Goal: Task Accomplishment & Management: Manage account settings

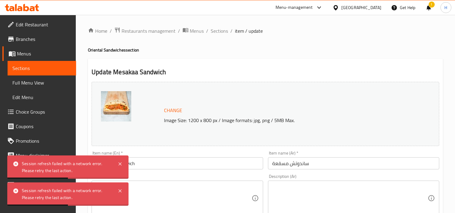
scroll to position [281, 0]
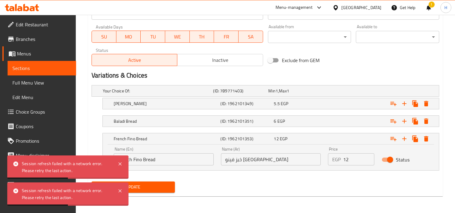
click at [31, 7] on icon at bounding box center [32, 8] width 5 height 5
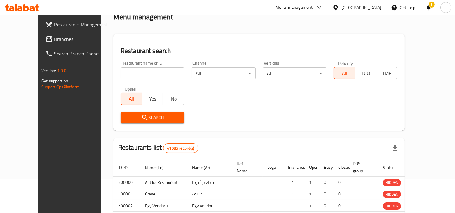
scroll to position [100, 0]
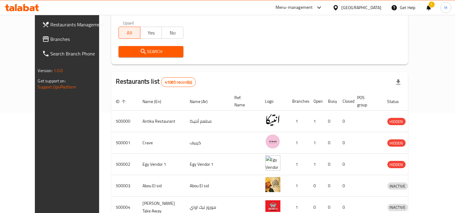
click at [375, 9] on div "Egypt" at bounding box center [361, 7] width 40 height 7
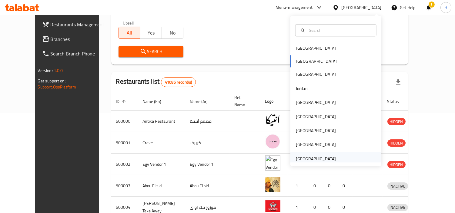
click at [326, 155] on div "[GEOGRAPHIC_DATA]" at bounding box center [316, 158] width 40 height 7
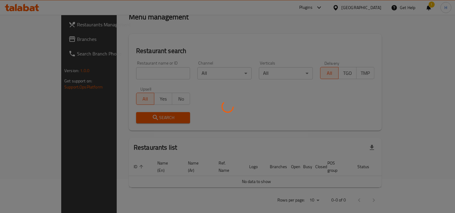
scroll to position [100, 0]
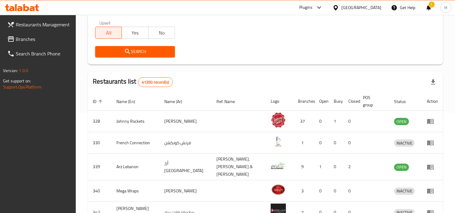
click at [26, 40] on span "Branches" at bounding box center [43, 38] width 55 height 7
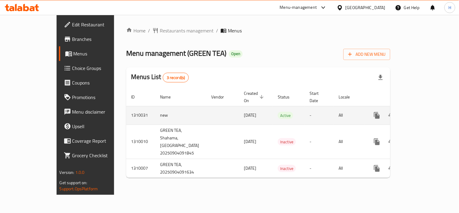
click at [425, 112] on icon "enhanced table" at bounding box center [420, 115] width 7 height 7
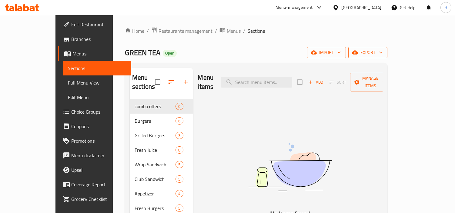
click at [387, 57] on button "export" at bounding box center [367, 52] width 39 height 11
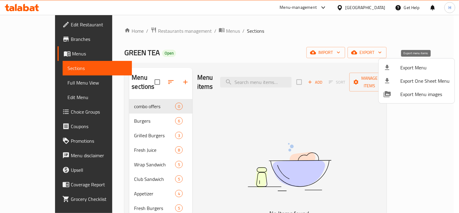
click at [412, 69] on span "Export Menu" at bounding box center [425, 67] width 49 height 7
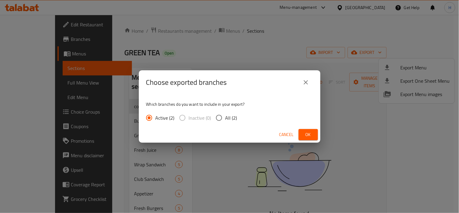
click at [309, 80] on icon "close" at bounding box center [306, 82] width 7 height 7
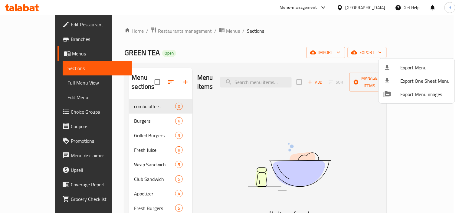
click at [222, 64] on div at bounding box center [229, 106] width 459 height 213
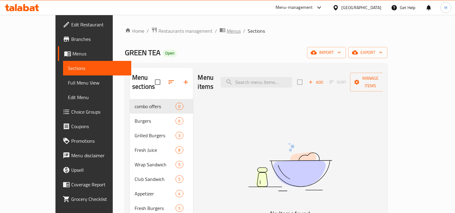
click at [226, 33] on span "Menus" at bounding box center [233, 30] width 14 height 7
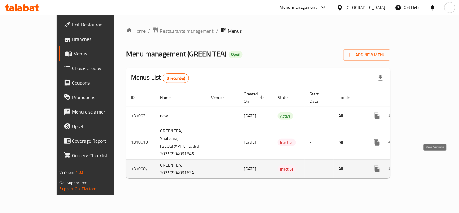
click at [425, 165] on icon "enhanced table" at bounding box center [420, 168] width 7 height 7
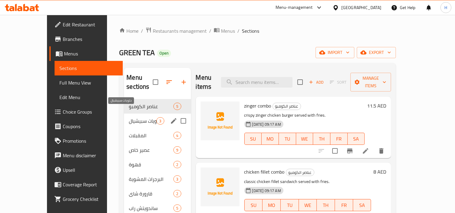
click at [129, 117] on span "حلويات سبيشيال" at bounding box center [143, 120] width 28 height 7
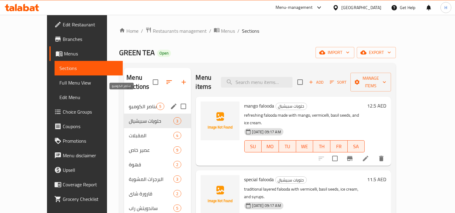
click at [129, 103] on span "عناصر الكومبو" at bounding box center [143, 106] width 28 height 7
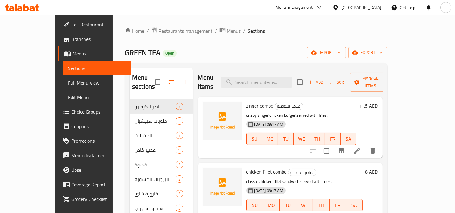
click at [226, 27] on span "Menus" at bounding box center [233, 30] width 14 height 7
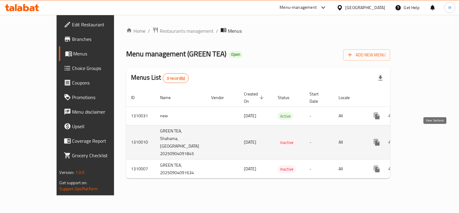
click at [425, 139] on icon "enhanced table" at bounding box center [420, 142] width 7 height 7
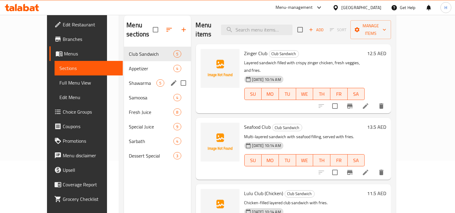
scroll to position [67, 0]
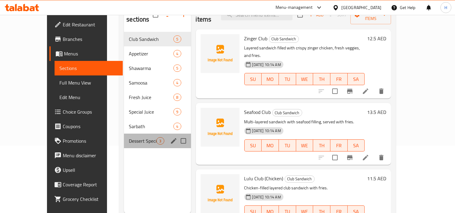
click at [127, 134] on div "Dessert Special 3" at bounding box center [157, 141] width 67 height 15
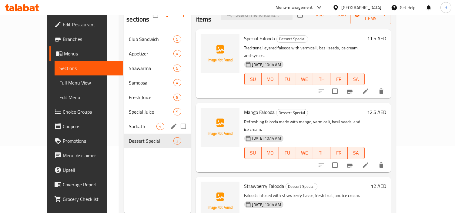
click at [129, 123] on span "Sarbath" at bounding box center [143, 126] width 28 height 7
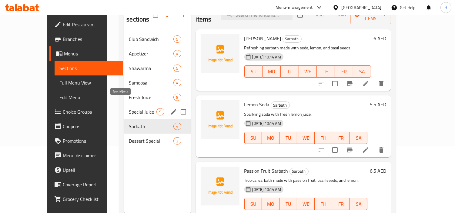
click at [129, 108] on span "Special Juice" at bounding box center [143, 111] width 28 height 7
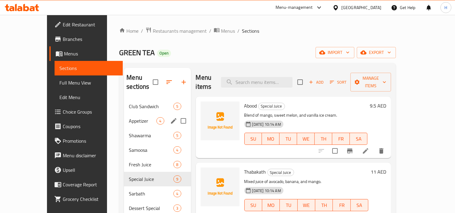
click at [128, 114] on div "Appetizer 4" at bounding box center [157, 121] width 67 height 15
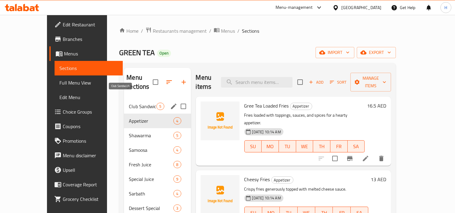
click at [130, 103] on span "Club Sandwich" at bounding box center [143, 106] width 28 height 7
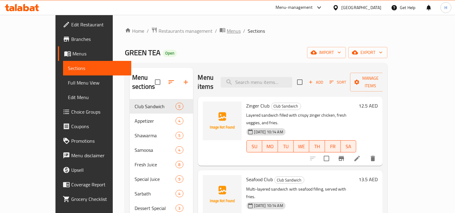
click at [219, 31] on span "breadcrumb" at bounding box center [222, 31] width 7 height 8
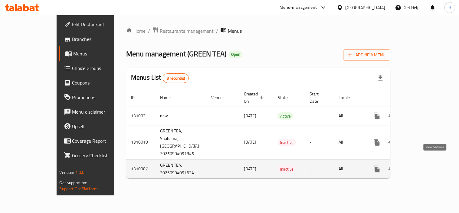
click at [425, 165] on icon "enhanced table" at bounding box center [420, 168] width 7 height 7
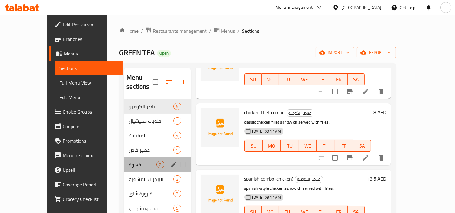
click at [124, 157] on div "قهوة 2" at bounding box center [157, 164] width 67 height 15
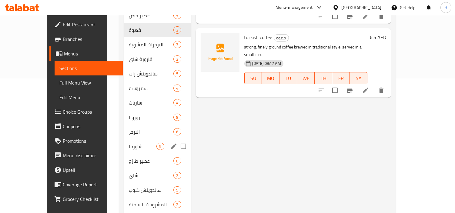
click at [124, 142] on div "شاورما 5" at bounding box center [157, 146] width 67 height 15
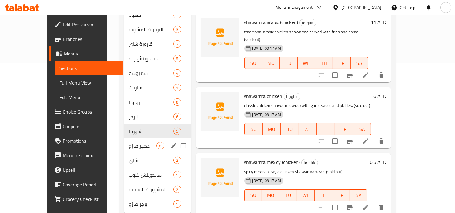
scroll to position [158, 0]
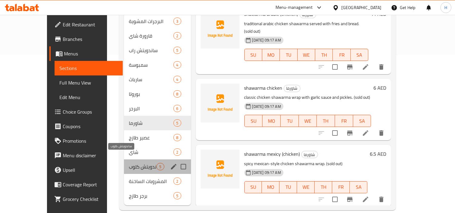
click at [129, 163] on span "ساندويتش كلوب" at bounding box center [143, 166] width 28 height 7
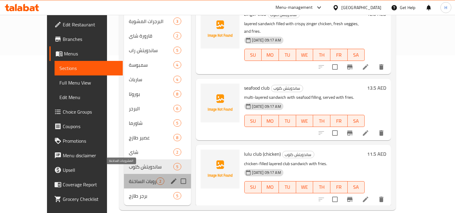
click at [129, 177] on span "المشروبات الساخنة" at bounding box center [143, 180] width 28 height 7
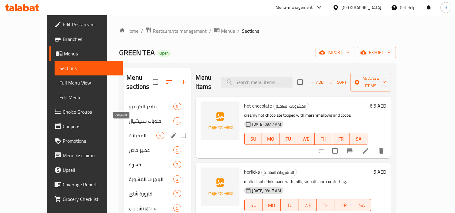
click at [124, 128] on div "المقبلات 4" at bounding box center [157, 135] width 67 height 15
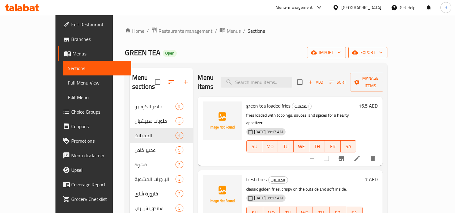
click at [358, 50] on icon "button" at bounding box center [355, 52] width 6 height 6
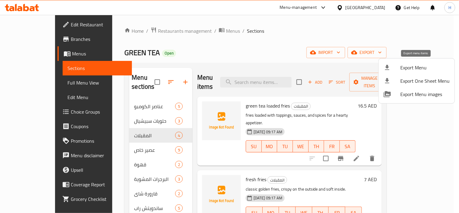
click at [409, 65] on span "Export Menu" at bounding box center [425, 67] width 49 height 7
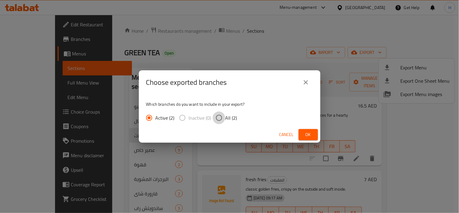
click at [221, 120] on input "All (2)" at bounding box center [219, 117] width 13 height 13
radio input "true"
click at [259, 62] on div "Choose exported branches Which branches do you want to include in your export? …" at bounding box center [229, 106] width 459 height 213
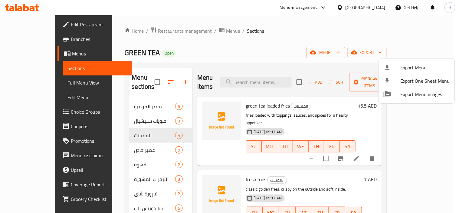
click at [285, 42] on div at bounding box center [229, 106] width 459 height 213
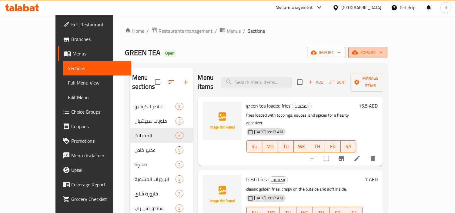
click at [358, 55] on icon "button" at bounding box center [355, 52] width 6 height 6
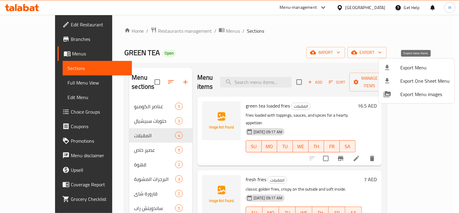
click at [410, 69] on span "Export Menu" at bounding box center [425, 67] width 49 height 7
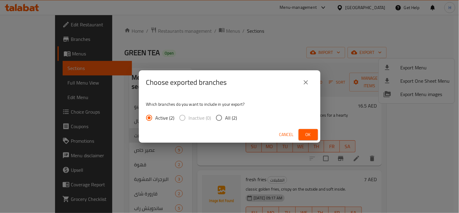
click at [225, 123] on label "All (2)" at bounding box center [225, 117] width 25 height 13
click at [225, 123] on input "All (2)" at bounding box center [219, 117] width 13 height 13
radio input "true"
click at [176, 61] on div "Choose exported branches Which branches do you want to include in your export? …" at bounding box center [229, 106] width 459 height 213
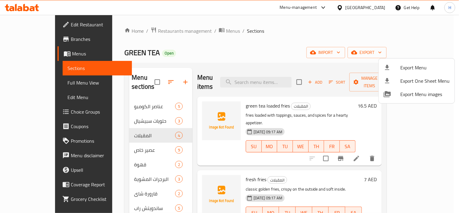
click at [193, 17] on div at bounding box center [229, 106] width 459 height 213
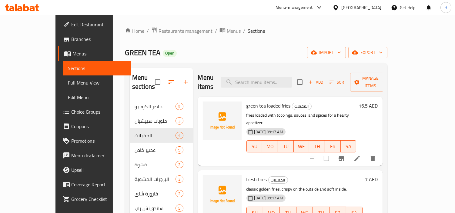
click at [226, 31] on span "Menus" at bounding box center [233, 30] width 14 height 7
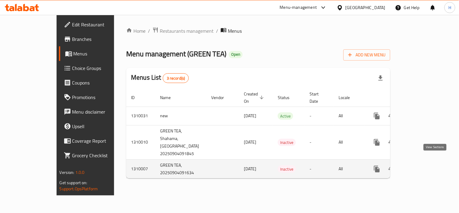
click at [425, 165] on icon "enhanced table" at bounding box center [420, 168] width 7 height 7
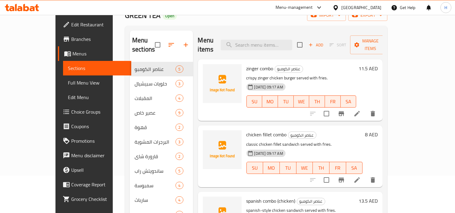
scroll to position [23, 0]
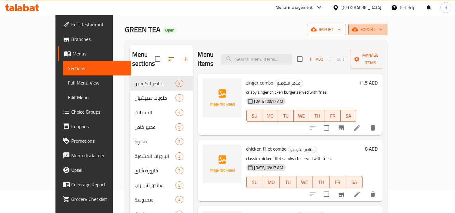
click at [382, 31] on span "export" at bounding box center [367, 30] width 29 height 8
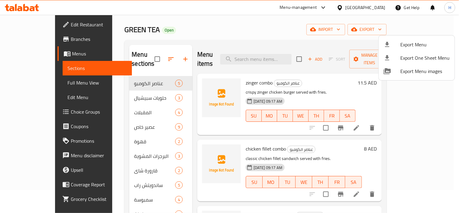
click at [397, 46] on div at bounding box center [392, 44] width 17 height 7
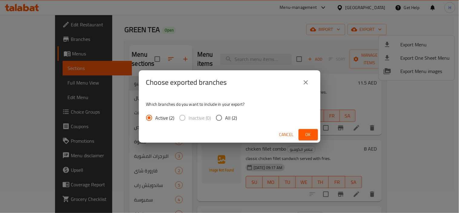
click at [222, 115] on input "All (2)" at bounding box center [219, 117] width 13 height 13
radio input "true"
click at [304, 131] on span "Ok" at bounding box center [309, 135] width 10 height 8
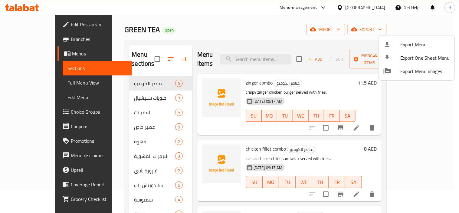
drag, startPoint x: 220, startPoint y: 43, endPoint x: 217, endPoint y: 37, distance: 6.6
click at [220, 43] on div at bounding box center [229, 106] width 459 height 213
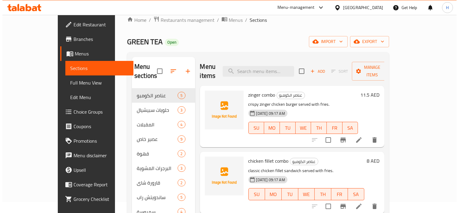
scroll to position [0, 0]
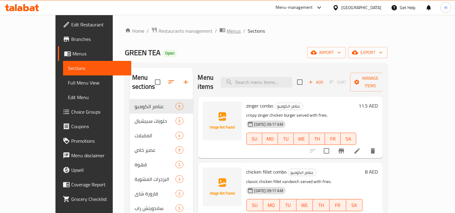
click at [226, 33] on span "Menus" at bounding box center [233, 30] width 14 height 7
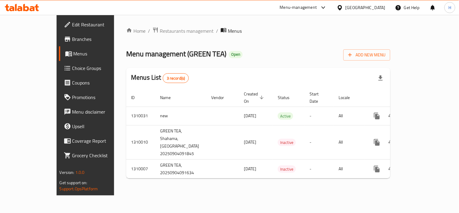
click at [26, 8] on icon at bounding box center [22, 7] width 34 height 7
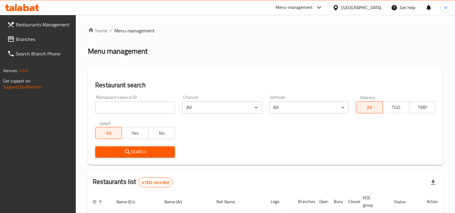
click at [55, 37] on span "Branches" at bounding box center [43, 38] width 55 height 7
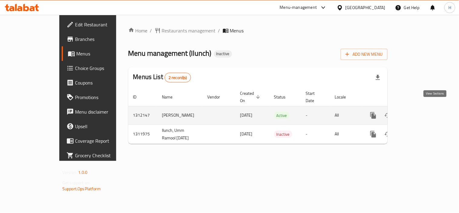
click at [421, 112] on icon "enhanced table" at bounding box center [417, 115] width 7 height 7
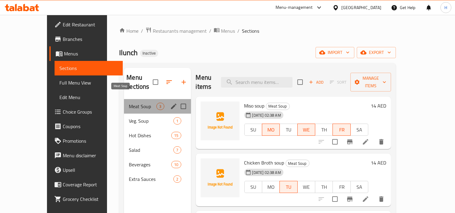
click at [129, 103] on span "Meat Soup" at bounding box center [143, 106] width 28 height 7
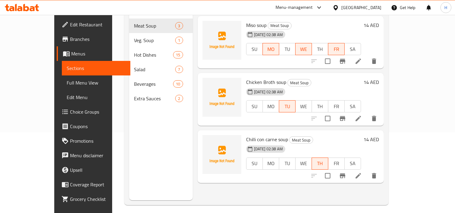
scroll to position [85, 0]
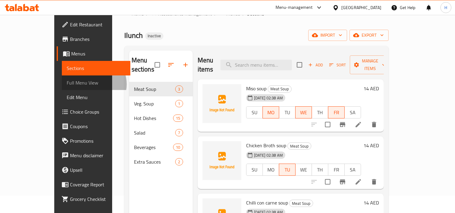
click at [67, 84] on span "Full Menu View" at bounding box center [96, 82] width 59 height 7
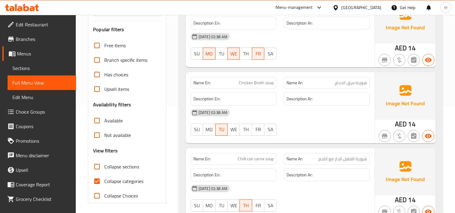
scroll to position [152, 0]
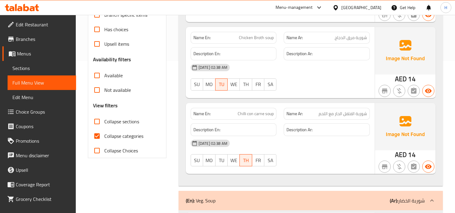
click at [104, 135] on input "Collapse categories" at bounding box center [97, 136] width 15 height 15
checkbox input "false"
click at [94, 121] on input "Collapse sections" at bounding box center [97, 121] width 15 height 15
checkbox input "true"
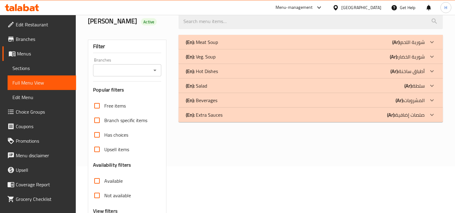
scroll to position [0, 0]
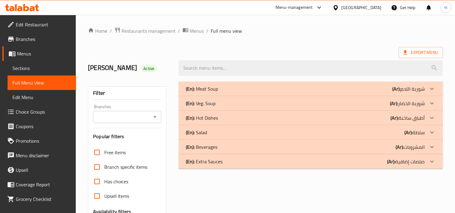
click at [213, 90] on p "(En): Meat Soup" at bounding box center [202, 88] width 32 height 7
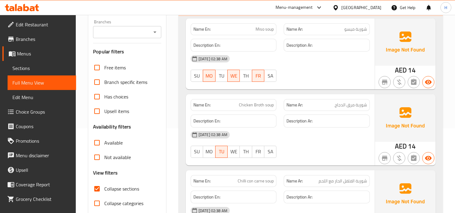
scroll to position [101, 0]
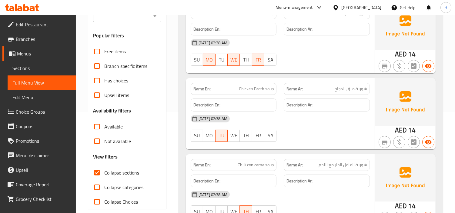
click at [259, 91] on span "Chicken Broth soup" at bounding box center [256, 89] width 35 height 6
copy span "Chicken Broth soup"
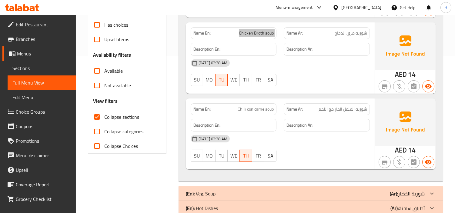
scroll to position [168, 0]
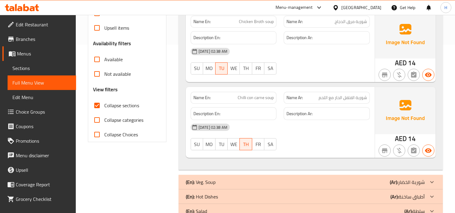
click at [244, 96] on span "Chilli con carne soup" at bounding box center [255, 97] width 36 height 6
copy span "Chilli con carne soup"
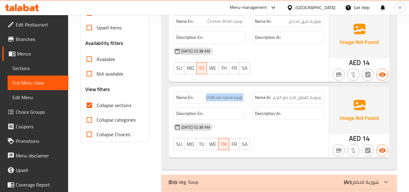
click at [229, 96] on span "Chilli con carne soup" at bounding box center [224, 97] width 36 height 6
click at [228, 99] on span "Chilli con carne soup" at bounding box center [224, 97] width 36 height 6
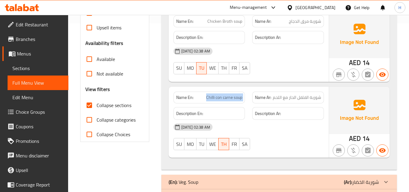
click at [26, 67] on span "Sections" at bounding box center [37, 67] width 51 height 7
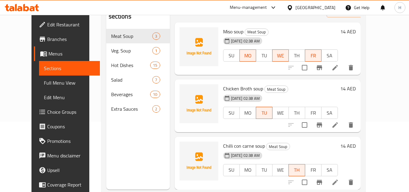
scroll to position [85, 0]
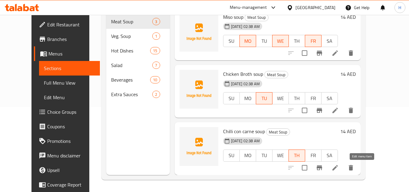
click at [339, 166] on icon at bounding box center [335, 167] width 7 height 7
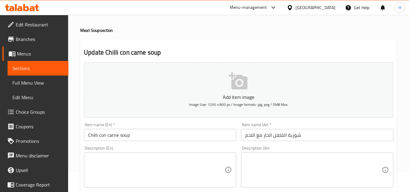
scroll to position [30, 0]
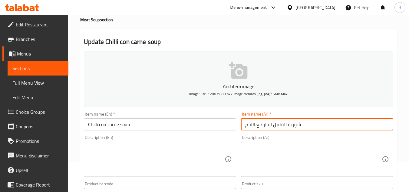
click at [312, 124] on input "شوربة الفلفل الحار مع اللحم" at bounding box center [317, 124] width 152 height 12
click at [340, 127] on input "شوربة الفلفل الحار مع اللحم" at bounding box center [317, 124] width 152 height 12
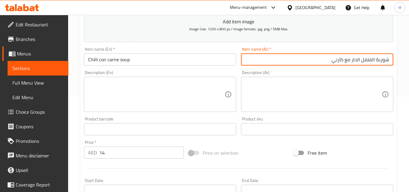
scroll to position [91, 0]
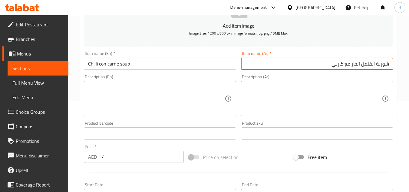
click at [374, 65] on input "شوربة الفلفل الحار مع كارني" at bounding box center [317, 64] width 152 height 12
click at [369, 66] on input "شوربة الفلفل الحار مع كارني" at bounding box center [317, 64] width 152 height 12
click at [372, 65] on input "شوربة الفلفل الحار مع كارني" at bounding box center [317, 64] width 152 height 12
click at [359, 66] on input "شوربة فلفل الحار مع كارني" at bounding box center [317, 64] width 152 height 12
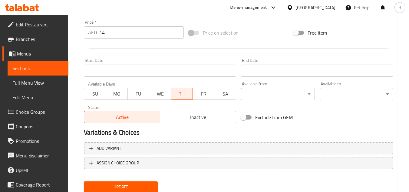
scroll to position [236, 0]
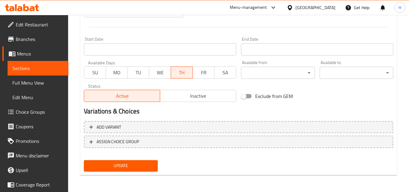
type input "شوربة فلفل حار مع كارني"
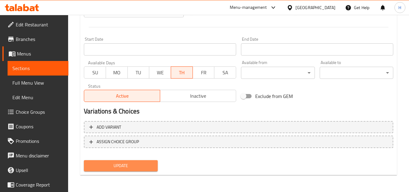
click at [157, 163] on button "Update" at bounding box center [121, 165] width 74 height 11
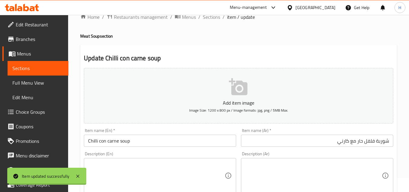
scroll to position [0, 0]
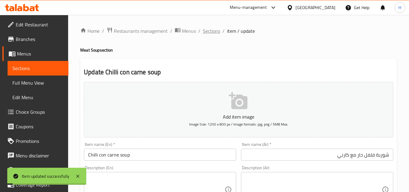
click at [210, 32] on span "Sections" at bounding box center [211, 30] width 17 height 7
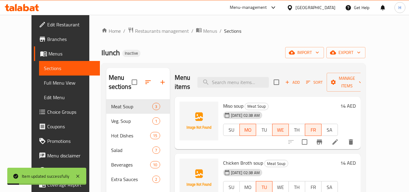
click at [48, 81] on span "Full Menu View" at bounding box center [69, 82] width 51 height 7
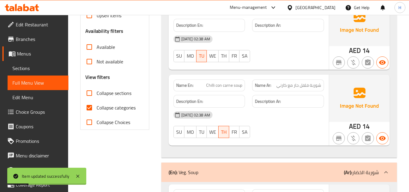
scroll to position [182, 0]
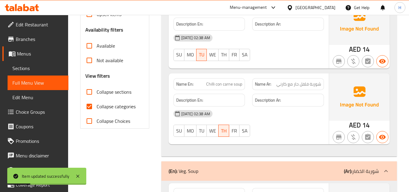
click at [92, 109] on input "Collapse categories" at bounding box center [89, 106] width 15 height 15
checkbox input "false"
click at [91, 91] on input "Collapse sections" at bounding box center [89, 91] width 15 height 15
checkbox input "true"
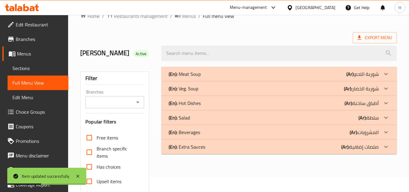
scroll to position [0, 0]
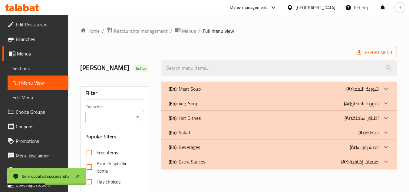
click at [219, 91] on div "(En): Meat Soup (Ar): شوربة اللحم" at bounding box center [274, 88] width 210 height 7
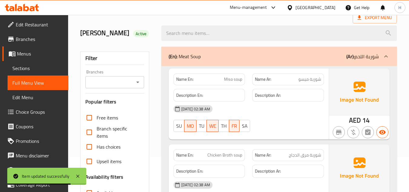
scroll to position [30, 0]
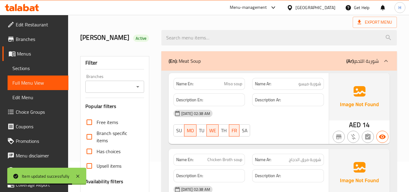
click at [228, 84] on span "Miso soup" at bounding box center [233, 84] width 18 height 6
click at [222, 85] on p "Name En: Miso soup" at bounding box center [209, 84] width 66 height 6
click at [227, 84] on span "Miso soup" at bounding box center [233, 84] width 18 height 6
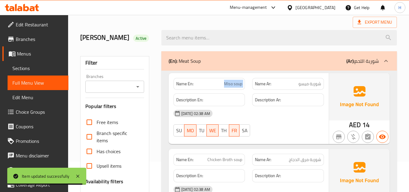
click at [227, 84] on span "Miso soup" at bounding box center [233, 84] width 18 height 6
copy span "Miso soup"
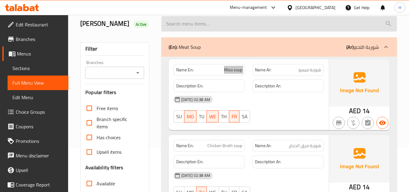
scroll to position [0, 0]
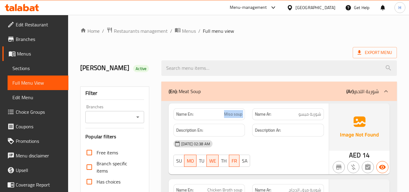
click at [203, 92] on div "(En): Meat Soup (Ar): شوربة اللحم" at bounding box center [274, 91] width 210 height 7
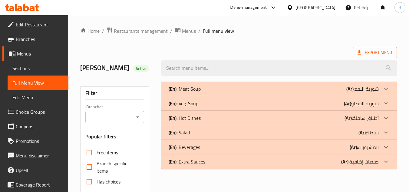
click at [236, 98] on div "(En): Veg. Soup (Ar): شوربة الخضار" at bounding box center [279, 103] width 236 height 15
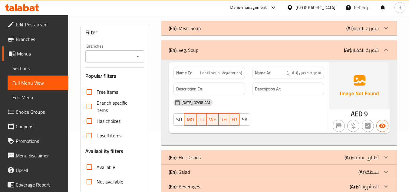
scroll to position [91, 0]
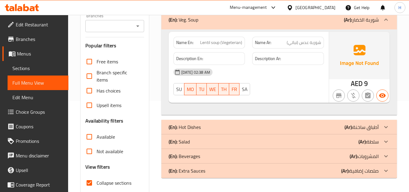
click at [225, 46] on span "Lentil soup (Vegeterian)" at bounding box center [221, 42] width 42 height 6
click at [120, 55] on div "Free items" at bounding box center [114, 61] width 58 height 15
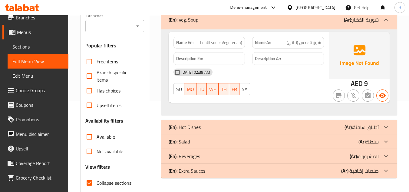
scroll to position [30, 0]
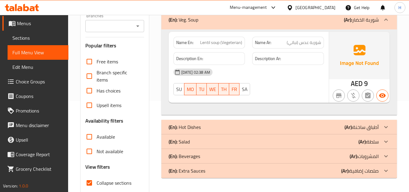
click at [265, 23] on div "(En): Veg. Soup (Ar): شوربة الخضار" at bounding box center [274, 19] width 210 height 7
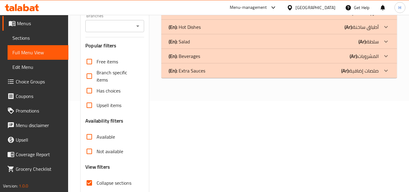
click at [234, 27] on div "(En): Hot Dishes (Ar): أطباق ساخنة" at bounding box center [274, 26] width 210 height 7
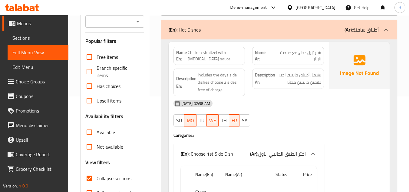
scroll to position [61, 0]
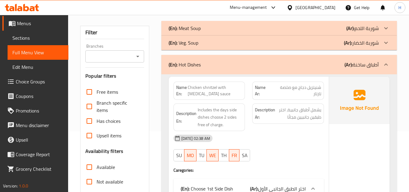
click at [217, 90] on span "Chicken shnitzel with [MEDICAL_DATA] sauce" at bounding box center [215, 90] width 55 height 13
copy span "Chicken shnitzel with [MEDICAL_DATA] sauce"
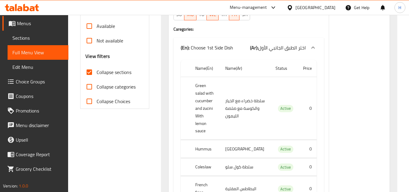
scroll to position [212, 0]
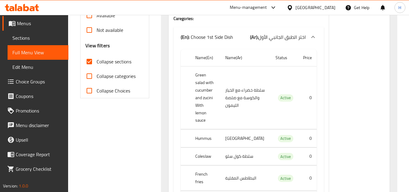
click at [220, 87] on th "Green salad with cucumber and zucini With lemon sauce" at bounding box center [205, 97] width 30 height 63
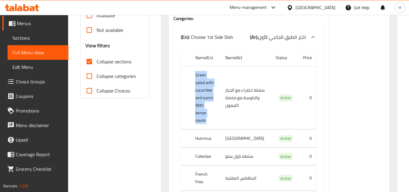
click at [220, 87] on th "Green salad with cucumber and zucini With lemon sauce" at bounding box center [205, 97] width 30 height 63
copy th "Green salad with cucumber and zucini With lemon sauce"
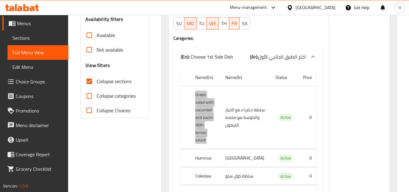
scroll to position [182, 0]
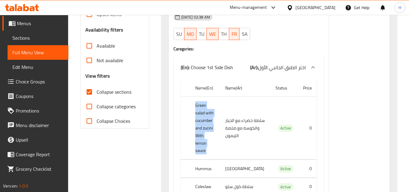
click at [42, 41] on span "Sections" at bounding box center [37, 37] width 51 height 7
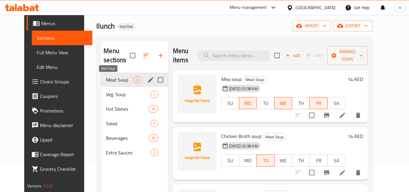
scroll to position [24, 0]
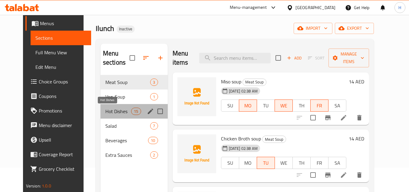
click at [106, 112] on span "Hot Dishes" at bounding box center [118, 110] width 26 height 7
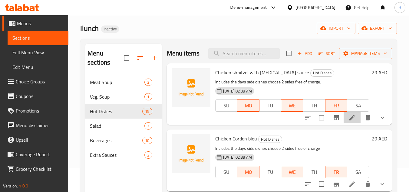
click at [351, 123] on li at bounding box center [352, 117] width 17 height 11
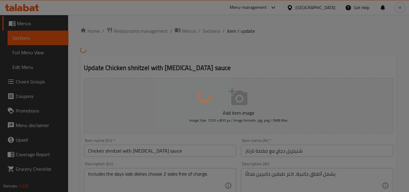
type input "اختر الطبق الجانبي الأول"
type input "1"
type input "اختر الطبق الجانبي الثاني"
type input "1"
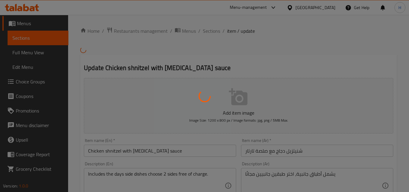
type input "1"
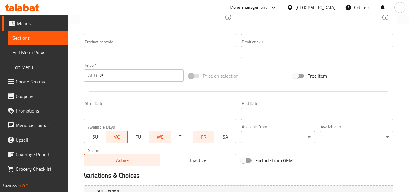
scroll to position [212, 0]
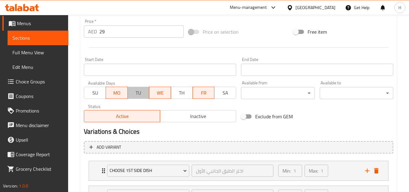
click at [136, 92] on span "TU" at bounding box center [138, 92] width 17 height 9
click at [185, 91] on span "TH" at bounding box center [182, 92] width 17 height 9
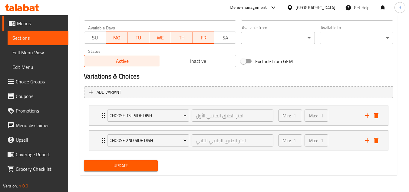
click at [143, 164] on span "Update" at bounding box center [121, 166] width 64 height 8
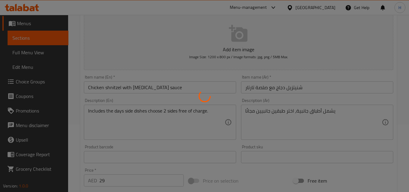
scroll to position [59, 0]
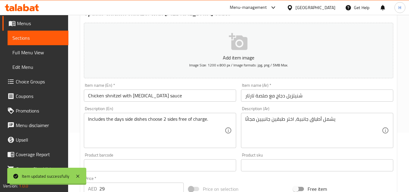
click at [41, 51] on span "Full Menu View" at bounding box center [37, 52] width 51 height 7
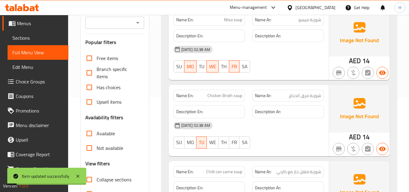
scroll to position [150, 0]
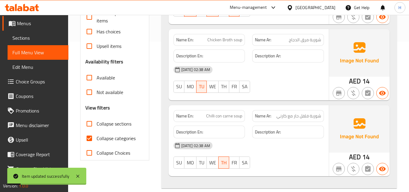
click at [92, 124] on input "Collapse sections" at bounding box center [89, 123] width 15 height 15
checkbox input "true"
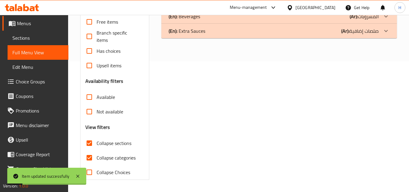
click at [89, 150] on input "Collapse categories" at bounding box center [89, 157] width 15 height 15
checkbox input "false"
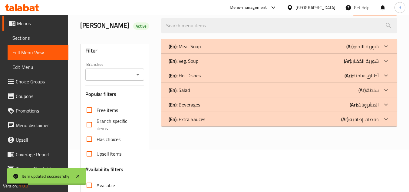
scroll to position [40, 0]
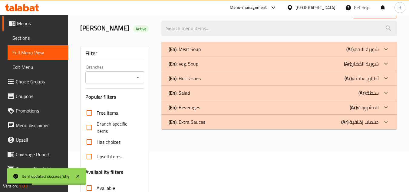
click at [222, 78] on div "(En): Hot Dishes (Ar): أطباق ساخنة" at bounding box center [274, 77] width 210 height 7
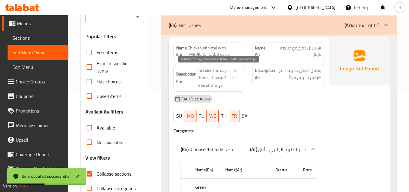
scroll to position [100, 0]
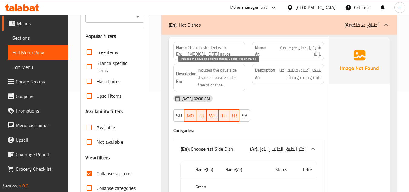
click at [217, 75] on span "Includes the days side dishes choose 2 sides free of charge." at bounding box center [220, 77] width 45 height 22
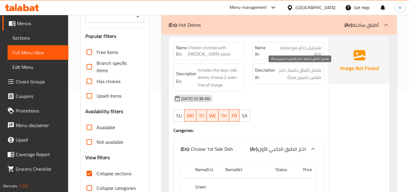
click at [296, 76] on span "يشمل أطباق جانبية، اختر طبقين جانبيين مجانًا" at bounding box center [298, 73] width 45 height 15
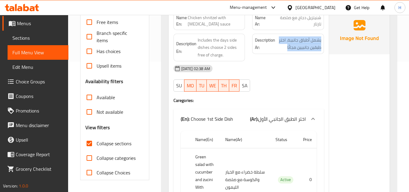
scroll to position [131, 0]
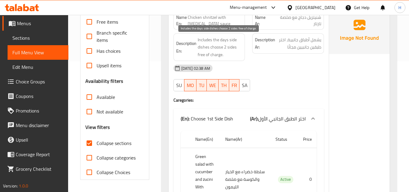
click at [233, 50] on span "Includes the days side dishes choose 2 sides free of charge." at bounding box center [220, 47] width 45 height 22
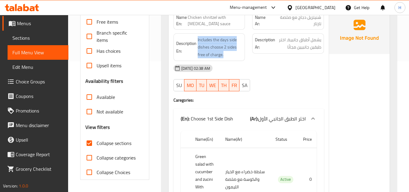
click at [41, 43] on link "Sections" at bounding box center [38, 38] width 61 height 15
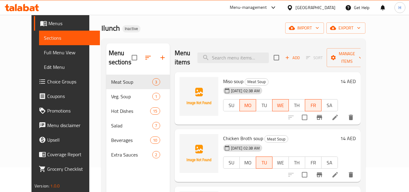
scroll to position [24, 0]
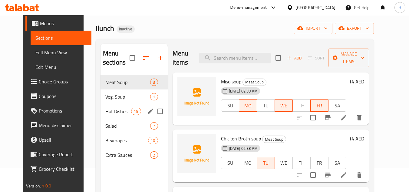
click at [110, 110] on span "Hot Dishes" at bounding box center [118, 110] width 26 height 7
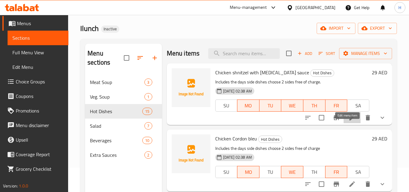
click at [349, 120] on icon at bounding box center [351, 117] width 5 height 5
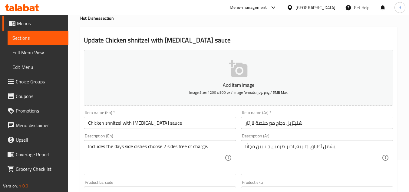
scroll to position [61, 0]
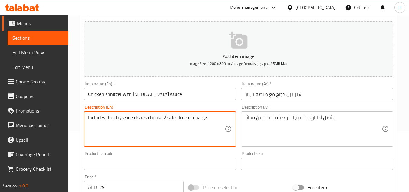
click at [170, 116] on textarea "Includes the days side dishes choose 2 sides free of charge." at bounding box center [156, 128] width 137 height 29
click at [192, 118] on textarea "Includes the days side dishes choose 2 sides free of charge." at bounding box center [156, 128] width 137 height 29
click at [202, 118] on textarea "Includes the days side dishes choose 2 sides free of charge." at bounding box center [156, 128] width 137 height 29
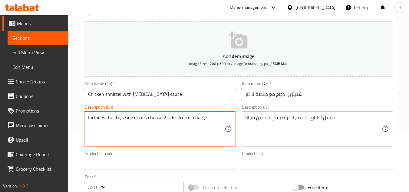
click at [118, 122] on textarea "Includes the days side dishes choose 2 sides free of charge." at bounding box center [156, 128] width 137 height 29
drag, startPoint x: 124, startPoint y: 117, endPoint x: 146, endPoint y: 120, distance: 21.9
click at [146, 120] on textarea "Includes the days side dishes choose 2 sides free of charge." at bounding box center [156, 128] width 137 height 29
click at [164, 120] on textarea "Includes the days side dishes choose 2 sides free of charge." at bounding box center [156, 128] width 137 height 29
click at [173, 118] on textarea "Includes the days side dishes choose 2 sides free of charge." at bounding box center [156, 128] width 137 height 29
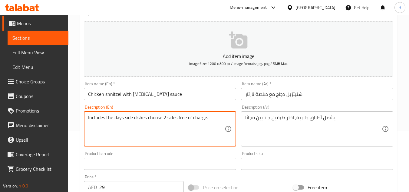
click at [173, 118] on textarea "Includes the days side dishes choose 2 sides free of charge." at bounding box center [156, 128] width 137 height 29
paste textarea "dishes"
drag, startPoint x: 190, startPoint y: 118, endPoint x: 231, endPoint y: 120, distance: 40.9
click at [231, 120] on div "Includes the days side dishes choose 2 side dishes free of charge. Description …" at bounding box center [160, 128] width 152 height 35
drag, startPoint x: 149, startPoint y: 117, endPoint x: 68, endPoint y: 114, distance: 80.6
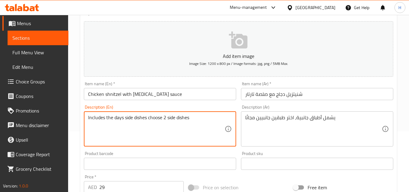
click at [68, 114] on div "Home / Restaurants management / Menus / Sections / item / update Hot Dishes sec…" at bounding box center [238, 178] width 341 height 448
click at [90, 120] on textarea "choose 2 side dishes" at bounding box center [156, 128] width 137 height 29
type textarea "Choose 2 side dishes"
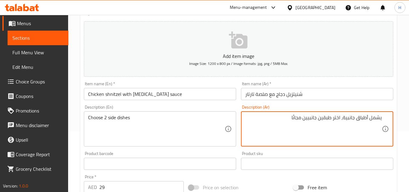
click at [341, 127] on textarea "يشمل أطباق جانبية، اختر طبقين جانبيين مجانًا" at bounding box center [313, 128] width 137 height 29
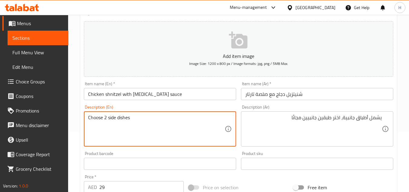
click at [166, 117] on textarea "Choose 2 side dishes" at bounding box center [156, 128] width 137 height 29
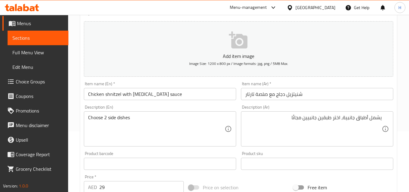
click at [333, 111] on div "يشمل أطباق جانبية، اختر طبقين جانبيين مجانًا Description (Ar)" at bounding box center [317, 128] width 152 height 35
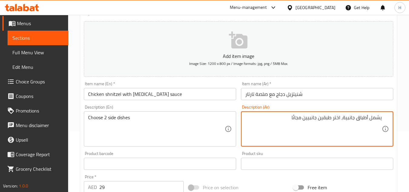
click at [333, 117] on textarea "يشمل أطباق جانبية، اختر طبقين جانبيين مجانًا" at bounding box center [313, 128] width 137 height 29
paste textarea "اختر 2 من الأطباق الجانبية"
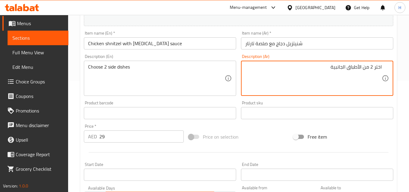
scroll to position [121, 0]
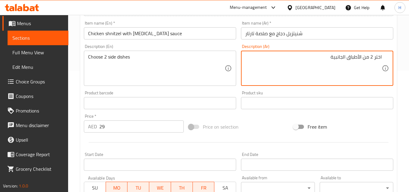
type textarea "اختر 2 من الأطباق الجانبية"
click at [293, 37] on input "شنيتزيل دجاج مع صلصة تارتار" at bounding box center [317, 33] width 152 height 12
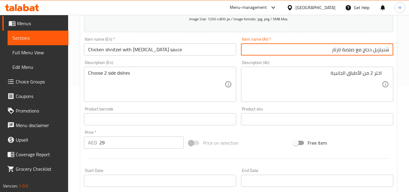
scroll to position [91, 0]
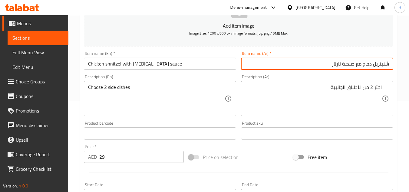
click at [351, 63] on input "شنيتزيل دجاج مع صلصة تارتار" at bounding box center [317, 64] width 152 height 12
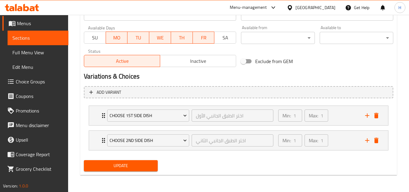
type input "شنيتزيل دجاج مع صوص تارتار"
click at [113, 167] on span "Update" at bounding box center [121, 166] width 64 height 8
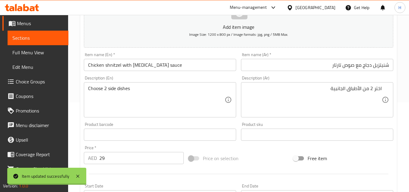
scroll to position [89, 0]
click at [44, 52] on span "Full Menu View" at bounding box center [37, 52] width 51 height 7
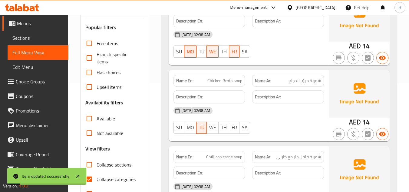
scroll to position [120, 0]
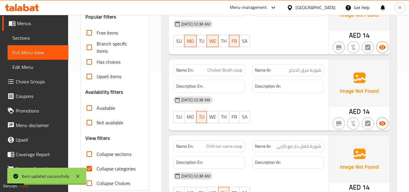
click at [86, 150] on input "Collapse sections" at bounding box center [89, 154] width 15 height 15
checkbox input "true"
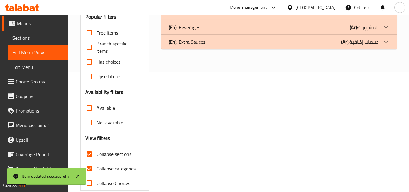
click at [99, 170] on span "Collapse categories" at bounding box center [116, 168] width 39 height 7
click at [97, 170] on input "Collapse categories" at bounding box center [89, 168] width 15 height 15
checkbox input "false"
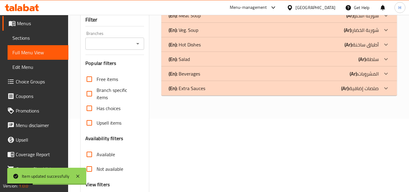
scroll to position [29, 0]
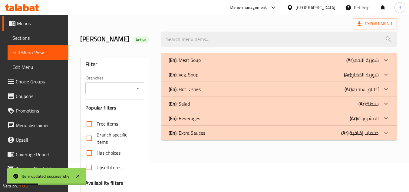
click at [240, 89] on div "(En): Hot Dishes (Ar): أطباق ساخنة" at bounding box center [274, 88] width 210 height 7
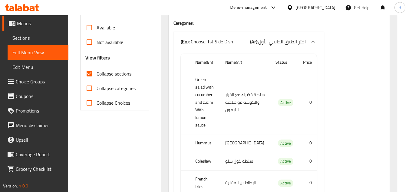
scroll to position [210, 0]
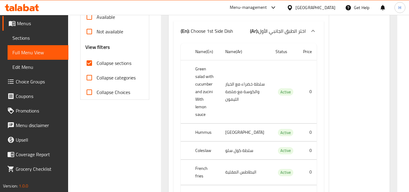
click at [193, 96] on th "Green salad with cucumber and zucini With lemon sauce" at bounding box center [205, 91] width 30 height 63
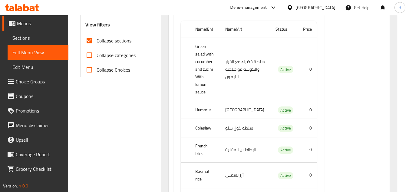
scroll to position [271, 0]
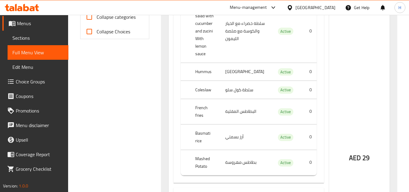
click at [204, 81] on th "Coleslaw" at bounding box center [205, 90] width 30 height 18
click at [37, 84] on span "Choice Groups" at bounding box center [40, 81] width 48 height 7
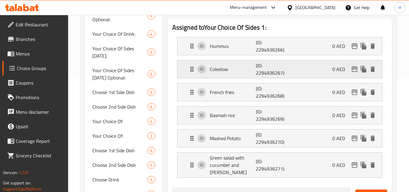
click at [236, 74] on div "Coleslow (ID: 2294936267) 0 AED" at bounding box center [281, 69] width 187 height 18
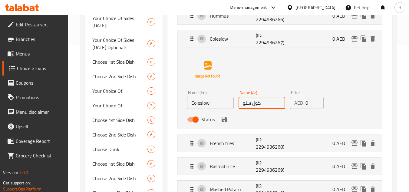
click at [258, 99] on input "كول سلو" at bounding box center [262, 103] width 47 height 12
click at [224, 105] on input "Coleslow" at bounding box center [210, 103] width 47 height 12
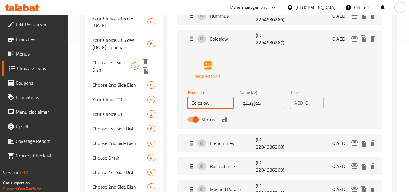
scroll to position [86, 0]
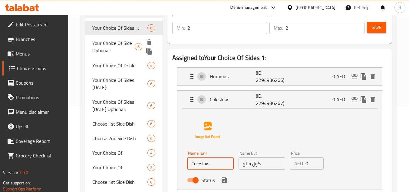
click at [112, 50] on span "Your Choice Of Side Optional:" at bounding box center [113, 46] width 42 height 15
type input "Your Choice Of Side Optional:"
type input "إختيارك للطبق الجانبى اختيارى:"
type input "0"
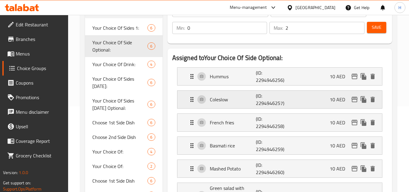
click at [240, 105] on div "Coleslow (ID: 2294946257) 10 AED" at bounding box center [281, 100] width 187 height 18
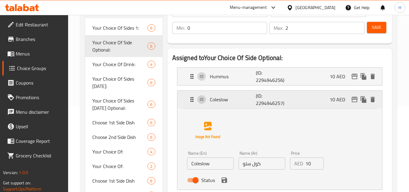
scroll to position [116, 0]
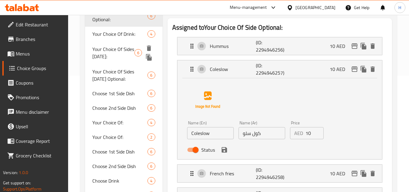
click at [113, 37] on span "Your Choice Of Drink:" at bounding box center [119, 33] width 55 height 7
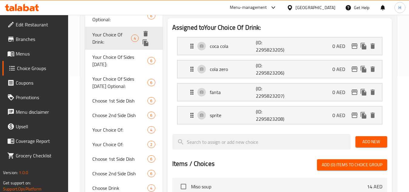
type input "Your Choice Of Drink:"
type input "إختيارك من المشروب:"
type input "1"
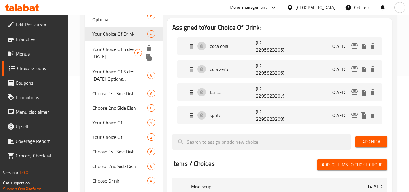
click at [111, 54] on span "Your Choice Of Sides [DATE]:" at bounding box center [113, 52] width 42 height 15
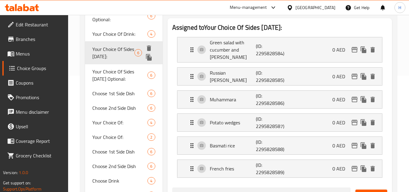
type input "Your Choice Of Sides [DATE]:"
type input "إختيارك من الاطباق الجانبية الثلاثاء:"
type input "2"
click at [112, 69] on span "Your Choice Of Sides [DATE] Optional:" at bounding box center [114, 74] width 45 height 15
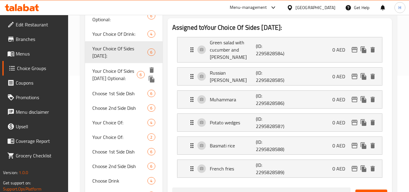
type input "Your Choice Of Sides [DATE] Optional:"
type input "إختيارك للطبق الجانبى الثلاثاء اختيارى:"
type input "0"
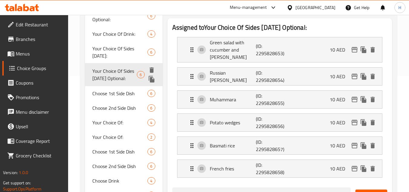
click at [112, 86] on div "Choose 1st Side Dish 6" at bounding box center [123, 93] width 77 height 15
type input "Choose 1st Side Dish"
type input "اختر الطبق الجانبي الأول"
type input "1"
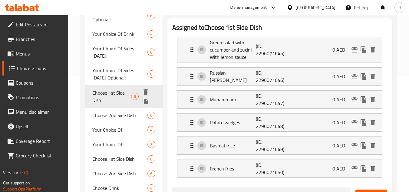
scroll to position [146, 0]
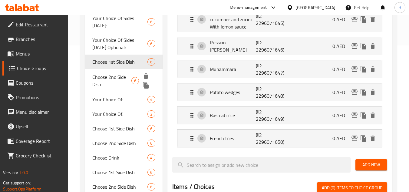
click at [114, 80] on span "Choose 2nd Side Dish" at bounding box center [111, 80] width 39 height 15
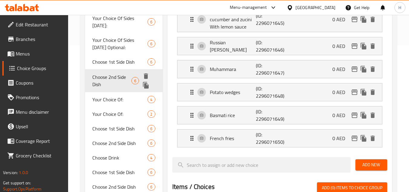
type input "Choose 2nd Side Dish"
type input "اختر الطبق الجانبي الثاني"
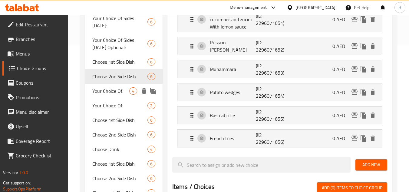
click at [110, 97] on div "Your Choice Of: 4" at bounding box center [123, 91] width 77 height 15
type input "Your Choice Of:"
type input "إختيارك من:"
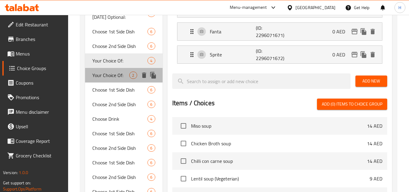
click at [112, 79] on span "Your Choice Of:" at bounding box center [110, 74] width 37 height 7
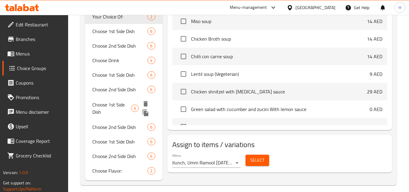
scroll to position [240, 0]
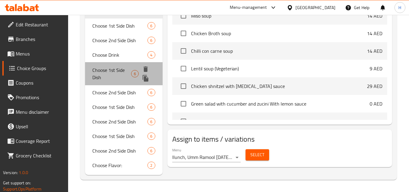
click at [115, 74] on span "Choose 1st Side Dish" at bounding box center [111, 73] width 39 height 15
type input "Choose 1st Side Dish"
type input "اختر الطبق الجانبي الأول"
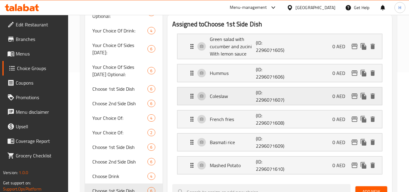
click at [247, 93] on p "Coleslaw" at bounding box center [233, 95] width 46 height 7
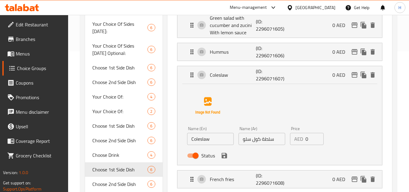
scroll to position [150, 0]
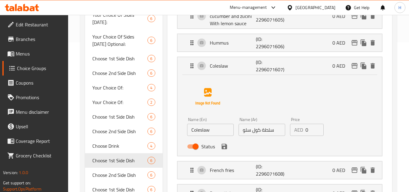
click at [270, 131] on input "سلطة كول سلو" at bounding box center [262, 130] width 47 height 12
click at [281, 126] on input "سلطة كول سلو" at bounding box center [262, 130] width 47 height 12
click at [223, 148] on icon "save" at bounding box center [224, 146] width 5 height 5
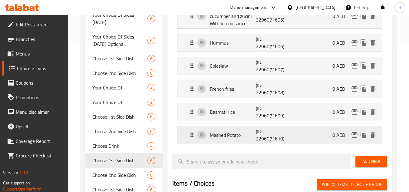
type input "كول سلو"
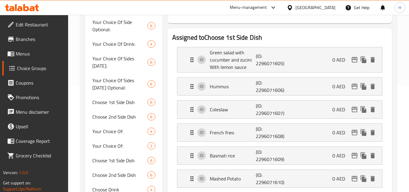
scroll to position [59, 0]
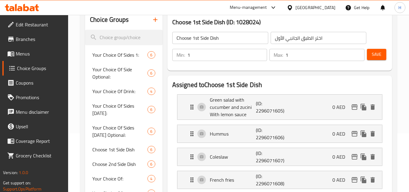
click at [385, 51] on button "Save" at bounding box center [376, 54] width 19 height 11
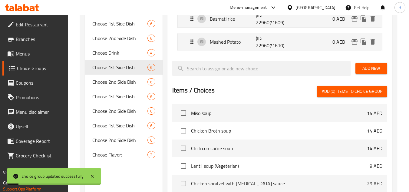
scroll to position [240, 0]
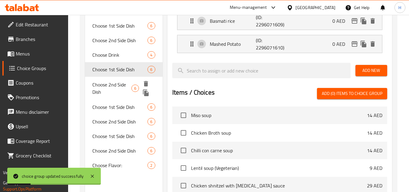
click at [116, 84] on span "Choose 2nd Side Dish" at bounding box center [111, 88] width 39 height 15
type input "Choose 2nd Side Dish"
type input "اختر الطبق الجانبي الثاني"
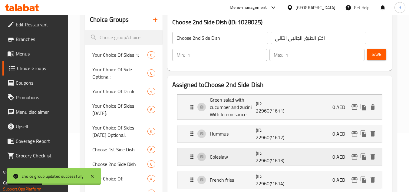
click at [245, 156] on p "Coleslaw" at bounding box center [233, 156] width 46 height 7
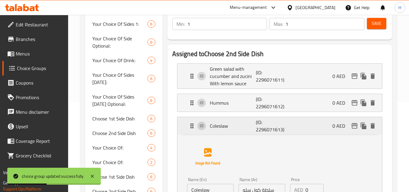
scroll to position [119, 0]
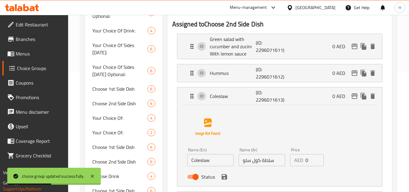
click at [280, 158] on input "سلطة كول سلو" at bounding box center [262, 160] width 47 height 12
click at [276, 161] on input "سلطة كول سلو" at bounding box center [262, 160] width 47 height 12
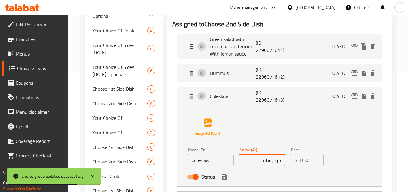
click at [225, 177] on icon "save" at bounding box center [224, 176] width 5 height 5
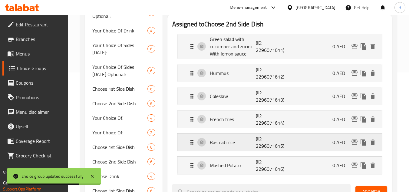
type input "كول سلو"
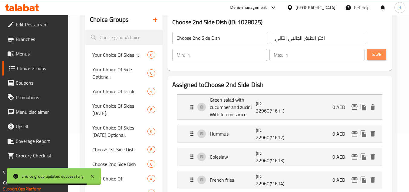
click at [380, 51] on span "Save" at bounding box center [377, 55] width 10 height 8
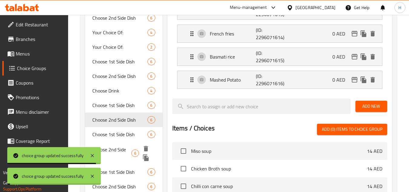
scroll to position [210, 0]
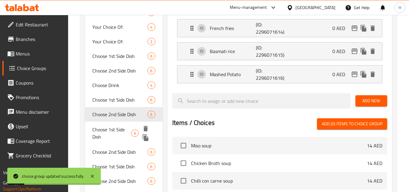
click at [115, 131] on span "Choose 1st Side Dish" at bounding box center [111, 133] width 39 height 15
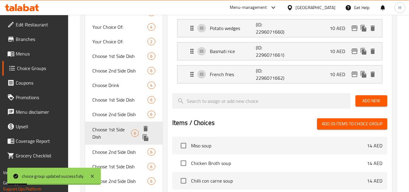
type input "Choose 1st Side Dish"
type input "اختر الطبق الجانبي الأول"
type input "0"
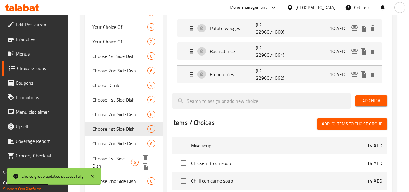
scroll to position [240, 0]
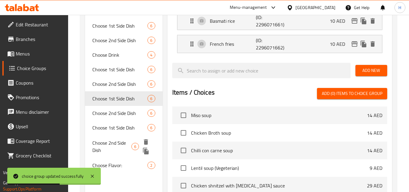
click at [120, 146] on span "Choose 2nd Side Dish" at bounding box center [111, 146] width 39 height 15
type input "Choose 2nd Side Dish"
type input "اختر الطبق الجانبي الثاني"
type input "1"
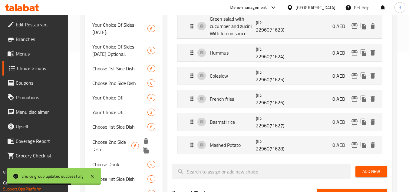
scroll to position [119, 0]
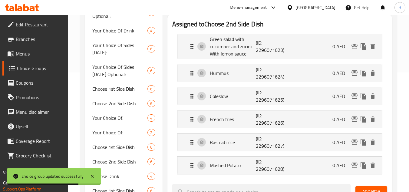
click at [256, 109] on li "French fries (ID: 2296071626) 0 AED Name (En) French fries Name (En) Name (Ar) …" at bounding box center [279, 118] width 215 height 23
click at [265, 102] on p "(ID: 2296071625)" at bounding box center [271, 96] width 31 height 15
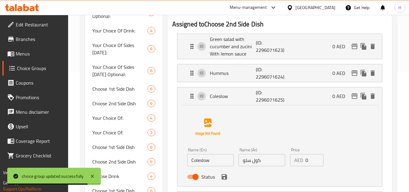
click at [274, 167] on div "Name (Ar) كول سلو Name (Ar)" at bounding box center [261, 156] width 51 height 23
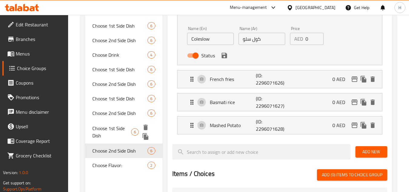
click at [112, 128] on span "Choose 1st Side Dish" at bounding box center [111, 131] width 39 height 15
type input "Choose 1st Side Dish"
type input "اختر الطبق الجانبي الأول"
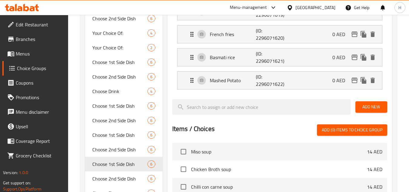
scroll to position [150, 0]
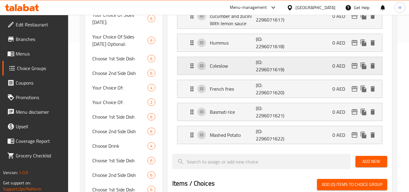
click at [245, 60] on div "Coleslow (ID: 2296071619) 0 AED" at bounding box center [281, 66] width 187 height 18
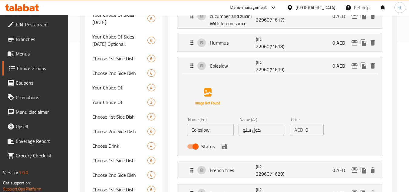
click at [31, 55] on span "Menus" at bounding box center [40, 53] width 48 height 7
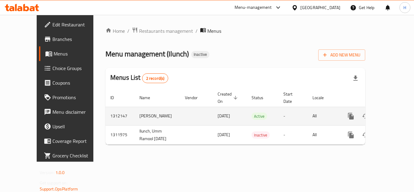
click at [387, 109] on link "enhanced table" at bounding box center [394, 116] width 15 height 15
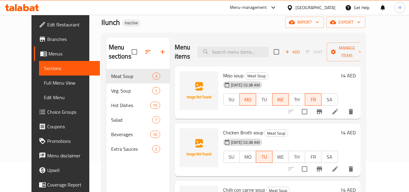
click at [44, 81] on span "Full Menu View" at bounding box center [69, 82] width 51 height 7
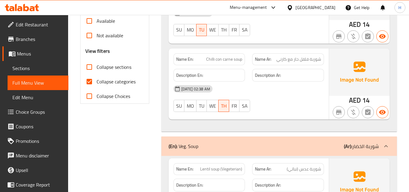
scroll to position [212, 0]
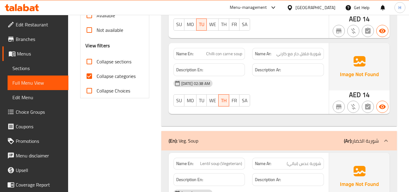
click at [92, 72] on input "Collapse categories" at bounding box center [89, 76] width 15 height 15
checkbox input "false"
click at [91, 63] on input "Collapse sections" at bounding box center [89, 61] width 15 height 15
checkbox input "true"
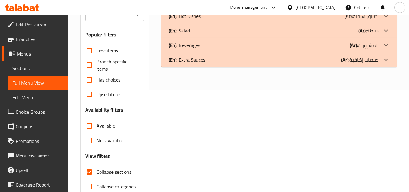
scroll to position [70, 0]
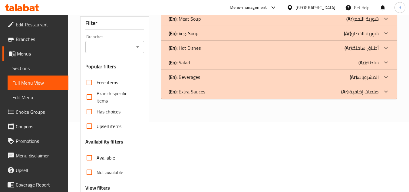
click at [237, 53] on div "(En): Hot Dishes (Ar): أطباق ساخنة" at bounding box center [279, 48] width 236 height 15
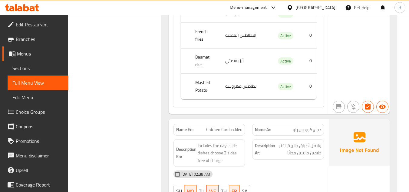
scroll to position [585, 0]
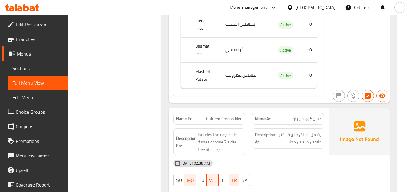
click at [210, 115] on span "Chicken Cordon bleu" at bounding box center [224, 118] width 36 height 6
copy span "Chicken Cordon bleu"
click at [216, 115] on span "Chicken Cordon bleu" at bounding box center [224, 118] width 36 height 6
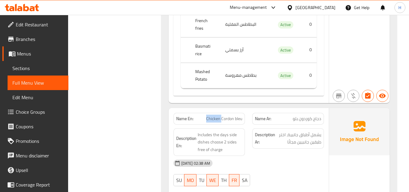
click at [216, 115] on span "Chicken Cordon bleu" at bounding box center [224, 118] width 36 height 6
click at [50, 71] on span "Sections" at bounding box center [37, 67] width 51 height 7
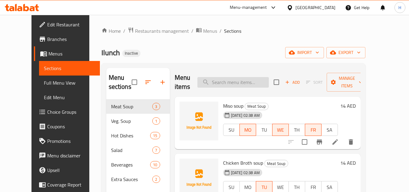
click at [240, 83] on input "search" at bounding box center [232, 82] width 71 height 11
paste input "Chicken Cordon bleu"
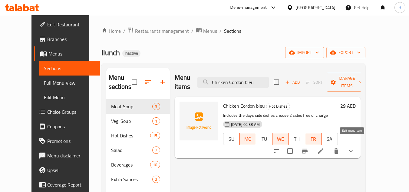
type input "Chicken Cordon bleu"
click at [324, 147] on icon at bounding box center [320, 150] width 7 height 7
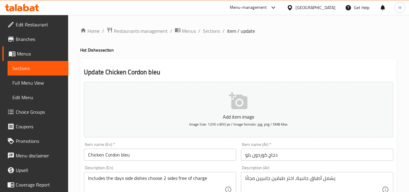
scroll to position [61, 0]
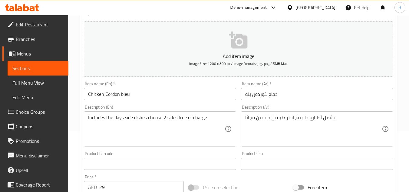
click at [141, 122] on textarea "Includes the days side dishes choose 2 sides free of charge" at bounding box center [156, 128] width 137 height 29
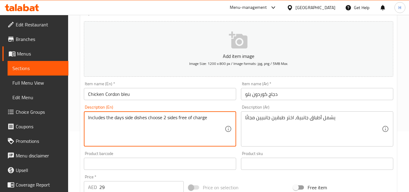
click at [141, 121] on textarea "Includes the days side dishes choose 2 sides free of charge" at bounding box center [156, 128] width 137 height 29
paste textarea "Choose 2 side dishes"
click at [141, 121] on textarea "Includes the days side Choose 2 side disheschoose 2 sides free of charge" at bounding box center [156, 128] width 137 height 29
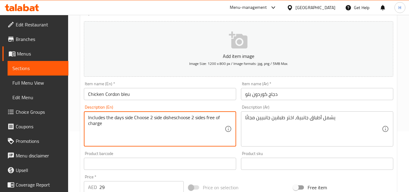
click at [141, 121] on textarea "Includes the days side Choose 2 side disheschoose 2 sides free of charge" at bounding box center [156, 128] width 137 height 29
paste textarea "Choose 2 side dishes"
type textarea "Choose 2 side dishes"
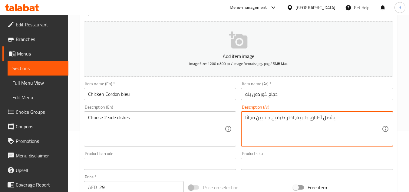
click at [290, 127] on textarea "يشمل أطباق جانبية، اختر طبقين جانبيين مجانًا" at bounding box center [313, 128] width 137 height 29
paste textarea "اختر 2 من الأطباق الجانبية"
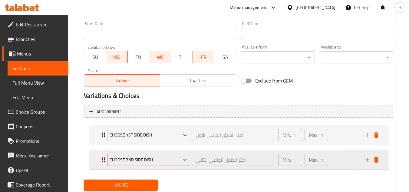
scroll to position [271, 0]
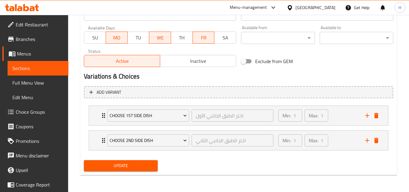
type textarea "اختر 2 من الأطباق الجانبية"
click at [139, 160] on button "Update" at bounding box center [121, 165] width 74 height 11
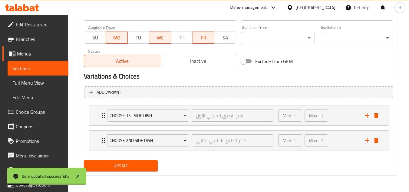
click at [50, 86] on span "Full Menu View" at bounding box center [37, 82] width 51 height 7
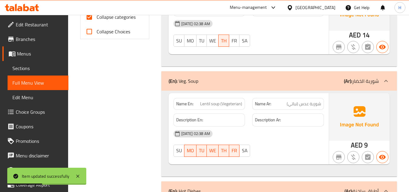
click at [41, 64] on link "Sections" at bounding box center [38, 68] width 61 height 15
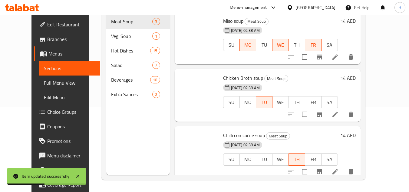
scroll to position [85, 0]
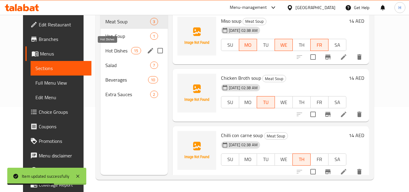
click at [105, 54] on span "Hot Dishes" at bounding box center [118, 50] width 26 height 7
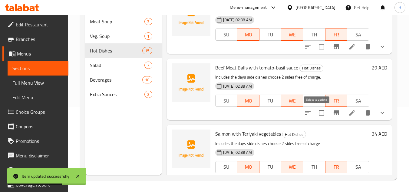
scroll to position [91, 0]
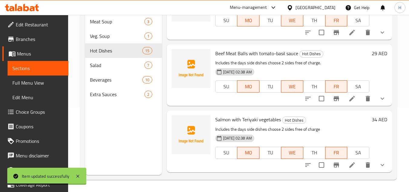
click at [352, 104] on li at bounding box center [352, 98] width 17 height 11
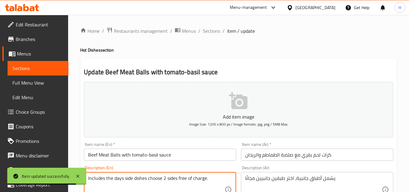
click at [153, 175] on textarea "Includes the days side dishes choose 2 sides free of charge." at bounding box center [156, 189] width 137 height 29
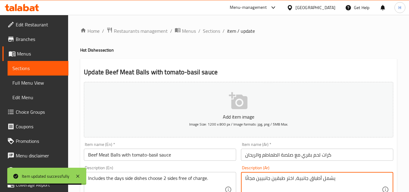
click at [273, 181] on textarea "يشمل أطباق جانبية، اختر طبقين جانبيين مجانًا" at bounding box center [313, 189] width 137 height 29
paste textarea "اختر 2 من الأطباق الجانبية"
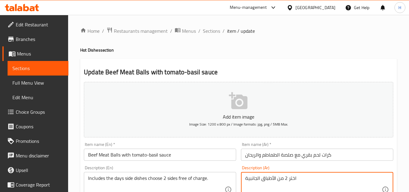
type textarea "اختر 2 من الأطباق الجانبية"
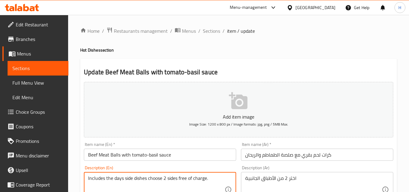
click at [125, 180] on textarea "Includes the days side dishes choose 2 sides free of charge." at bounding box center [156, 189] width 137 height 29
paste textarea "Choose 2 side dishes"
type textarea "Choose 2 side dishes"
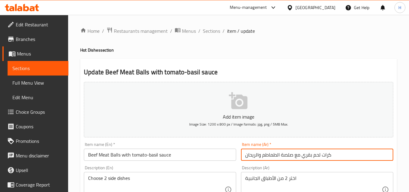
click at [343, 154] on input "كرات لحم بقري مع صلصة الطماطم والريحان" at bounding box center [317, 154] width 152 height 12
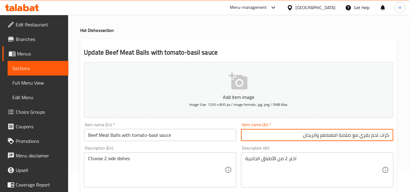
scroll to position [30, 0]
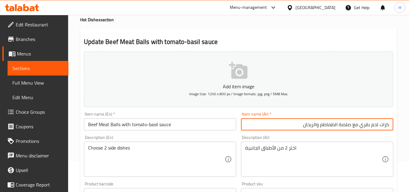
click at [345, 125] on input "كرات لحم بقري مع صلصة الطماطم والريحان" at bounding box center [317, 124] width 152 height 12
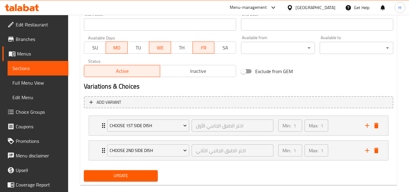
scroll to position [271, 0]
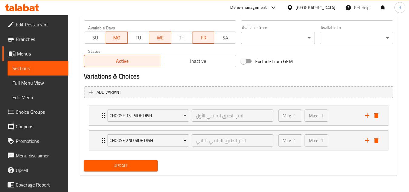
type input "كرات لحم بقري مع صوص الطماطم والريحان"
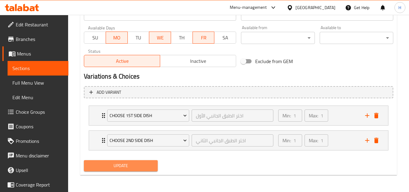
click at [143, 164] on span "Update" at bounding box center [121, 166] width 64 height 8
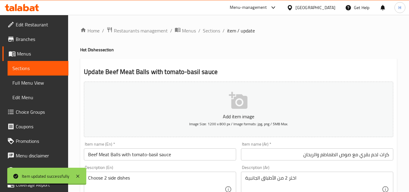
scroll to position [0, 0]
click at [209, 31] on span "Sections" at bounding box center [211, 30] width 17 height 7
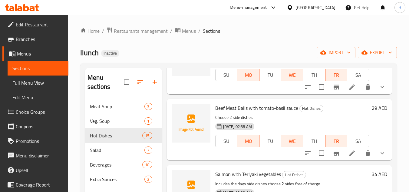
scroll to position [182, 0]
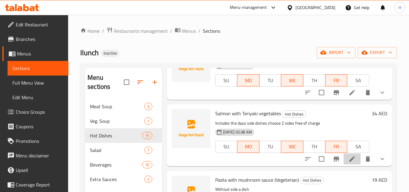
click at [344, 164] on li at bounding box center [352, 158] width 17 height 11
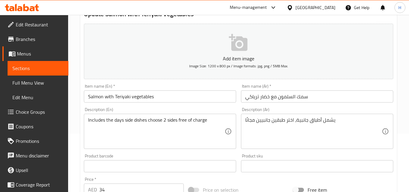
scroll to position [61, 0]
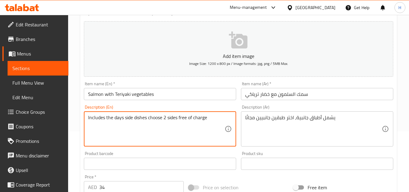
click at [344, 147] on div "Description (Ar) يشمل أطباق جانبية، اختر طبقين جانبيين مجانًا Description (Ar)" at bounding box center [317, 125] width 157 height 46
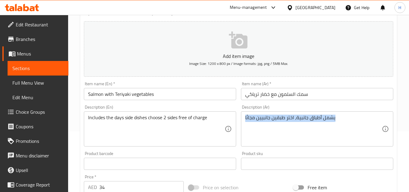
click at [344, 147] on div "Description (Ar) يشمل أطباق جانبية، اختر طبقين جانبيين مجانًا Description (Ar)" at bounding box center [317, 125] width 157 height 46
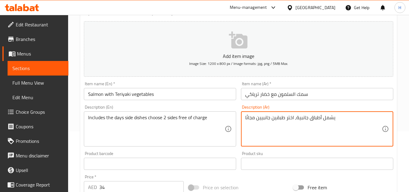
click at [335, 135] on textarea "يشمل أطباق جانبية، اختر طبقين جانبيين مجانًا" at bounding box center [313, 128] width 137 height 29
paste textarea "Choose 2 side dishes"
type textarea "يشمل أطباق جانبية، اختر طبقين جانبيين مجانًا"
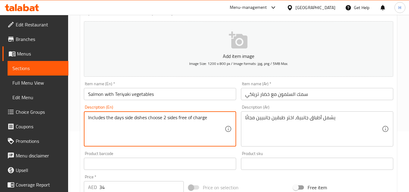
click at [195, 134] on textarea "Includes the days side dishes choose 2 sides free of charge" at bounding box center [156, 128] width 137 height 29
paste textarea "Choose 2 side dishes"
type textarea "Choose 2 side dishes"
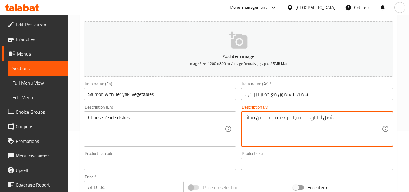
click at [262, 123] on textarea "يشمل أطباق جانبية، اختر طبقين جانبيين مجانًا" at bounding box center [313, 128] width 137 height 29
paste textarea "اختر 2 من الأطباق الجانبية"
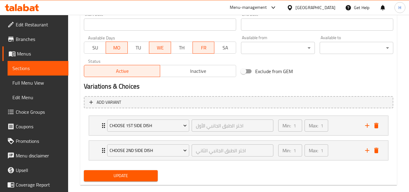
scroll to position [271, 0]
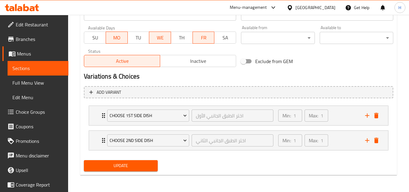
type textarea "اختر 2 من الأطباق الجانبية"
click at [136, 156] on div "Add variant Choose 1st Side Dish اختر الطبق الجانبي الأول ​ Min: 1 ​ Max: 1 ​ G…" at bounding box center [238, 121] width 314 height 74
click at [136, 163] on span "Update" at bounding box center [121, 166] width 64 height 8
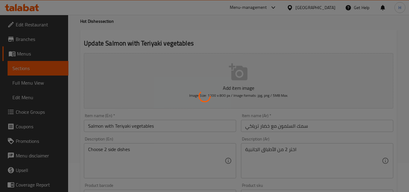
scroll to position [0, 0]
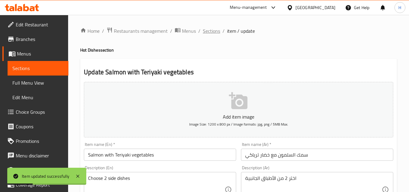
click at [205, 33] on span "Sections" at bounding box center [211, 30] width 17 height 7
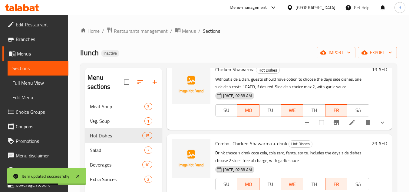
scroll to position [363, 0]
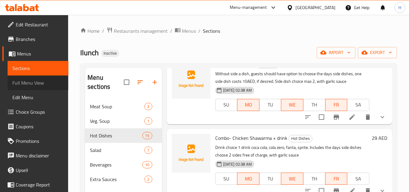
click at [50, 84] on span "Full Menu View" at bounding box center [37, 82] width 51 height 7
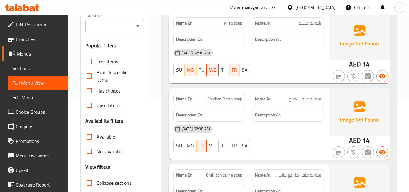
scroll to position [121, 0]
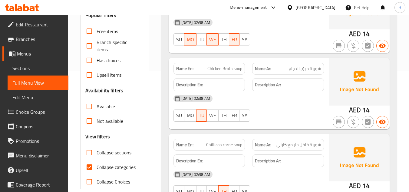
click at [91, 159] on input "Collapse sections" at bounding box center [89, 152] width 15 height 15
checkbox input "true"
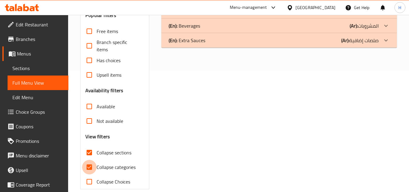
click at [91, 166] on input "Collapse categories" at bounding box center [89, 167] width 15 height 15
checkbox input "false"
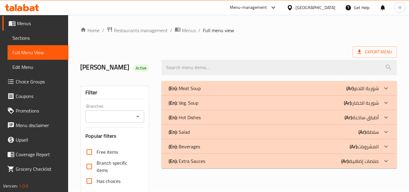
scroll to position [0, 0]
click at [222, 115] on div "(En): Hot Dishes (Ar): أطباق ساخنة" at bounding box center [274, 117] width 210 height 7
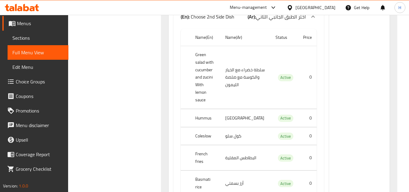
scroll to position [1575, 0]
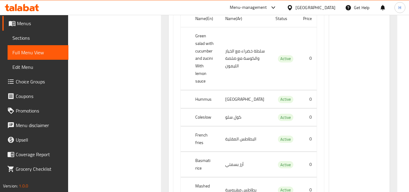
copy span "Salmon with Teriyaki vegetables"
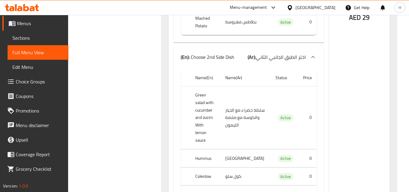
scroll to position [1514, 0]
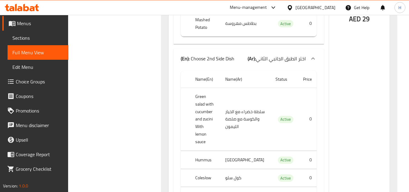
copy span "Salmon with Teriyaki vegetables"
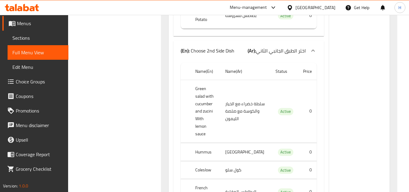
scroll to position [1544, 0]
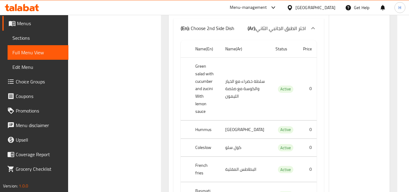
click at [42, 73] on link "Edit Menu" at bounding box center [38, 67] width 61 height 15
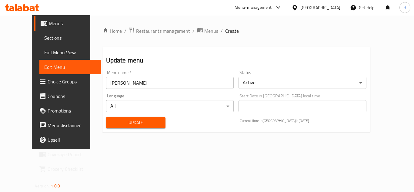
click at [45, 40] on span "Sections" at bounding box center [70, 37] width 52 height 7
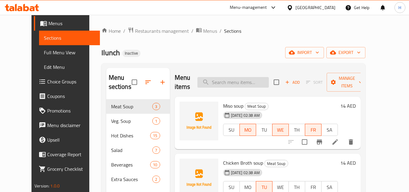
click at [230, 87] on input "search" at bounding box center [232, 82] width 71 height 11
paste input "Salmon with Teriyaki vegetables"
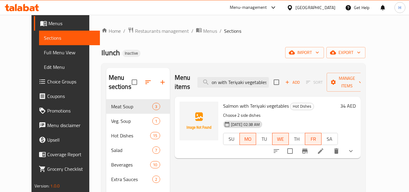
type input "Salmon with Teriyaki vegetables"
click at [324, 147] on icon at bounding box center [320, 150] width 7 height 7
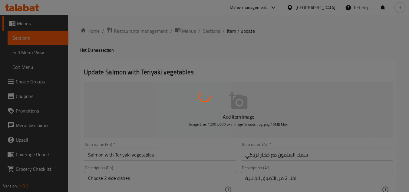
type input "اختر الطبق الجانبي الأول"
type input "1"
type input "اختر الطبق الجانبي الثاني"
type input "1"
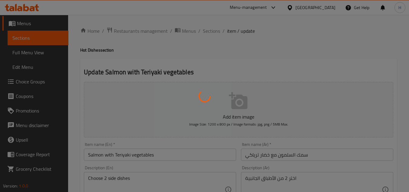
type input "1"
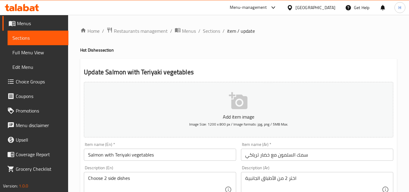
click at [295, 157] on input "سمك السلمون مع خضار ترياكي" at bounding box center [317, 154] width 152 height 12
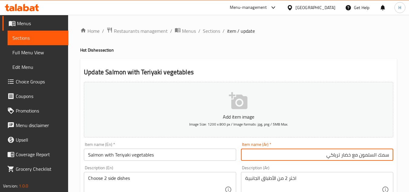
drag, startPoint x: 372, startPoint y: 155, endPoint x: 402, endPoint y: 154, distance: 29.1
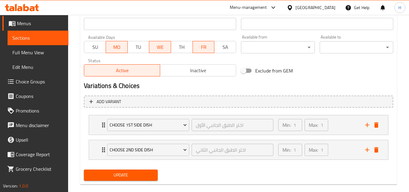
scroll to position [271, 0]
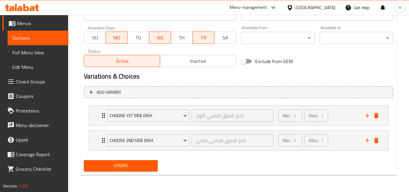
type input "سلمون مع خضار ترياكي"
click at [125, 164] on span "Update" at bounding box center [121, 166] width 64 height 8
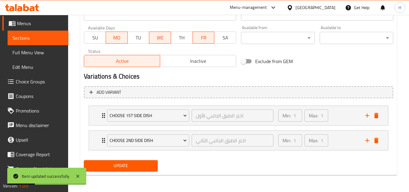
drag, startPoint x: 49, startPoint y: 47, endPoint x: 76, endPoint y: 61, distance: 29.8
click at [49, 47] on link "Full Menu View" at bounding box center [38, 52] width 61 height 15
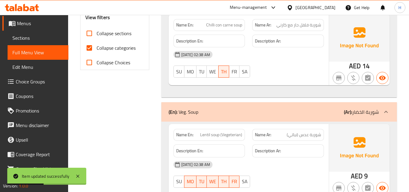
scroll to position [210, 0]
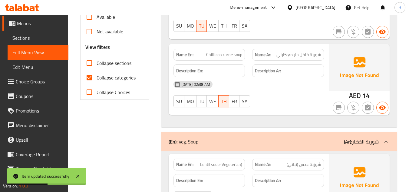
click at [90, 81] on input "Collapse categories" at bounding box center [89, 77] width 15 height 15
checkbox input "false"
click at [89, 66] on input "Collapse sections" at bounding box center [89, 63] width 15 height 15
checkbox input "true"
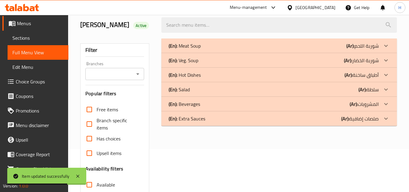
scroll to position [40, 0]
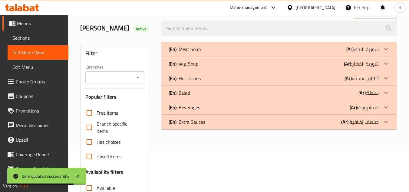
click at [221, 80] on div "(En): Hot Dishes (Ar): أطباق ساخنة" at bounding box center [274, 77] width 210 height 7
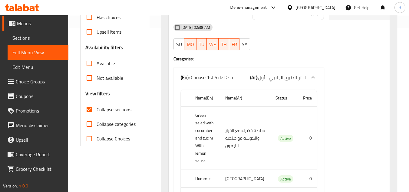
scroll to position [161, 0]
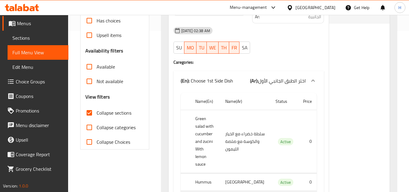
click at [289, 81] on span "اختر الطبق الجانبي الأول" at bounding box center [282, 80] width 48 height 9
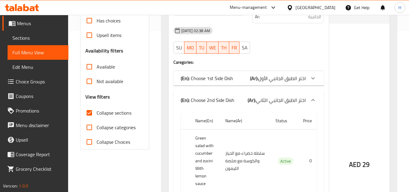
click at [276, 95] on div "(En): Choose 2nd Side Dish (Ar): اختر الطبق الجانبي الثاني" at bounding box center [249, 99] width 150 height 19
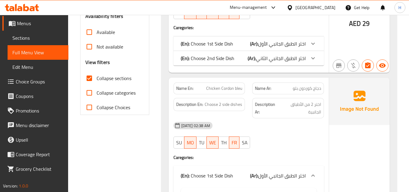
scroll to position [252, 0]
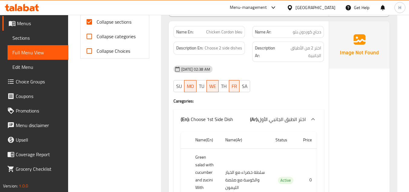
click at [275, 119] on span "اختر الطبق الجانبي الأول" at bounding box center [282, 118] width 48 height 9
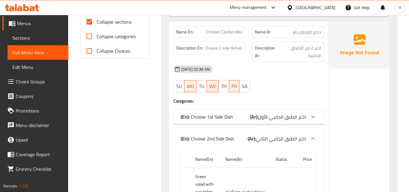
click at [266, 129] on div "(En): Choose 2nd Side Dish (Ar): اختر الطبق الجانبي الثاني" at bounding box center [249, 138] width 150 height 19
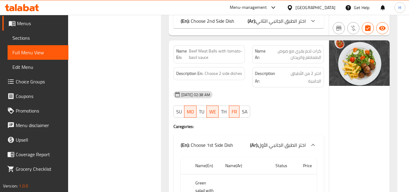
scroll to position [373, 0]
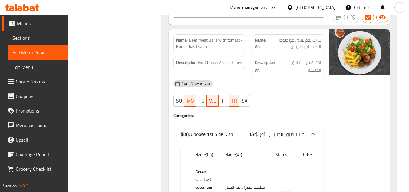
click at [271, 131] on span "اختر الطبق الجانبي الأول" at bounding box center [282, 133] width 48 height 9
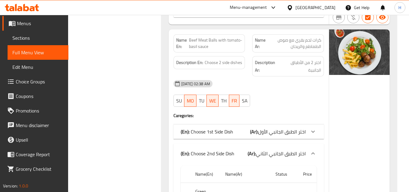
click at [273, 149] on span "اختر الطبق الجانبي الثاني" at bounding box center [281, 153] width 50 height 9
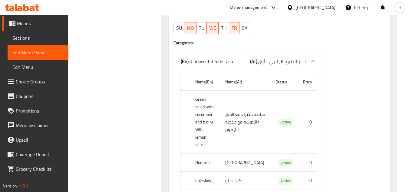
scroll to position [585, 0]
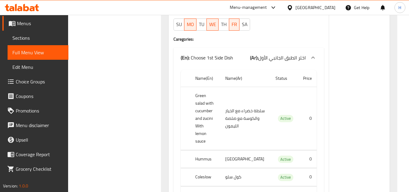
click at [295, 56] on span "اختر الطبق الجانبي الأول" at bounding box center [282, 57] width 48 height 9
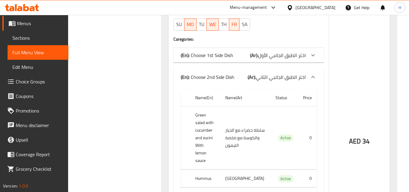
click at [289, 75] on span "اختر الطبق الجانبي الثاني" at bounding box center [281, 76] width 50 height 9
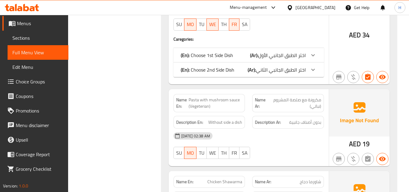
click at [220, 103] on span "Pasta with mushroom sauce (Vegeterian)" at bounding box center [216, 103] width 54 height 13
copy span "Pasta with mushroom sauce (Vegeterian)"
click at [37, 38] on span "Sections" at bounding box center [37, 37] width 51 height 7
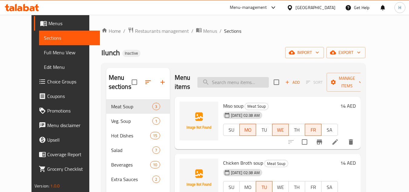
click at [249, 83] on input "search" at bounding box center [232, 82] width 71 height 11
paste input "Pasta with mushroom sauce (Vegeterian)"
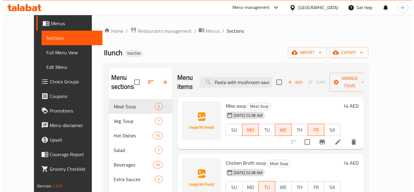
scroll to position [0, 29]
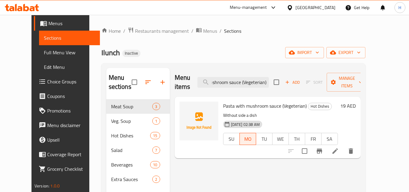
type input "Pasta with mushroom sauce (Vegeterian)"
click at [344, 145] on li at bounding box center [335, 150] width 17 height 11
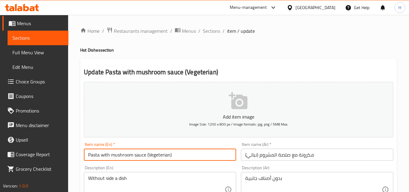
click at [157, 157] on input "Pasta with mushroom sauce (Vegeterian)" at bounding box center [160, 154] width 152 height 12
type input "Pasta with mushroom sauce (Vegetarian)"
click at [275, 156] on input "مكرونة مع صلصة المشروم (نباتي)" at bounding box center [317, 154] width 152 height 12
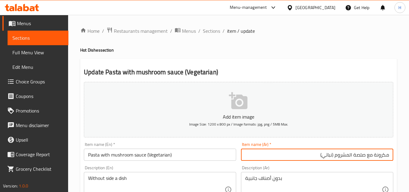
drag, startPoint x: 349, startPoint y: 157, endPoint x: 365, endPoint y: 154, distance: 16.6
click at [365, 154] on input "مكرونة مع صلصة المشروم (نباتي)" at bounding box center [317, 154] width 152 height 12
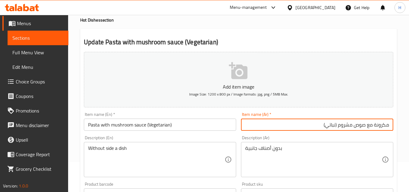
scroll to position [30, 0]
type input "مكرونة مع صوص مشروم (نباتي)"
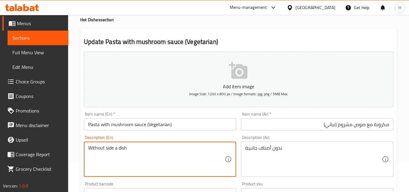
click at [160, 150] on textarea "Without side a dish" at bounding box center [156, 159] width 137 height 29
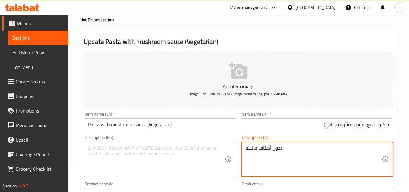
click at [309, 172] on textarea "بدون أصناف جانبية" at bounding box center [313, 159] width 137 height 29
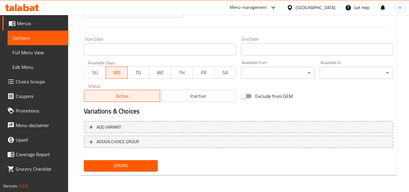
click at [145, 165] on span "Update" at bounding box center [121, 166] width 64 height 8
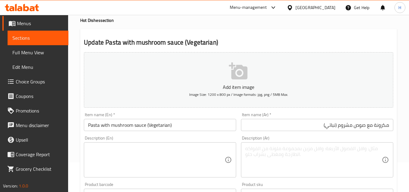
scroll to position [0, 0]
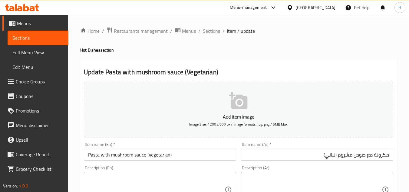
click at [212, 33] on span "Sections" at bounding box center [211, 30] width 17 height 7
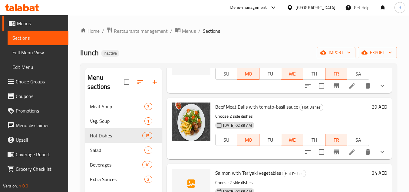
scroll to position [151, 0]
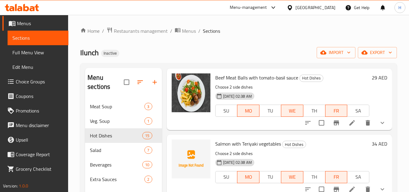
click at [39, 56] on span "Full Menu View" at bounding box center [37, 52] width 51 height 7
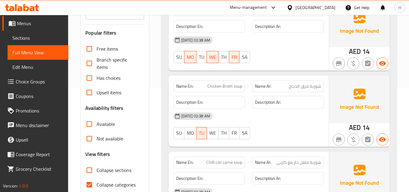
scroll to position [121, 0]
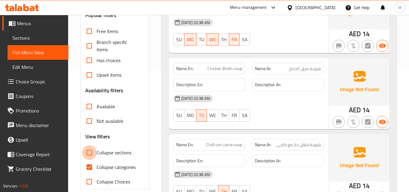
click at [90, 159] on input "Collapse sections" at bounding box center [89, 152] width 15 height 15
click at [89, 150] on input "Collapse sections" at bounding box center [89, 152] width 15 height 15
click at [90, 155] on input "Collapse sections" at bounding box center [89, 152] width 15 height 15
checkbox input "true"
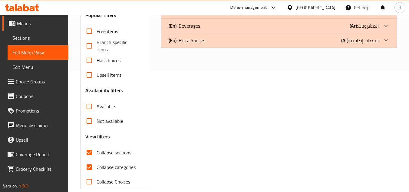
click at [91, 167] on input "Collapse categories" at bounding box center [89, 167] width 15 height 15
checkbox input "false"
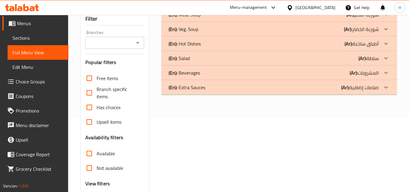
scroll to position [30, 0]
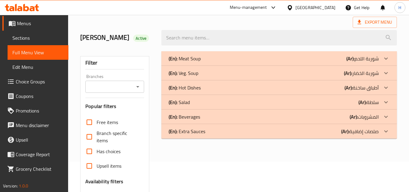
click at [193, 89] on p "(En): Hot Dishes" at bounding box center [185, 87] width 32 height 7
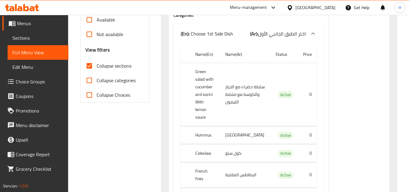
scroll to position [91, 0]
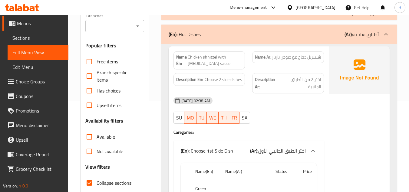
click at [229, 148] on p "(En): Choose 1st Side Dish" at bounding box center [207, 150] width 52 height 7
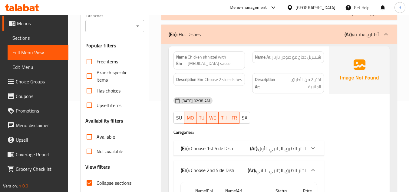
click at [230, 166] on p "(En): Choose 2nd Side Dish" at bounding box center [208, 169] width 54 height 7
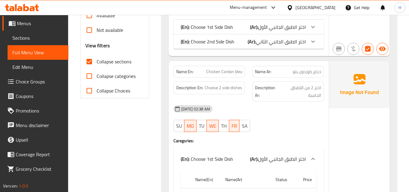
click at [223, 155] on p "(En): Choose 1st Side Dish" at bounding box center [207, 158] width 52 height 7
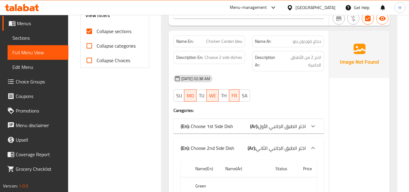
click at [231, 149] on p "(En): Choose 2nd Side Dish" at bounding box center [208, 147] width 54 height 7
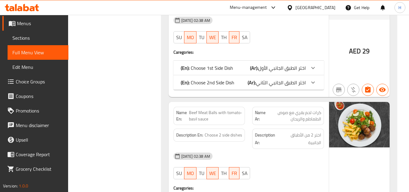
scroll to position [333, 0]
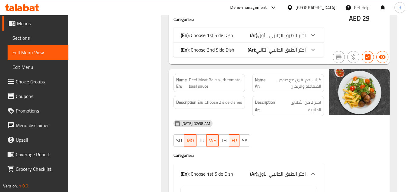
click at [226, 175] on p "(En): Choose 1st Side Dish" at bounding box center [207, 173] width 52 height 7
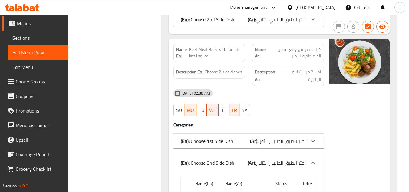
click at [226, 161] on p "(En): Choose 2nd Side Dish" at bounding box center [208, 162] width 54 height 7
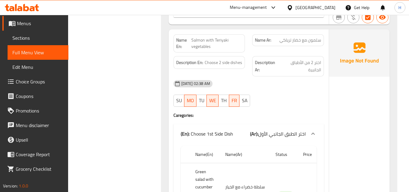
scroll to position [515, 0]
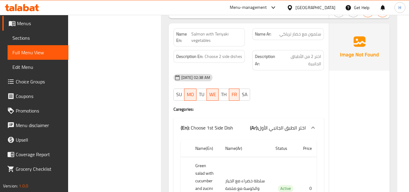
click at [228, 130] on p "(En): Choose 1st Side Dish" at bounding box center [207, 127] width 52 height 7
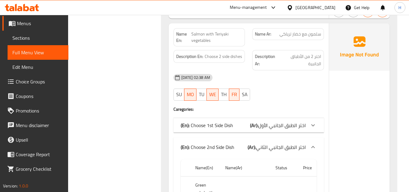
click at [226, 147] on p "(En): Choose 2nd Side Dish" at bounding box center [208, 146] width 54 height 7
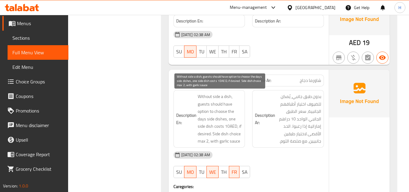
scroll to position [696, 0]
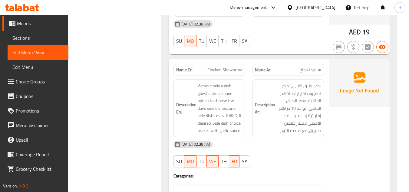
click at [221, 69] on span "Chicken Shawarma" at bounding box center [224, 70] width 35 height 6
copy span "Chicken Shawarma"
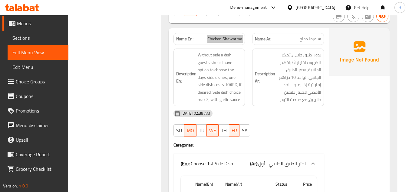
scroll to position [727, 0]
click at [221, 42] on span "Chicken Shawarma" at bounding box center [224, 39] width 35 height 6
click at [36, 40] on span "Sections" at bounding box center [37, 37] width 51 height 7
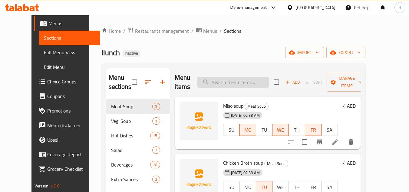
click at [253, 84] on input "search" at bounding box center [232, 82] width 71 height 11
paste input "Chicken Shawarma"
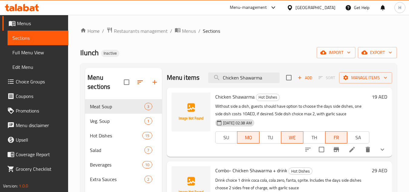
type input "Chicken Shawarma"
click at [347, 148] on li at bounding box center [352, 149] width 17 height 11
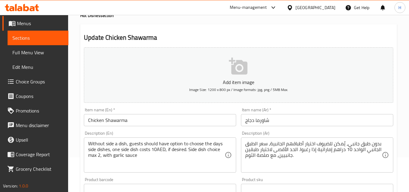
scroll to position [91, 0]
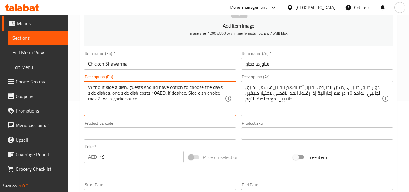
click at [188, 94] on textarea "Without side a dish, guests should have option to choose the days side dishes, …" at bounding box center [156, 98] width 137 height 29
click at [180, 104] on textarea "Without side a dish, guests should have option to choose the days side dishes, …" at bounding box center [156, 98] width 137 height 29
click at [170, 134] on input "text" at bounding box center [160, 133] width 152 height 12
click at [162, 99] on textarea "Without side a dish, guests should have option to choose the days side dishes, …" at bounding box center [156, 98] width 137 height 29
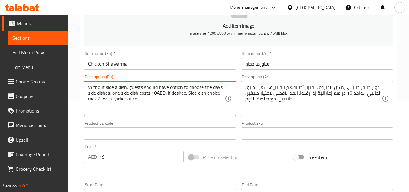
click at [162, 99] on textarea "Without side a dish, guests should have option to choose the days side dishes, …" at bounding box center [156, 98] width 137 height 29
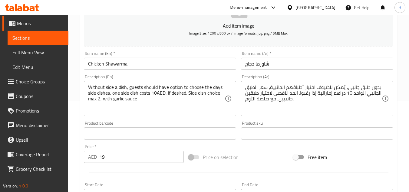
click at [122, 120] on div "Product barcode Product barcode" at bounding box center [159, 129] width 157 height 23
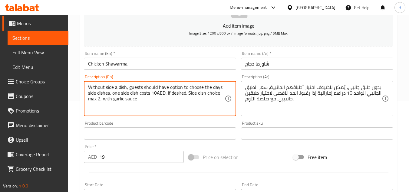
drag, startPoint x: 103, startPoint y: 99, endPoint x: 83, endPoint y: 82, distance: 26.4
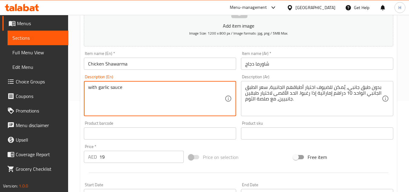
click at [91, 87] on textarea "with garlic sauce" at bounding box center [156, 98] width 137 height 29
type textarea "With garlic sauce"
click at [301, 115] on div "بدون طبق جانبي، يُمكن للضيوف اختيار أطباقهم الجانبية، سعر الطبق الجانبي الواحد …" at bounding box center [317, 98] width 152 height 35
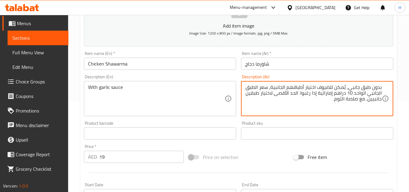
drag, startPoint x: 367, startPoint y: 99, endPoint x: 385, endPoint y: 76, distance: 29.3
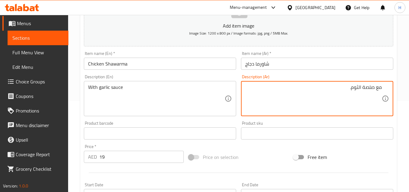
click at [380, 85] on textarea "مع صلصة الثوم." at bounding box center [313, 98] width 137 height 29
click at [372, 91] on textarea "مع صلصة الثوم." at bounding box center [313, 98] width 137 height 29
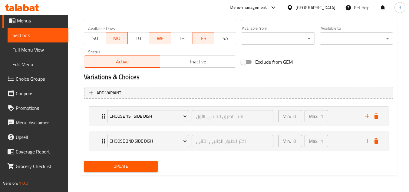
scroll to position [271, 0]
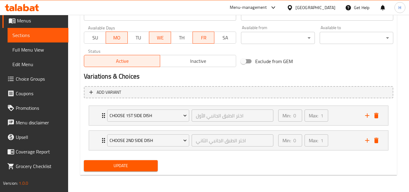
type textarea "مع صوص ثوم."
click at [144, 161] on button "Update" at bounding box center [121, 165] width 74 height 11
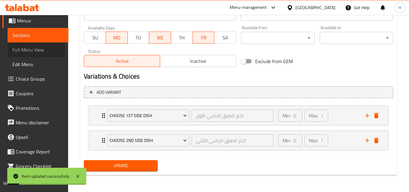
click at [32, 50] on span "Full Menu View" at bounding box center [37, 49] width 51 height 7
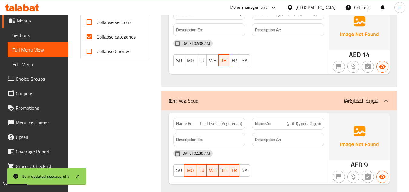
scroll to position [241, 0]
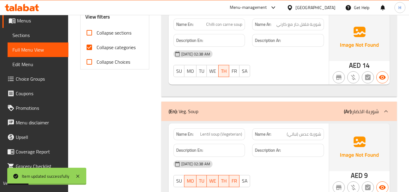
click at [93, 45] on input "Collapse categories" at bounding box center [89, 47] width 15 height 15
checkbox input "false"
click at [91, 30] on input "Collapse sections" at bounding box center [89, 32] width 15 height 15
checkbox input "true"
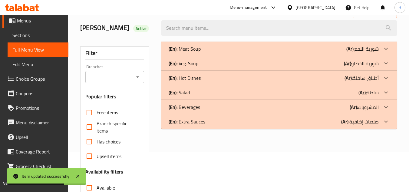
scroll to position [40, 0]
click at [224, 86] on div "(En): Salad (Ar): سلطة" at bounding box center [279, 92] width 236 height 15
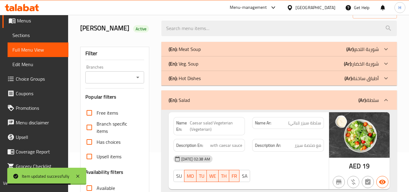
click at [227, 80] on div "(En): Hot Dishes (Ar): أطباق ساخنة" at bounding box center [274, 77] width 210 height 7
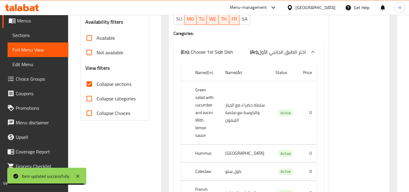
scroll to position [161, 0]
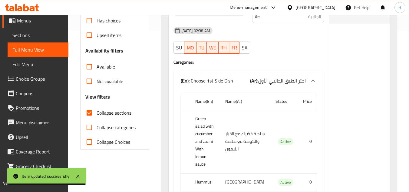
click at [244, 75] on div "(En): Choose 1st Side Dish (Ar): اختر الطبق الجانبي الأول" at bounding box center [249, 80] width 150 height 19
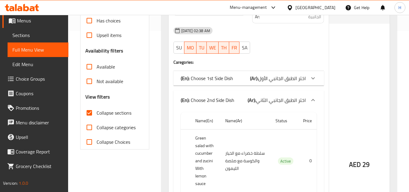
click at [244, 95] on div "(En): Choose 2nd Side Dish (Ar): اختر الطبق الجانبي الثاني" at bounding box center [249, 99] width 150 height 19
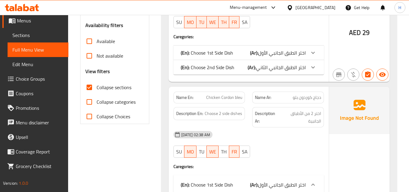
scroll to position [221, 0]
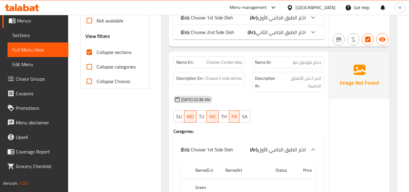
click at [240, 144] on div "(En): Choose 1st Side Dish (Ar): اختر الطبق الجانبي الأول" at bounding box center [249, 149] width 150 height 19
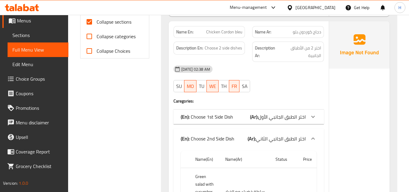
click at [241, 136] on div "(En): Choose 2nd Side Dish (Ar): اختر الطبق الجانبي الثاني" at bounding box center [243, 138] width 125 height 7
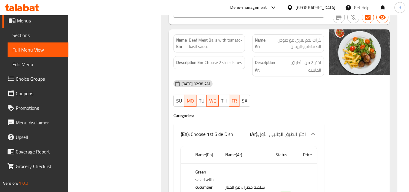
click at [242, 129] on div "(En): Choose 1st Side Dish (Ar): اختر الطبق الجانبي الأول" at bounding box center [249, 133] width 150 height 19
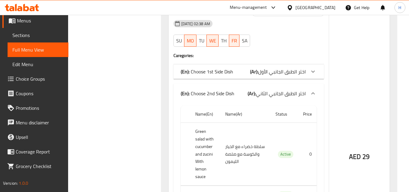
scroll to position [433, 0]
click at [243, 93] on div "(En): Choose 2nd Side Dish (Ar): اختر الطبق الجانبي الثاني" at bounding box center [243, 92] width 125 height 7
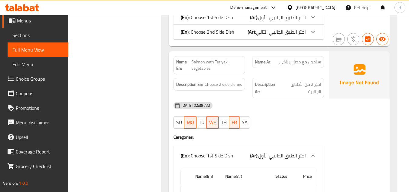
scroll to position [524, 0]
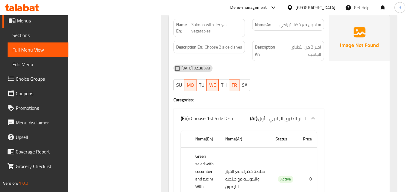
click at [257, 121] on b "(Ar):" at bounding box center [254, 118] width 8 height 9
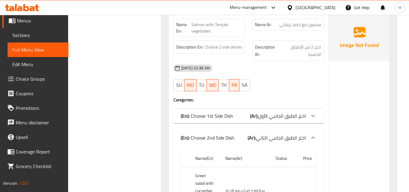
click at [252, 134] on b "(Ar):" at bounding box center [252, 137] width 8 height 9
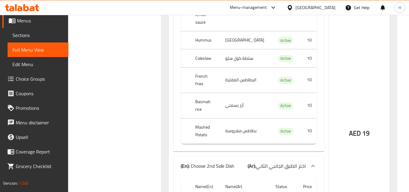
scroll to position [918, 0]
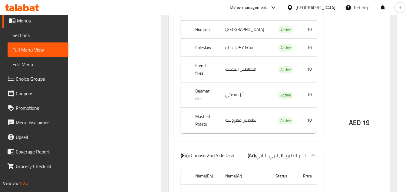
click at [234, 151] on p "(En): Choose 2nd Side Dish" at bounding box center [208, 154] width 54 height 7
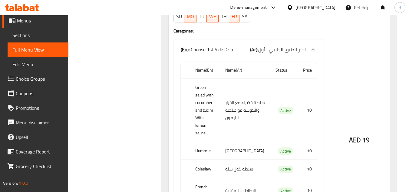
click at [243, 48] on div "(En): Choose 1st Side Dish (Ar): اختر الطبق الجانبي الأول" at bounding box center [243, 49] width 125 height 7
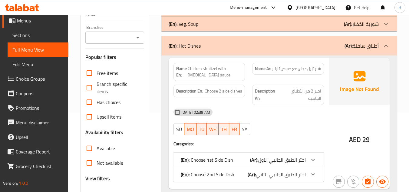
scroll to position [109, 0]
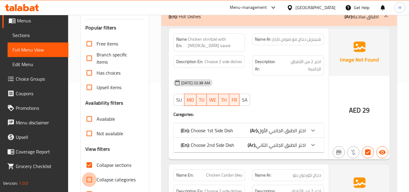
drag, startPoint x: 87, startPoint y: 179, endPoint x: 144, endPoint y: 170, distance: 57.6
click at [87, 179] on input "Collapse categories" at bounding box center [89, 179] width 15 height 15
checkbox input "true"
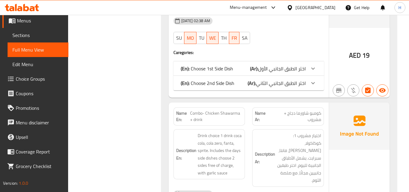
scroll to position [835, 0]
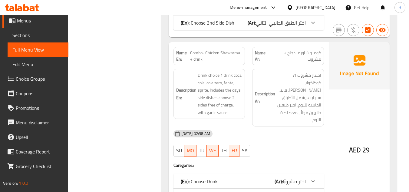
click at [214, 50] on span "Combo- Chicken Shawarma + drink" at bounding box center [216, 56] width 52 height 13
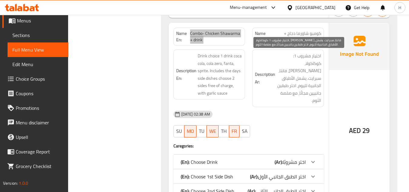
scroll to position [866, 0]
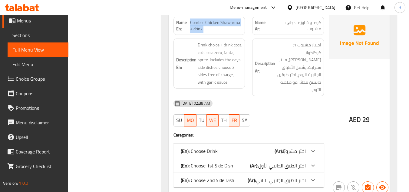
click at [37, 38] on span "Sections" at bounding box center [37, 34] width 51 height 7
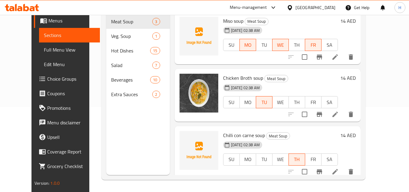
scroll to position [4, 0]
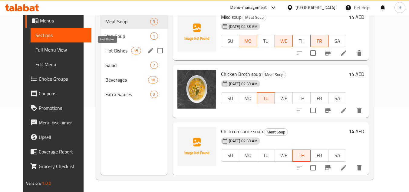
click at [111, 55] on div "Hot Dishes 15" at bounding box center [134, 50] width 67 height 15
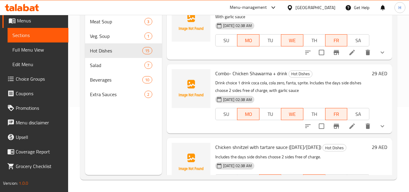
scroll to position [337, 0]
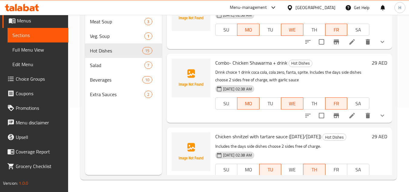
click at [349, 119] on icon at bounding box center [352, 115] width 7 height 7
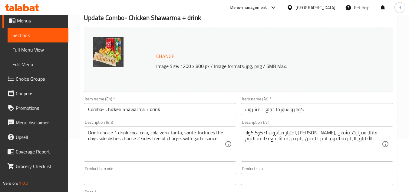
scroll to position [61, 0]
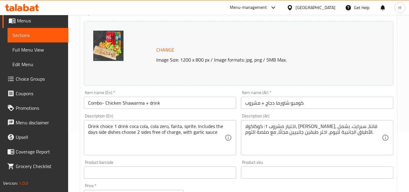
drag, startPoint x: 86, startPoint y: 125, endPoint x: 181, endPoint y: 134, distance: 95.5
click at [181, 134] on div "Drink choice 1 drink coca cola, cola zero, fanta, sprite. Includes the days sid…" at bounding box center [160, 137] width 152 height 35
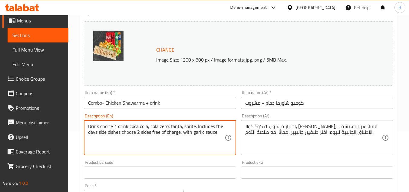
drag, startPoint x: 181, startPoint y: 134, endPoint x: 85, endPoint y: 124, distance: 97.1
click at [85, 124] on div "Drink choice 1 drink coca cola, cola zero, fanta, sprite. Includes the days sid…" at bounding box center [160, 137] width 152 height 35
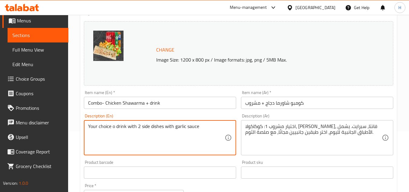
click at [172, 124] on textarea "Your choice o drink with 2 side dishes with garlic sauce" at bounding box center [156, 137] width 137 height 29
click at [115, 130] on textarea "Your choice o drink with 2 side dishes with garlic sauce" at bounding box center [156, 137] width 137 height 29
click at [114, 128] on textarea "Your choice o drink with 2 side dishes with garlic sauce" at bounding box center [156, 137] width 137 height 29
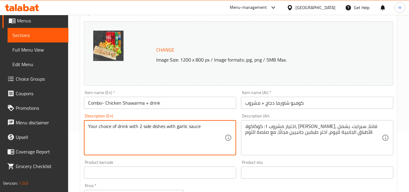
click at [123, 129] on textarea "Your choice of drink with 2 side dishes with garlic sauce" at bounding box center [156, 137] width 137 height 29
click at [91, 127] on textarea "Your choice of drink with 2 side dishes with garlic sauce" at bounding box center [156, 137] width 137 height 29
click at [88, 127] on textarea "Your choice of drink with 2 side dishes with garlic sauce" at bounding box center [156, 137] width 137 height 29
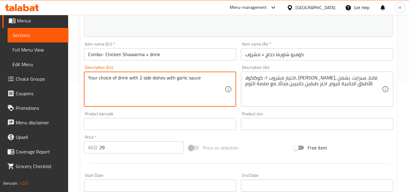
scroll to position [91, 0]
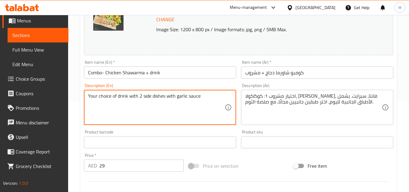
click at [150, 101] on textarea "Your choice of drink with 2 side dishes with garlic sauce" at bounding box center [156, 107] width 137 height 29
click at [117, 98] on textarea "Your choice of drink with 2 side dishes with garlic sauce" at bounding box center [156, 107] width 137 height 29
click at [129, 98] on textarea "Your choice of 1 drink with 2 side dishes with garlic sauce" at bounding box center [156, 107] width 137 height 29
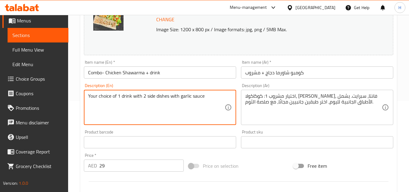
click at [129, 98] on textarea "Your choice of 1 drink with 2 side dishes with garlic sauce" at bounding box center [156, 107] width 137 height 29
type textarea "Your choice of 1 drink with 2 side dishes with garlic sauce"
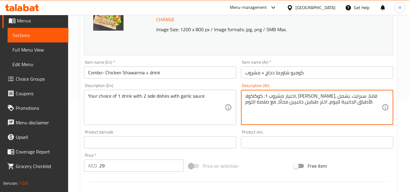
click at [296, 104] on textarea "اختيار مشروب 1: كوكاكولا، [PERSON_NAME]، فانتا، سبرايت. يشمل الأطباق الجانبية ل…" at bounding box center [313, 107] width 137 height 29
paste textarea "ك من مشروب واحد مع 2 طبق جانبي مع صلصة الثوم"
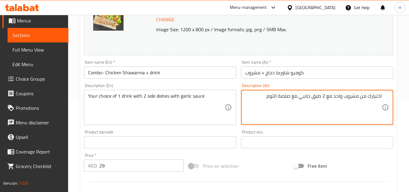
click at [339, 98] on textarea "اختيارك من مشروب واحد مع 2 طبق جانبي مع صلصة الثوم" at bounding box center [313, 107] width 137 height 29
click at [361, 97] on textarea "اختيارك من مشروب مع 2 طبق جانبي مع صلصة الثوم" at bounding box center [313, 107] width 137 height 29
click at [282, 98] on textarea "اختيارك من 1 مشروب مع 2 طبق جانبي مع صلصة الثوم" at bounding box center [313, 107] width 137 height 29
drag, startPoint x: 282, startPoint y: 98, endPoint x: 296, endPoint y: 98, distance: 14.5
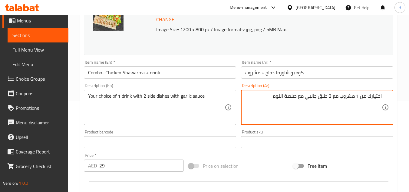
click at [296, 98] on textarea "اختيارك من 1 مشروب مع 2 طبق جانبي مع صلصة الثوم" at bounding box center [313, 107] width 137 height 29
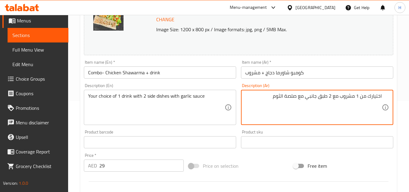
click at [296, 98] on textarea "اختيارك من 1 مشروب مع 2 طبق جانبي مع صلصة الثوم" at bounding box center [313, 107] width 137 height 29
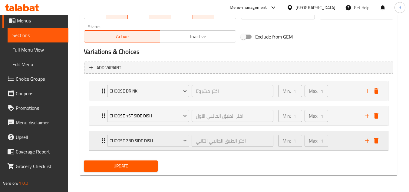
scroll to position [305, 0]
click at [338, 91] on div "Min: 1 ​ Max: 1 ​" at bounding box center [318, 90] width 87 height 19
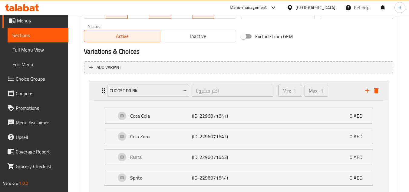
click at [334, 92] on div "Min: 1 ​ Max: 1 ​" at bounding box center [318, 90] width 87 height 19
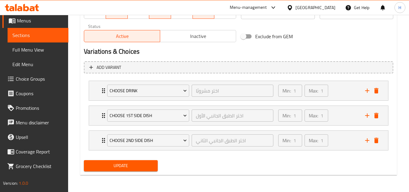
type textarea "اختيارك من 1 مشروب مع 2 طبق جانبي مع صوص ثوم"
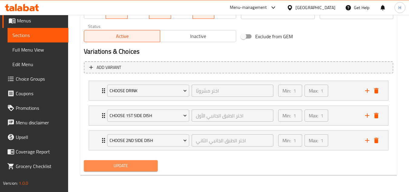
click at [151, 162] on span "Update" at bounding box center [121, 166] width 64 height 8
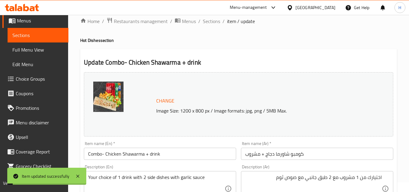
scroll to position [0, 0]
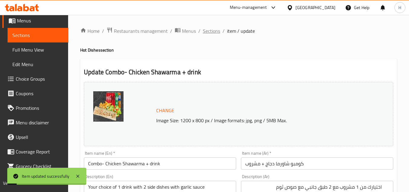
click at [215, 30] on span "Sections" at bounding box center [211, 30] width 17 height 7
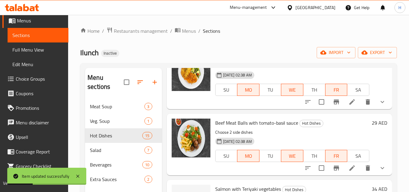
scroll to position [121, 0]
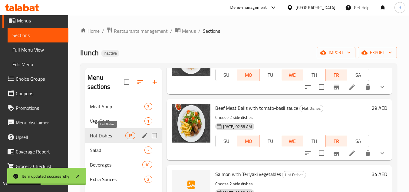
click at [92, 136] on span "Hot Dishes" at bounding box center [107, 135] width 35 height 7
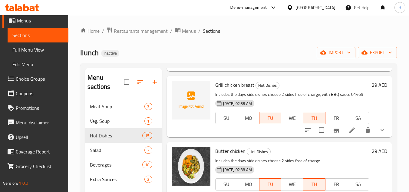
scroll to position [528, 0]
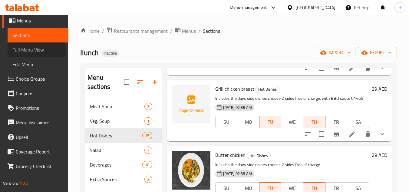
click at [28, 52] on span "Full Menu View" at bounding box center [37, 49] width 51 height 7
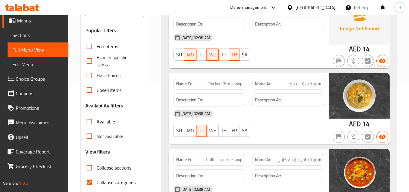
scroll to position [182, 0]
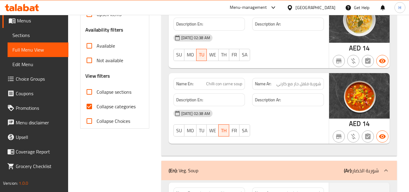
click at [87, 106] on input "Collapse categories" at bounding box center [89, 106] width 15 height 15
checkbox input "false"
click at [93, 91] on input "Collapse sections" at bounding box center [89, 91] width 15 height 15
checkbox input "true"
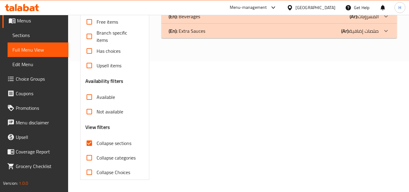
click at [110, 154] on span "Collapse categories" at bounding box center [116, 157] width 39 height 7
click at [97, 150] on input "Collapse categories" at bounding box center [89, 157] width 15 height 15
checkbox input "true"
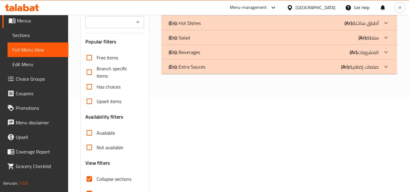
scroll to position [40, 0]
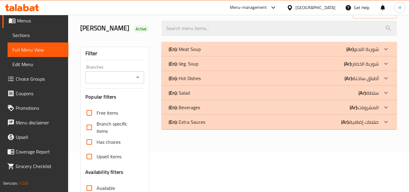
click at [207, 79] on div "(En): Hot Dishes (Ar): أطباق ساخنة" at bounding box center [274, 77] width 210 height 7
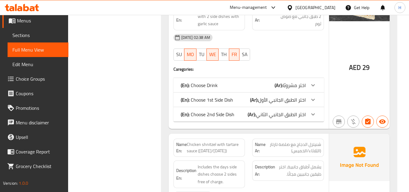
scroll to position [918, 0]
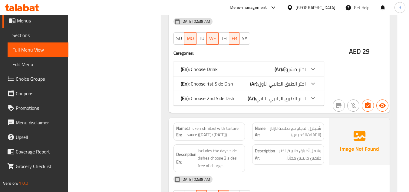
click at [268, 70] on div "(En): Choose Drink (Ar): [PERSON_NAME]" at bounding box center [243, 68] width 125 height 7
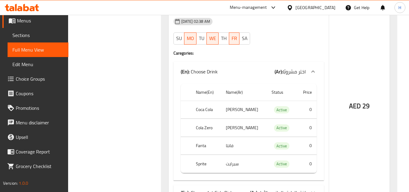
drag, startPoint x: 223, startPoint y: 70, endPoint x: 227, endPoint y: 85, distance: 15.8
click at [223, 70] on div "(En): Choose Drink (Ar): [PERSON_NAME]" at bounding box center [243, 71] width 125 height 7
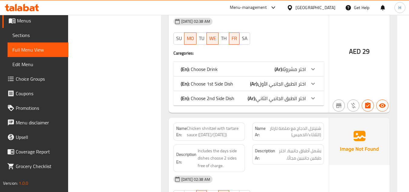
click at [226, 85] on p "(En): Choose 1st Side Dish" at bounding box center [207, 83] width 52 height 7
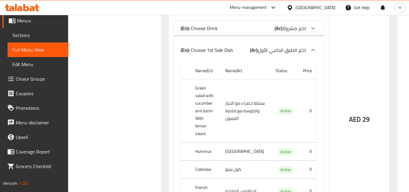
scroll to position [948, 0]
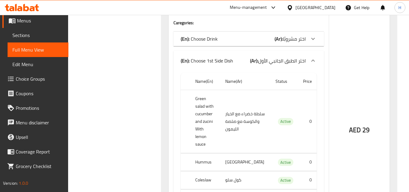
click at [225, 63] on p "(En): Choose 1st Side Dish" at bounding box center [207, 60] width 52 height 7
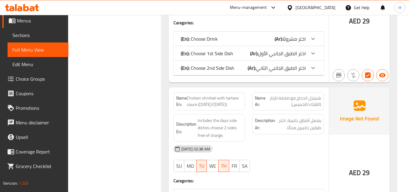
click at [228, 70] on p "(En): Choose 2nd Side Dish" at bounding box center [208, 67] width 54 height 7
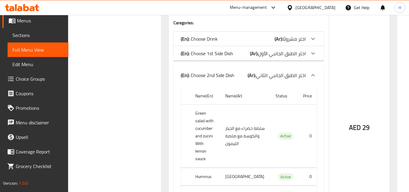
click at [225, 68] on div "(En): Choose 2nd Side Dish (Ar): اختر الطبق الجانبي الثاني" at bounding box center [249, 74] width 150 height 19
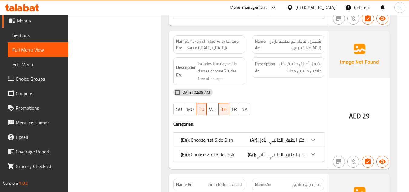
scroll to position [1009, 0]
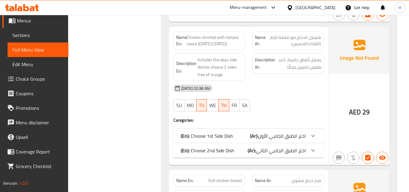
click at [223, 35] on span "Chicken shnitzel with tartare sauce ([DATE]/[DATE])" at bounding box center [215, 40] width 56 height 13
click at [236, 41] on span "Chicken shnitzel with tartare sauce ([DATE]/[DATE])" at bounding box center [215, 40] width 56 height 13
click at [233, 38] on span "Chicken shnitzel with tartare sauce ([DATE]/[DATE])" at bounding box center [215, 40] width 56 height 13
click at [235, 49] on div "Name En: Chicken shnitzel with tartare sauce ([DATE]/[DATE])" at bounding box center [210, 40] width 72 height 18
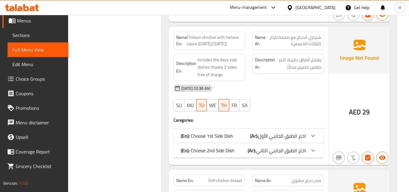
drag, startPoint x: 235, startPoint y: 44, endPoint x: 198, endPoint y: 43, distance: 36.3
click at [198, 43] on span "Chicken shnitzel with tartare sauce ([DATE]/[DATE])" at bounding box center [215, 40] width 56 height 13
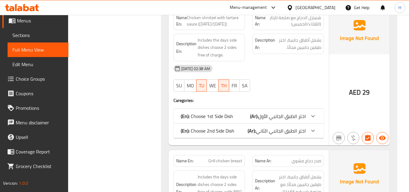
scroll to position [1039, 0]
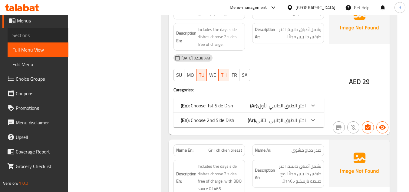
click at [41, 41] on link "Sections" at bounding box center [38, 35] width 61 height 15
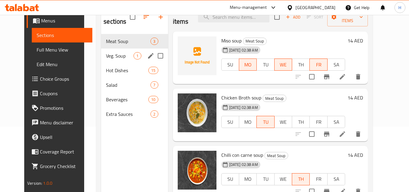
scroll to position [55, 0]
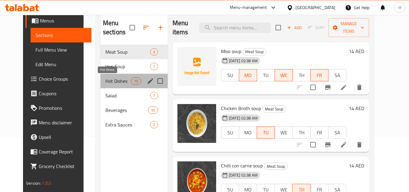
click at [105, 82] on span "Hot Dishes" at bounding box center [118, 80] width 26 height 7
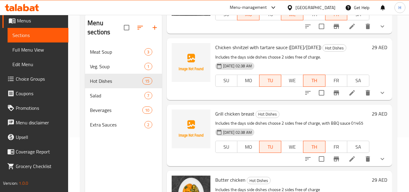
scroll to position [454, 0]
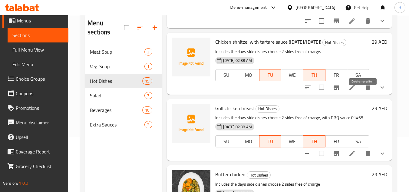
click at [364, 91] on icon "delete" at bounding box center [367, 87] width 7 height 7
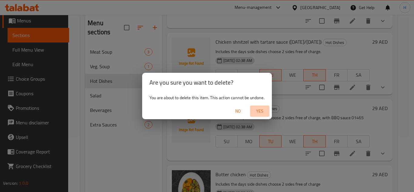
click at [256, 111] on span "Yes" at bounding box center [259, 111] width 15 height 8
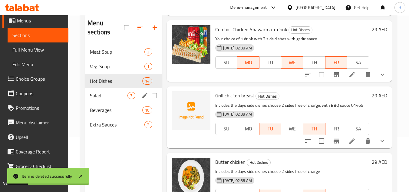
scroll to position [394, 0]
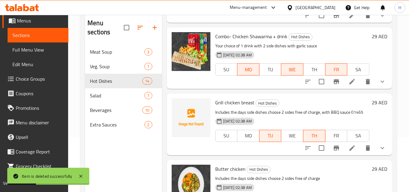
click at [49, 49] on span "Full Menu View" at bounding box center [37, 49] width 51 height 7
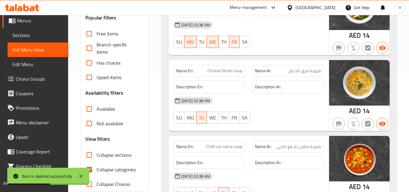
scroll to position [176, 0]
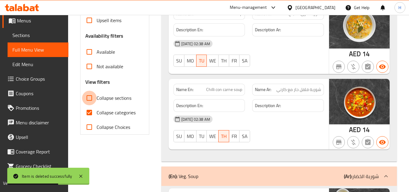
click at [88, 93] on input "Collapse sections" at bounding box center [89, 98] width 15 height 15
checkbox input "true"
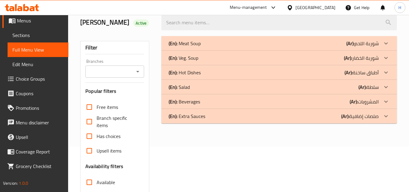
scroll to position [40, 0]
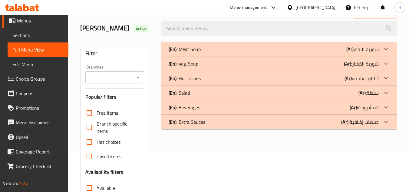
click at [211, 78] on div "(En): Hot Dishes (Ar): أطباق ساخنة" at bounding box center [274, 77] width 210 height 7
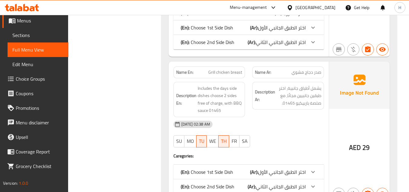
scroll to position [978, 0]
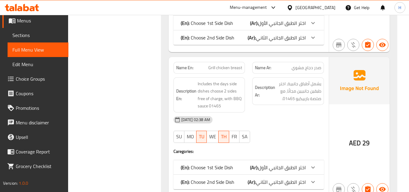
click at [224, 68] on span "Grill chicken breast" at bounding box center [225, 67] width 34 height 6
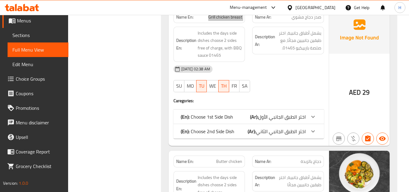
scroll to position [1039, 0]
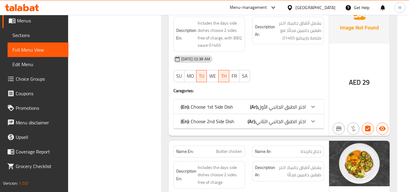
click at [37, 35] on span "Sections" at bounding box center [37, 34] width 51 height 7
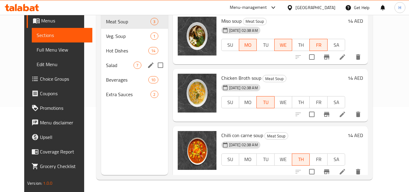
scroll to position [85, 0]
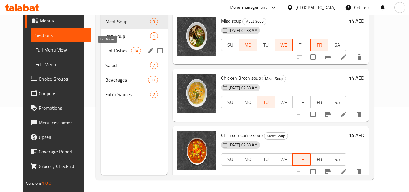
click at [110, 52] on span "Hot Dishes" at bounding box center [118, 50] width 26 height 7
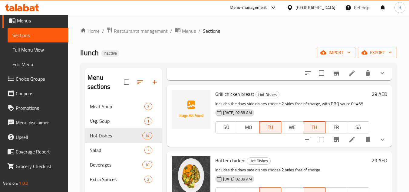
scroll to position [487, 0]
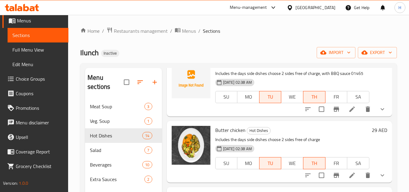
click at [349, 113] on icon at bounding box center [352, 108] width 7 height 7
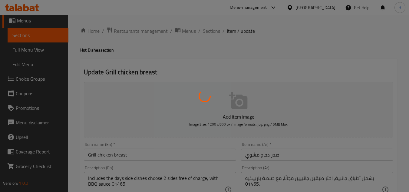
type input "اختر الطبق الجانبي الأول"
type input "1"
type input "اختر الطبق الجانبي الثاني"
type input "1"
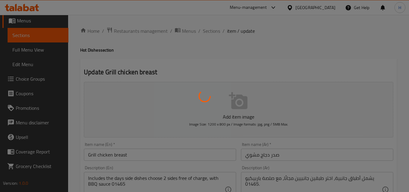
type input "1"
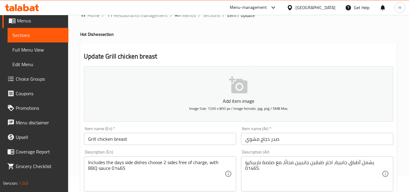
scroll to position [61, 0]
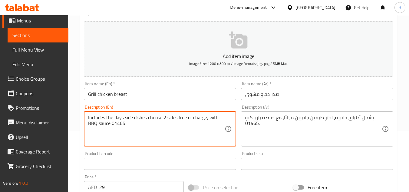
drag, startPoint x: 127, startPoint y: 124, endPoint x: 109, endPoint y: 123, distance: 18.5
click at [109, 123] on textarea "Includes the days side dishes choose 2 sides free of charge, with BBQ sauce 014…" at bounding box center [156, 128] width 137 height 29
drag, startPoint x: 90, startPoint y: 124, endPoint x: 213, endPoint y: 116, distance: 123.5
click at [213, 116] on textarea "Includes the days side dishes choose 2 sides free of charge, with BBQ sauce" at bounding box center [156, 128] width 137 height 29
click at [209, 117] on textarea "Includes the days side dishes choose 2 sides free of charge, with BBQ sauce" at bounding box center [156, 128] width 137 height 29
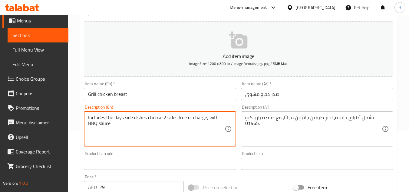
drag, startPoint x: 207, startPoint y: 118, endPoint x: 75, endPoint y: 114, distance: 132.4
click at [75, 114] on div "Home / Restaurants management / Menus / Sections / item / update Hot Dishes sec…" at bounding box center [238, 178] width 341 height 448
click at [167, 118] on textarea "Your choice of 2 side dishes, with BBQ sauce" at bounding box center [156, 128] width 137 height 29
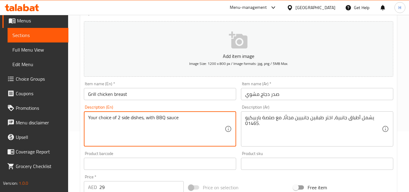
type textarea "Your choice of 2 side dishes, with BBQ sauce"
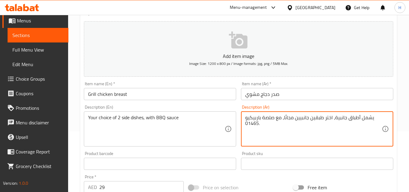
click at [362, 126] on textarea "يشمل أطباق جانبية، اختر طبقين جانبيين مجانًا، مع صلصة باربيكيو 01465." at bounding box center [313, 128] width 137 height 29
paste textarea "اختيارك من 2 أطباق جانبية مع صلصة الشواء"
drag, startPoint x: 294, startPoint y: 118, endPoint x: 321, endPoint y: 116, distance: 27.0
click at [321, 116] on textarea "اختيارك من 2 أطباق جانبية مع صلصة الشواء" at bounding box center [313, 128] width 137 height 29
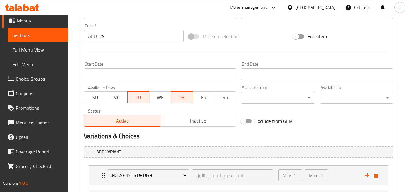
scroll to position [271, 0]
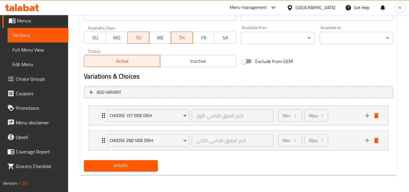
type textarea "اختيارك من 2 أطباق جانبية مع صوص باربيكيو"
click at [128, 162] on span "Update" at bounding box center [121, 166] width 64 height 8
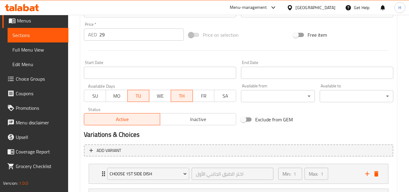
scroll to position [210, 0]
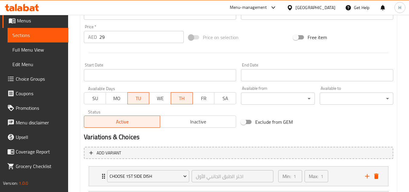
click at [38, 48] on span "Full Menu View" at bounding box center [37, 49] width 51 height 7
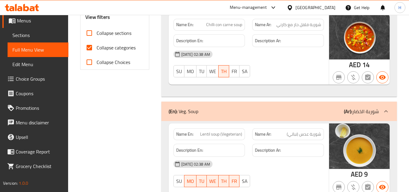
scroll to position [241, 0]
click at [89, 51] on input "Collapse categories" at bounding box center [89, 47] width 15 height 15
checkbox input "false"
click at [88, 34] on input "Collapse sections" at bounding box center [89, 32] width 15 height 15
checkbox input "true"
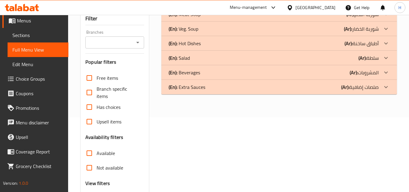
scroll to position [40, 0]
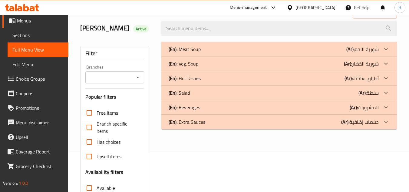
click at [211, 94] on div "(En): Salad (Ar): سلطة" at bounding box center [274, 92] width 210 height 7
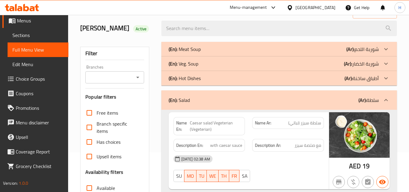
click at [234, 105] on div "(En): Salad (Ar): سلطة" at bounding box center [279, 99] width 236 height 19
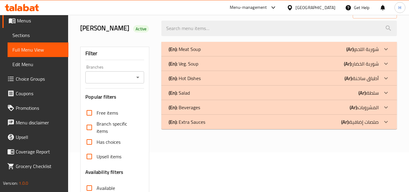
click at [224, 80] on div "(En): Hot Dishes (Ar): أطباق ساخنة" at bounding box center [274, 77] width 210 height 7
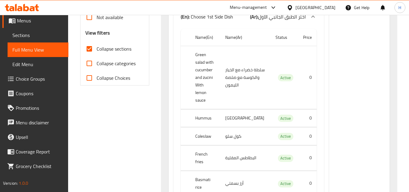
scroll to position [191, 0]
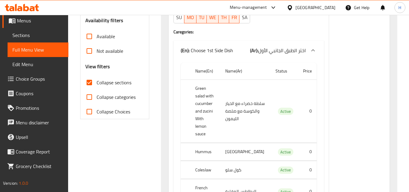
click at [90, 99] on input "Collapse categories" at bounding box center [89, 97] width 15 height 15
checkbox input "true"
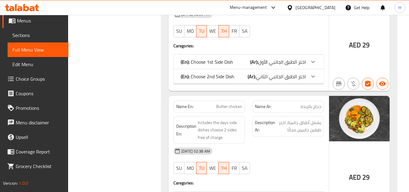
scroll to position [1069, 0]
click at [232, 108] on span "Butter chicken" at bounding box center [229, 106] width 26 height 6
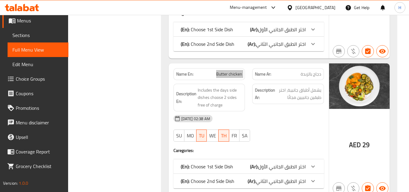
scroll to position [1099, 0]
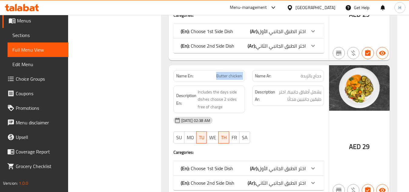
click at [223, 78] on span "Butter chicken" at bounding box center [229, 76] width 26 height 6
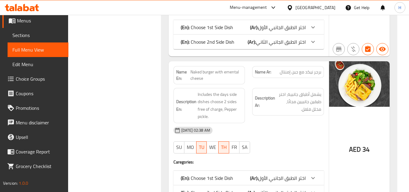
scroll to position [1251, 0]
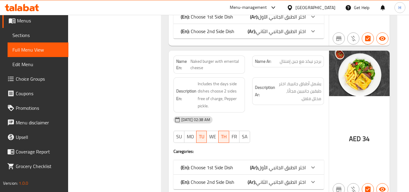
click at [229, 64] on span "Naked burger with emental cheese" at bounding box center [216, 64] width 52 height 13
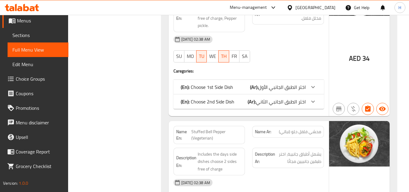
scroll to position [1342, 0]
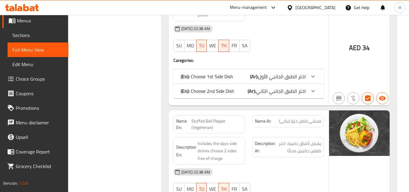
click at [220, 121] on span "Stuffed Bell Pepper (Vegeterian)" at bounding box center [216, 124] width 51 height 13
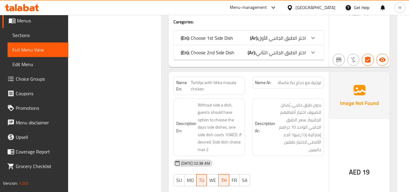
scroll to position [1554, 0]
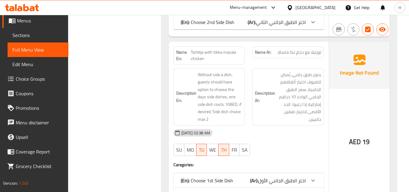
click at [202, 49] on span "Tortilija with tikka masala chicken" at bounding box center [216, 55] width 51 height 13
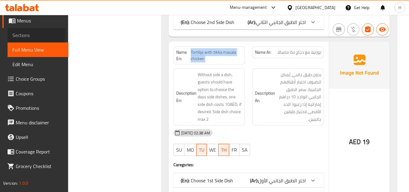
click at [26, 32] on span "Sections" at bounding box center [37, 34] width 51 height 7
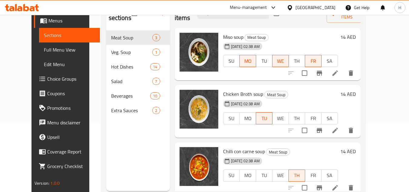
scroll to position [24, 0]
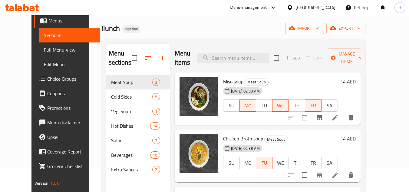
click at [49, 52] on span "Full Menu View" at bounding box center [69, 49] width 51 height 7
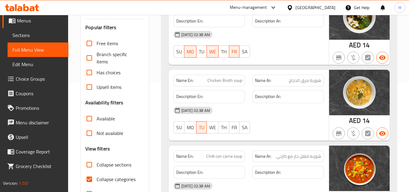
scroll to position [145, 0]
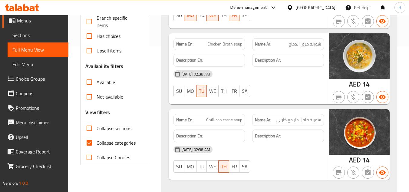
click at [88, 130] on input "Collapse sections" at bounding box center [89, 128] width 15 height 15
checkbox input "true"
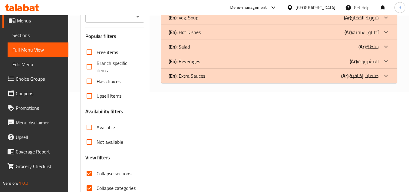
click at [220, 32] on div "(En): Hot Dishes (Ar): أطباق ساخنة" at bounding box center [274, 31] width 210 height 7
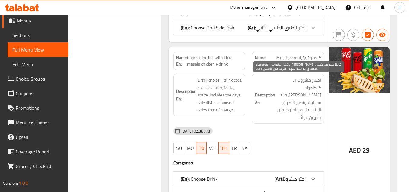
scroll to position [1766, 0]
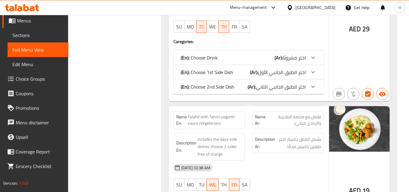
click at [270, 54] on div "(En): Choose Drink (Ar): [PERSON_NAME]" at bounding box center [243, 57] width 125 height 7
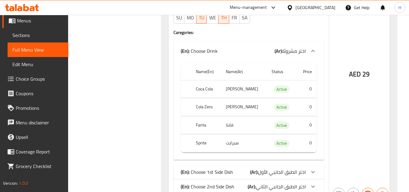
scroll to position [1857, 0]
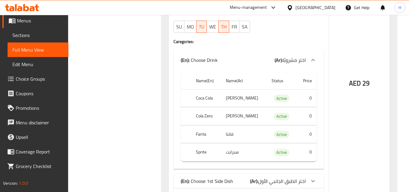
click at [259, 56] on div "(En): Choose Drink (Ar): [PERSON_NAME]" at bounding box center [243, 59] width 125 height 7
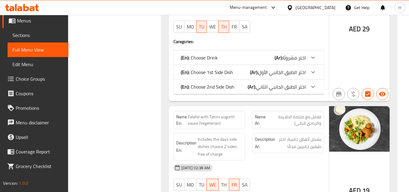
click at [257, 68] on b "(Ar):" at bounding box center [254, 72] width 8 height 9
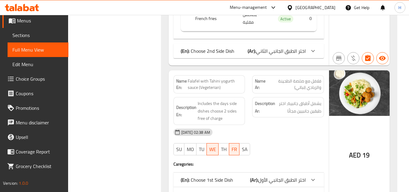
scroll to position [2099, 0]
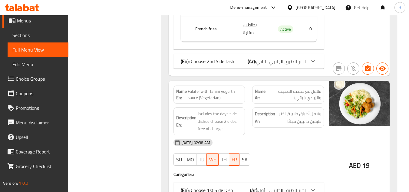
click at [204, 88] on span "Falafel with Tahini yogurth sauce (Vegeterian)" at bounding box center [215, 94] width 55 height 13
click at [198, 88] on span "Falafel with Tahini yogurth sauce (Vegeterian)" at bounding box center [215, 94] width 55 height 13
click at [190, 88] on span "Falafel with Tahini yogurth sauce (Vegeterian)" at bounding box center [215, 94] width 55 height 13
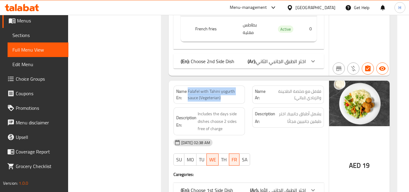
drag, startPoint x: 188, startPoint y: 46, endPoint x: 239, endPoint y: 51, distance: 50.8
click at [239, 88] on span "Falafel with Tahini yogurth sauce (Vegeterian)" at bounding box center [215, 94] width 55 height 13
click at [237, 88] on span "Falafel with Tahini yogurth sauce (Vegeterian)" at bounding box center [215, 94] width 55 height 13
drag, startPoint x: 198, startPoint y: 55, endPoint x: 188, endPoint y: 45, distance: 14.6
click at [188, 88] on span "Falafel with Tahini yogurth sauce (Vegeterian)" at bounding box center [215, 94] width 55 height 13
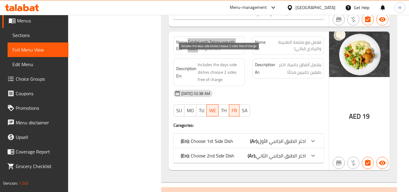
scroll to position [2154, 0]
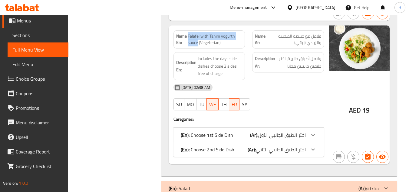
click at [235, 131] on div "(En): Choose 1st Side Dish (Ar): اختر الطبق الجانبي الأول" at bounding box center [243, 134] width 125 height 7
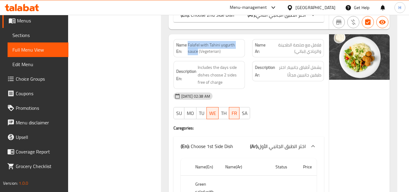
scroll to position [2124, 0]
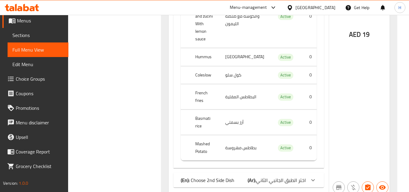
click at [233, 176] on p "(En): Choose 2nd Side Dish" at bounding box center [208, 179] width 54 height 7
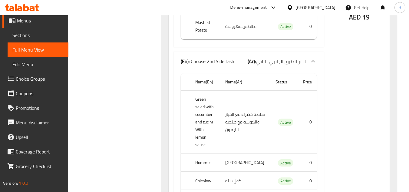
scroll to position [2487, 0]
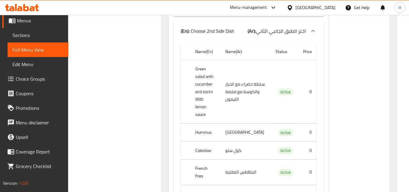
click at [37, 37] on span "Sections" at bounding box center [37, 34] width 51 height 7
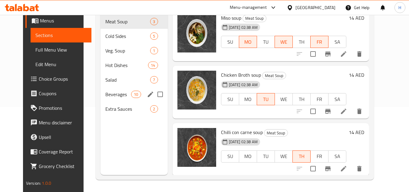
scroll to position [4, 0]
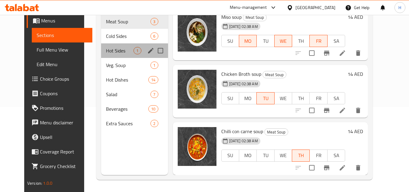
click at [107, 45] on div "Hot Sides 1" at bounding box center [134, 50] width 67 height 15
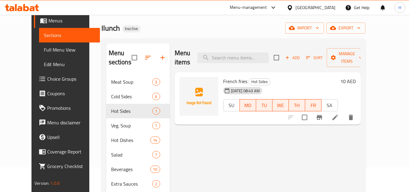
scroll to position [24, 0]
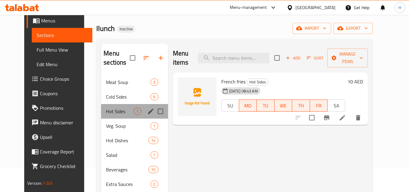
click at [117, 113] on span "Hot Sides" at bounding box center [120, 110] width 28 height 7
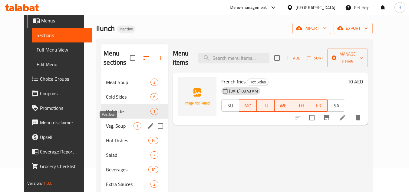
click at [111, 126] on span "Veg. Soup" at bounding box center [120, 125] width 28 height 7
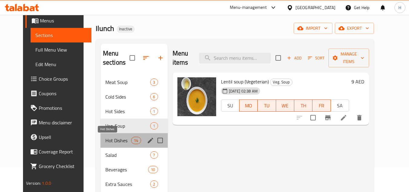
click at [107, 138] on span "Hot Dishes" at bounding box center [118, 140] width 26 height 7
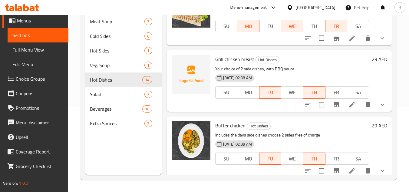
scroll to position [462, 0]
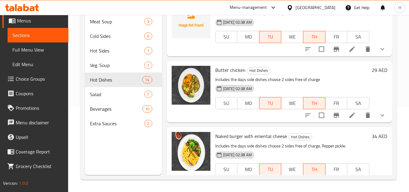
click at [349, 119] on icon at bounding box center [352, 114] width 7 height 7
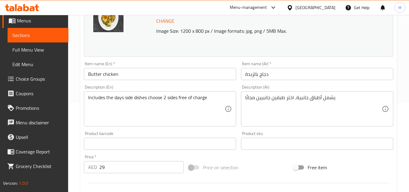
scroll to position [91, 0]
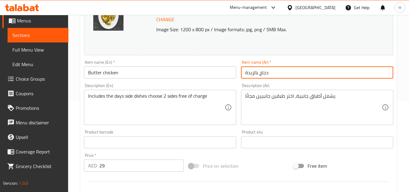
click at [280, 76] on input "دجاج بالزبدة" at bounding box center [317, 72] width 152 height 12
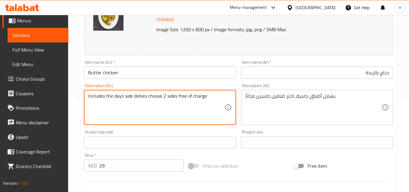
click at [132, 98] on textarea "Includes the days side dishes choose 2 sides free of charge" at bounding box center [156, 107] width 137 height 29
type textarea "Your choice of 2 side dishes"
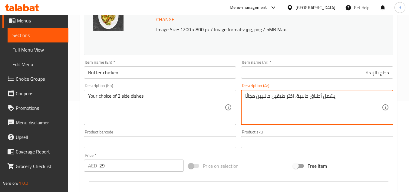
click at [295, 102] on textarea "يشمل أطباق جانبية، اختر طبقين جانبيين مجانًا" at bounding box center [313, 107] width 137 height 29
paste textarea "اختيارك من 2 أطباق جانبية"
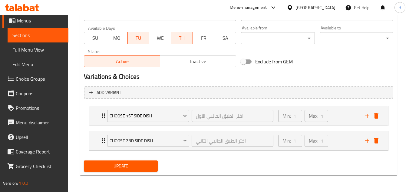
scroll to position [280, 0]
type textarea "اختيارك من 2 أطباق جانبية"
click at [144, 168] on span "Update" at bounding box center [121, 166] width 64 height 8
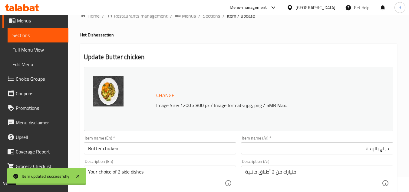
scroll to position [0, 0]
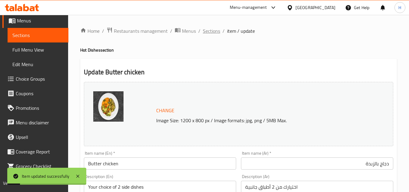
click at [212, 31] on span "Sections" at bounding box center [211, 30] width 17 height 7
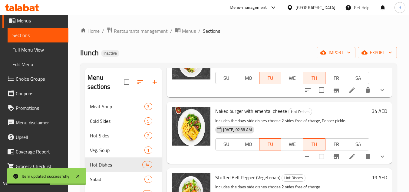
scroll to position [575, 0]
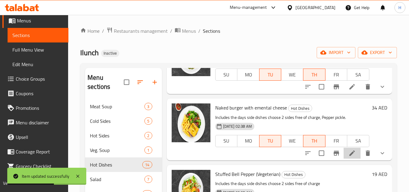
click at [350, 157] on icon at bounding box center [352, 152] width 7 height 7
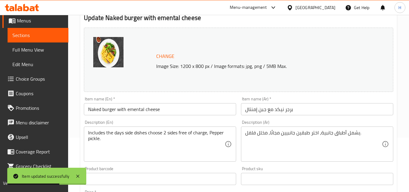
scroll to position [91, 0]
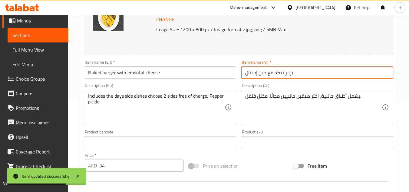
click at [288, 72] on input "برجر نيكد مع جبن إمنتال" at bounding box center [317, 72] width 152 height 12
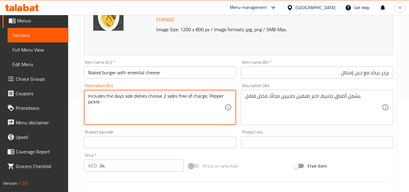
drag, startPoint x: 207, startPoint y: 96, endPoint x: 57, endPoint y: 84, distance: 150.7
click at [57, 84] on div "Edit Restaurant Branches Menus Sections Full Menu View Edit Menu Choice Groups …" at bounding box center [204, 152] width 409 height 457
paste textarea "Your choice of 2 side dishes, with"
click at [157, 98] on textarea "Your choice of 2 side dishes, with, Pepper pickle." at bounding box center [156, 107] width 137 height 29
type textarea "Your choice of 2 side dishes, with Pepper pickle."
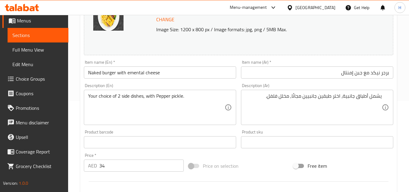
drag, startPoint x: 298, startPoint y: 98, endPoint x: 291, endPoint y: 96, distance: 7.1
click at [298, 98] on textarea "يشمل أطباق جانبية، اختر طبقين جانبيين مجانًا, مخلل فلفل." at bounding box center [313, 107] width 137 height 29
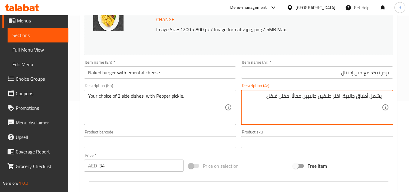
drag, startPoint x: 291, startPoint y: 96, endPoint x: 404, endPoint y: 107, distance: 114.0
click at [404, 107] on div "Home / Restaurants management / Menus / Sections / item / update Hot Dishes sec…" at bounding box center [238, 152] width 341 height 457
paste textarea "اختيارك من 2 أطباق جانبية مع"
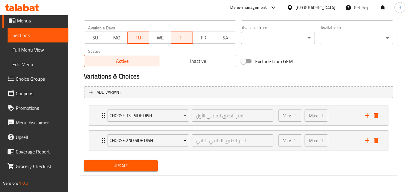
type textarea "اختيارك من 2 أطباق جانبية مع مخلل فلفل."
click at [136, 160] on div "Update" at bounding box center [120, 165] width 78 height 16
click at [136, 164] on span "Update" at bounding box center [121, 166] width 64 height 8
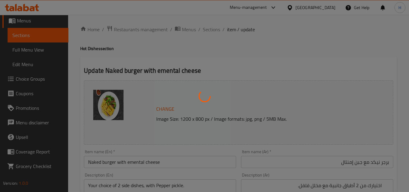
scroll to position [0, 0]
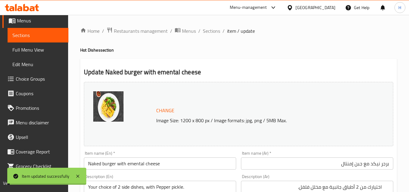
click at [215, 32] on span "Sections" at bounding box center [211, 30] width 17 height 7
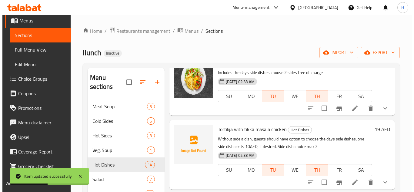
scroll to position [696, 0]
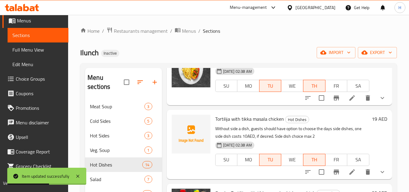
click at [350, 101] on icon at bounding box center [352, 97] width 7 height 7
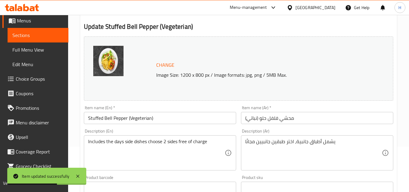
scroll to position [61, 0]
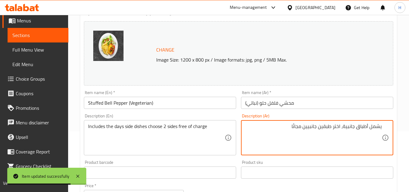
click at [306, 105] on input "محشي فلفل حلو (نباتي)" at bounding box center [317, 103] width 152 height 12
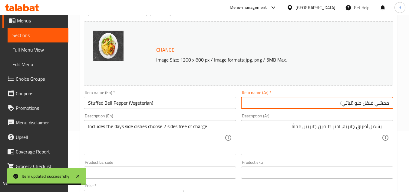
click at [170, 102] on input "Stuffed Bell Pepper (Vegeterian)" at bounding box center [160, 103] width 152 height 12
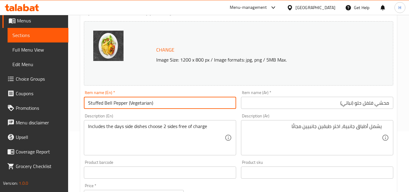
type input "Stuffed Bell Pepper (Vegetarian)"
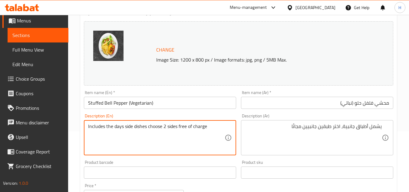
click at [175, 129] on textarea "Includes the days side dishes choose 2 sides free of charge" at bounding box center [156, 137] width 137 height 29
type textarea "Your choice of 2 side dishes"
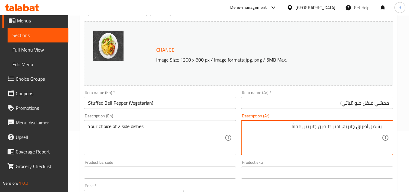
click at [293, 131] on textarea "يشمل أطباق جانبية، اختر طبقين جانبيين مجانًا" at bounding box center [313, 137] width 137 height 29
paste textarea "اختيارك من 2 أطباق جانبية"
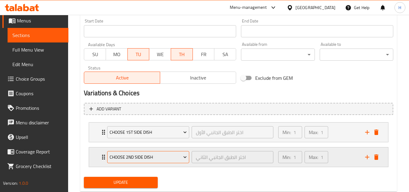
scroll to position [280, 0]
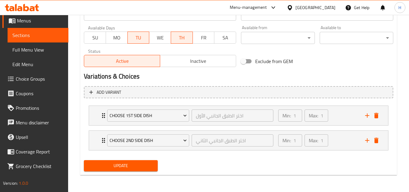
type textarea "اختيارك من 2 أطباق جانبية"
click at [141, 157] on div "Update" at bounding box center [120, 165] width 78 height 16
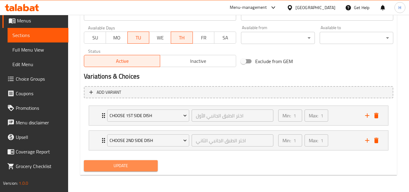
click at [135, 161] on button "Update" at bounding box center [121, 165] width 74 height 11
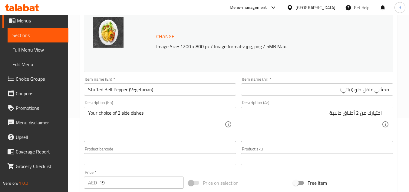
scroll to position [7, 0]
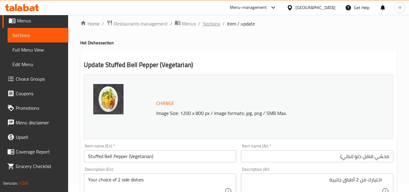
click at [213, 27] on span "Sections" at bounding box center [211, 23] width 17 height 7
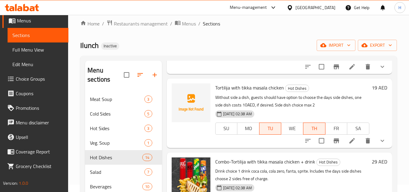
scroll to position [727, 0]
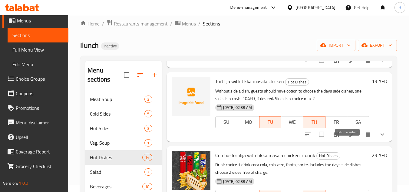
click at [349, 137] on icon at bounding box center [351, 133] width 5 height 5
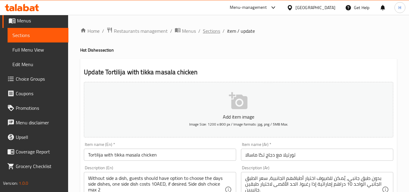
click at [213, 32] on span "Sections" at bounding box center [211, 30] width 17 height 7
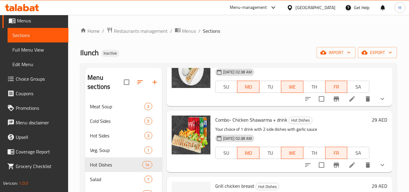
scroll to position [363, 0]
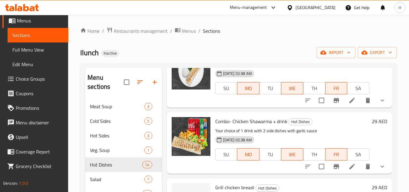
click at [268, 134] on p "Your choice of 1 drink with 2 side dishes with garlic sauce" at bounding box center [292, 131] width 154 height 8
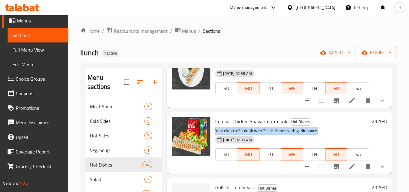
click at [268, 134] on p "Your choice of 1 drink with 2 side dishes with garlic sauce" at bounding box center [292, 131] width 154 height 8
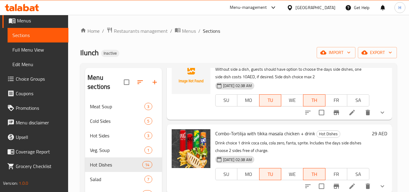
scroll to position [765, 0]
click at [344, 184] on li at bounding box center [352, 185] width 17 height 11
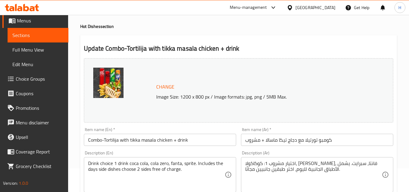
scroll to position [30, 0]
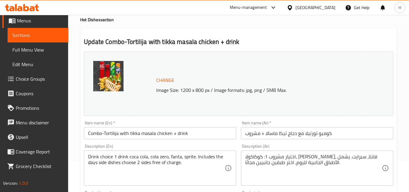
click at [184, 153] on div "Drink choice 1 drink coca cola, cola zero, fanta, sprite. Includes the days sid…" at bounding box center [160, 167] width 152 height 35
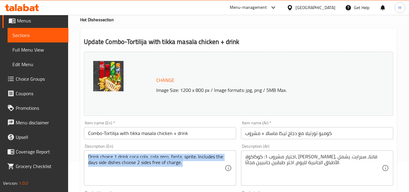
click at [184, 153] on div "Drink choice 1 drink coca cola, cola zero, fanta, sprite. Includes the days sid…" at bounding box center [160, 167] width 152 height 35
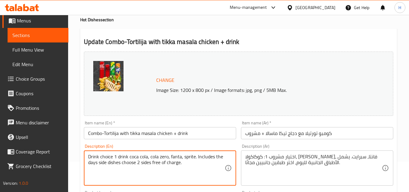
click at [183, 158] on textarea "Drink choice 1 drink coca cola, cola zero, fanta, sprite. Includes the days sid…" at bounding box center [156, 168] width 137 height 29
paste textarea "Your choice of 1 drink with 2 side dishes with garlic sauce"
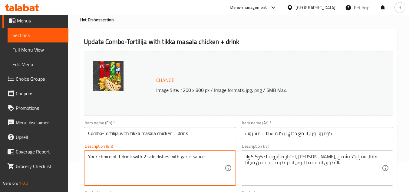
drag, startPoint x: 141, startPoint y: 157, endPoint x: 129, endPoint y: 157, distance: 11.8
click at [129, 157] on textarea "Your choice of 1 drink with 2 side dishes with garlic sauce" at bounding box center [156, 168] width 137 height 29
click at [112, 157] on textarea "Your choice of 1 drink with 2 side dishes with garlic sauce" at bounding box center [156, 168] width 137 height 29
click at [170, 158] on textarea "Your choice of 1 drink with 2 side dishes with garlic sauce" at bounding box center [156, 168] width 137 height 29
drag, startPoint x: 207, startPoint y: 156, endPoint x: 168, endPoint y: 156, distance: 39.1
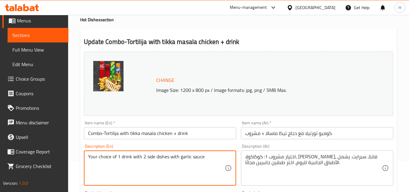
click at [168, 156] on textarea "Your choice of 1 drink with 2 side dishes with garlic sauce" at bounding box center [156, 168] width 137 height 29
click at [156, 158] on textarea "Your choice of 1 drink with 2 side dishes" at bounding box center [156, 168] width 137 height 29
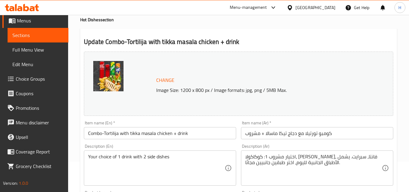
click at [171, 160] on textarea "Your choice of 1 drink with 2 side dishes" at bounding box center [156, 168] width 137 height 29
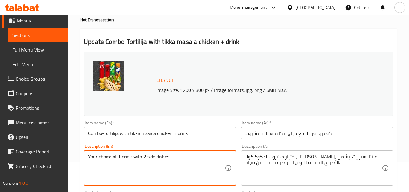
click at [173, 160] on textarea "Your choice of 1 drink with 2 side dishes" at bounding box center [156, 168] width 137 height 29
click at [181, 158] on textarea "Your choice of 1 drink with 2 side dishes" at bounding box center [156, 168] width 137 height 29
paste textarea "BBQ-Mayonaise sauce"
click at [155, 162] on textarea "Your choice of 1 drink with 2 side dishes with BBQ-Mayonaise sauce" at bounding box center [156, 168] width 137 height 29
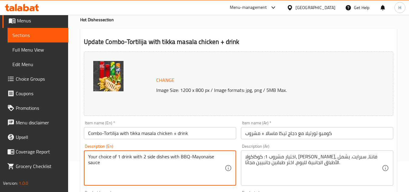
click at [155, 162] on textarea "Your choice of 1 drink with 2 side dishes with BBQ-Mayonaise sauce" at bounding box center [156, 168] width 137 height 29
type textarea "Your choice of 1 drink with 2 side dishes with BBQ-Mayonaise sauce"
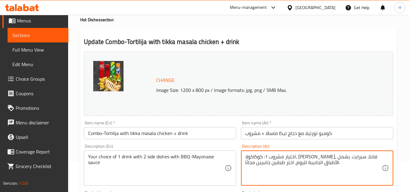
click at [342, 168] on textarea "اختيار مشروب 1: كوكاكولا، [PERSON_NAME]، فانتا، سبرايت. يشمل الأطباق الجانبية ل…" at bounding box center [313, 168] width 137 height 29
paste textarea "ك من مشروب واحد مع طبقين جانبيين مع صلصة الباربكيو والمايونيز"
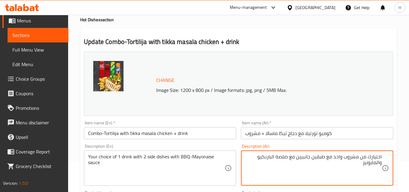
click at [338, 154] on textarea "اختيارك من مشروب واحد مع طبقين جانبيين مع صلصة الباربكيو والمايونيز" at bounding box center [313, 168] width 137 height 29
click at [359, 159] on textarea "اختيارك من مشروب مع طبقين جانبيين مع صلصة الباربكيو والمايونيز" at bounding box center [313, 168] width 137 height 29
click at [332, 158] on textarea "اختيارك من 1 مشروب مع طبقين جانبيين مع صلصة الباربكيو والمايونيز" at bounding box center [313, 168] width 137 height 29
click at [317, 159] on textarea "اختيارك من 1 مشروب مع 2 طبقين جانبيين مع صلصة الباربكيو والمايونيز" at bounding box center [313, 168] width 137 height 29
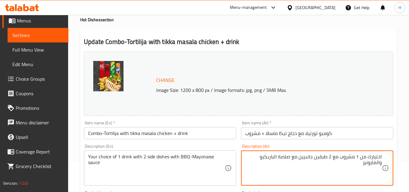
click at [315, 159] on textarea "اختيارك من 1 مشروب مع 2 طبقين جانبيين مع صلصة الباربكيو والمايونيز" at bounding box center [313, 168] width 137 height 29
click at [304, 158] on textarea "اختيارك من 1 مشروب مع 2 طبق جانبيين مع صلصة الباربكيو والمايونيز" at bounding box center [313, 168] width 137 height 29
click at [292, 158] on textarea "اختيارك من 1 مشروب مع 2 طبق جانبي مع صلصة الباربكيو والمايونيز" at bounding box center [313, 168] width 137 height 29
type textarea "اختيارك من 1 مشروب مع 2 طبق جانبي مع صوص باربكيو ومايونيز"
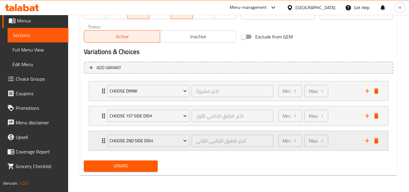
scroll to position [305, 0]
type textarea "Your choice of 1 drink with 2 side dishes with BBQ-Mayonnaise sauce"
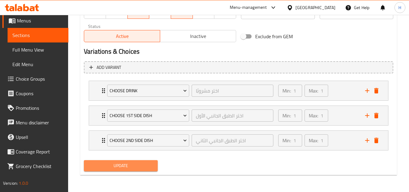
click at [141, 160] on button "Update" at bounding box center [121, 165] width 74 height 11
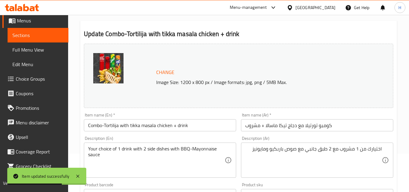
scroll to position [0, 0]
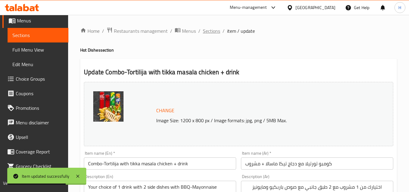
click at [210, 32] on span "Sections" at bounding box center [211, 30] width 17 height 7
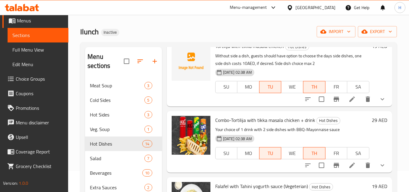
scroll to position [30, 0]
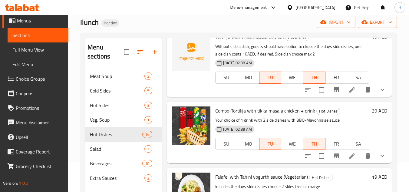
click at [322, 129] on div "[DATE] 02:38 AM SU MO TU WE TH FR SA" at bounding box center [292, 139] width 159 height 33
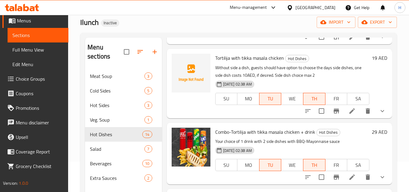
scroll to position [697, 0]
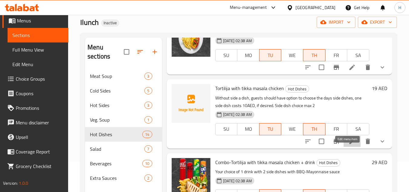
click at [350, 145] on icon at bounding box center [352, 140] width 7 height 7
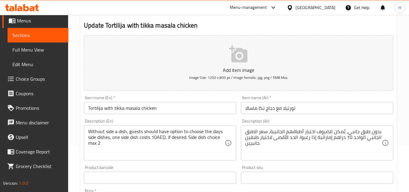
scroll to position [61, 0]
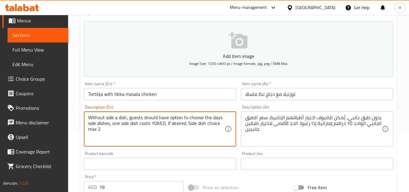
drag, startPoint x: 131, startPoint y: 134, endPoint x: 83, endPoint y: 119, distance: 50.1
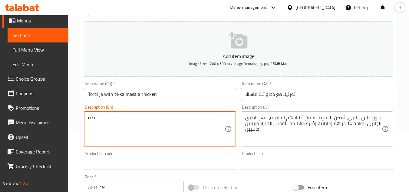
type textarea "ص"
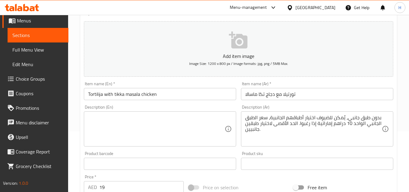
click at [123, 118] on textarea at bounding box center [156, 128] width 137 height 29
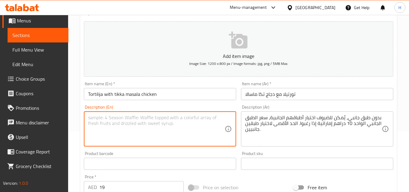
paste textarea "with BBQ-Mayonaise sauce"
click at [104, 123] on textarea "with BBQ-Mayonnaise sauce" at bounding box center [156, 128] width 137 height 29
click at [93, 117] on textarea "with BBQ-Mayonnaise sauce" at bounding box center [156, 128] width 137 height 29
type textarea "With BBQ-Mayonnaise sauce"
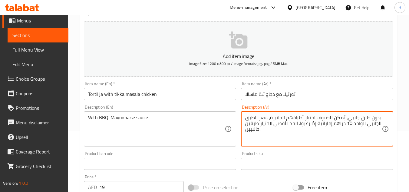
paste textarea "مع صلصة الباربكيو والمايونيز"
paste textarea
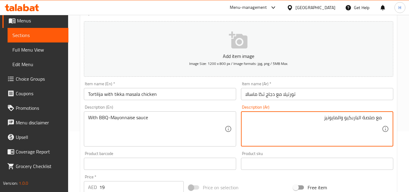
drag, startPoint x: 360, startPoint y: 118, endPoint x: 372, endPoint y: 115, distance: 12.9
click at [372, 115] on textarea "مع صلصة الباربكيو والمايونيز" at bounding box center [313, 128] width 137 height 29
click at [341, 117] on textarea "مع صوص باربكيو والمايونيز" at bounding box center [313, 128] width 137 height 29
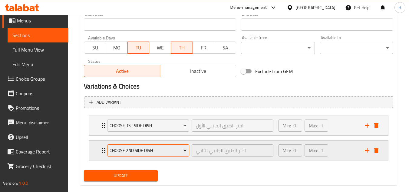
scroll to position [271, 0]
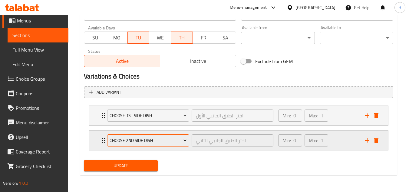
type textarea "مع صوص باربكيو ومايونيز"
click at [143, 165] on span "Update" at bounding box center [121, 166] width 64 height 8
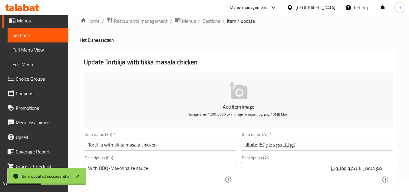
scroll to position [0, 0]
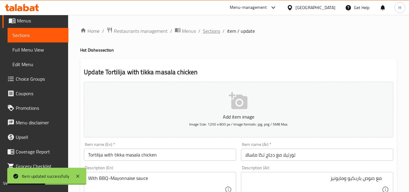
click at [217, 31] on span "Sections" at bounding box center [211, 30] width 17 height 7
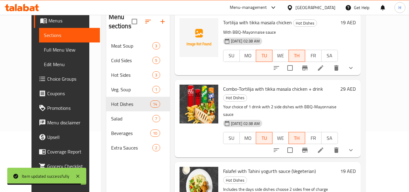
scroll to position [85, 0]
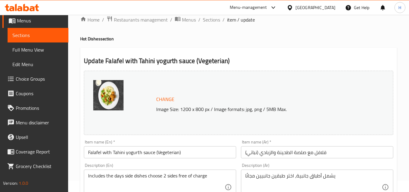
scroll to position [61, 0]
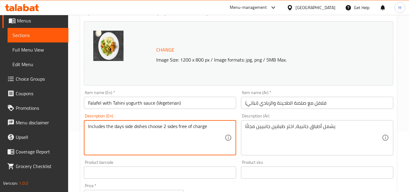
click at [153, 135] on textarea "Includes the days side dishes choose 2 sides free of charge" at bounding box center [156, 137] width 137 height 29
paste textarea "Your choice of"
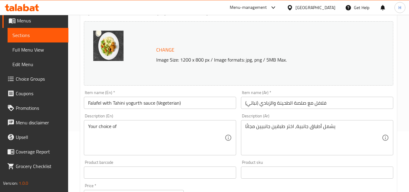
drag, startPoint x: 152, startPoint y: 132, endPoint x: 150, endPoint y: 128, distance: 3.9
click at [152, 132] on textarea "Your choice of" at bounding box center [156, 137] width 137 height 29
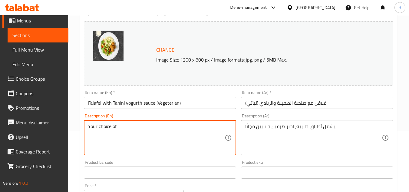
paste textarea "2 side dishes"
click at [154, 125] on textarea "Your choice of 2 side dishes" at bounding box center [156, 137] width 137 height 29
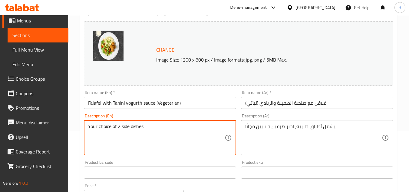
type textarea "Your choice of 2 side dishes"
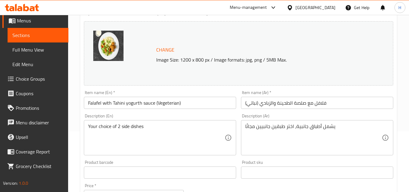
click at [266, 133] on textarea "يشمل أطباق جانبية، اختر طبقين جانبيين مجانًا" at bounding box center [313, 137] width 137 height 29
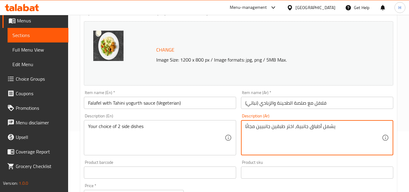
click at [266, 133] on textarea "يشمل أطباق جانبية، اختر طبقين جانبيين مجانًا" at bounding box center [313, 137] width 137 height 29
paste textarea "اختيارك من 2 أطباق جانبية"
type textarea "اختيارك من 2 أطباق جانبية"
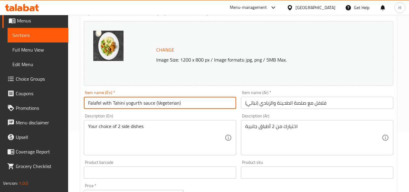
click at [124, 106] on input "Falafel with Tahini yogurth sauce (Vegeterian)" at bounding box center [160, 103] width 152 height 12
type input "Falafel with Tahini yogurt sauce (Vegetarian)"
click at [278, 106] on input "فلافل مع صلصة الطحينة والزبادي (نباتي)" at bounding box center [317, 103] width 152 height 12
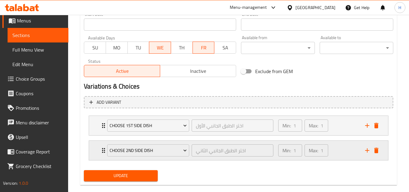
scroll to position [280, 0]
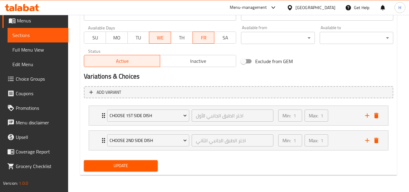
click at [152, 166] on span "Update" at bounding box center [121, 166] width 64 height 8
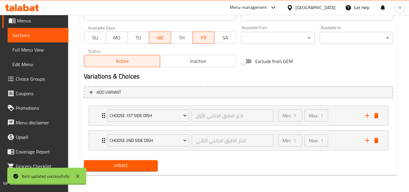
drag, startPoint x: 36, startPoint y: 52, endPoint x: 54, endPoint y: 46, distance: 19.6
click at [36, 52] on span "Full Menu View" at bounding box center [37, 49] width 51 height 7
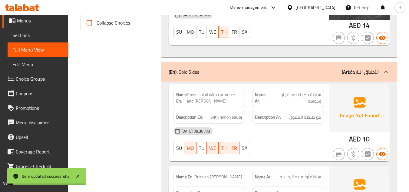
click at [40, 77] on span "Choice Groups" at bounding box center [40, 78] width 48 height 7
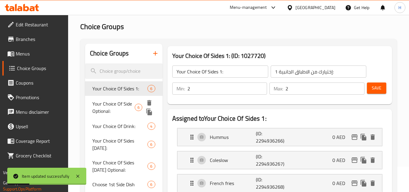
scroll to position [55, 0]
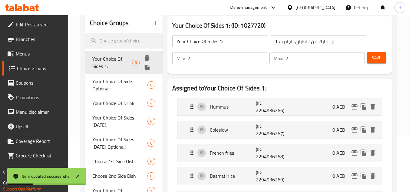
click at [122, 59] on span "Your Choice Of Sides 1:" at bounding box center [112, 62] width 40 height 15
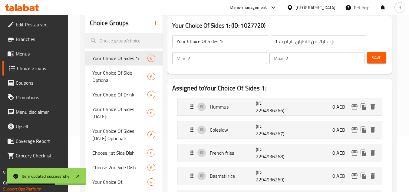
click at [244, 58] on input "2" at bounding box center [227, 58] width 80 height 12
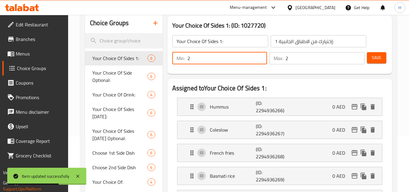
click at [266, 63] on input "2" at bounding box center [227, 58] width 80 height 12
type input "1"
click at [261, 61] on input "1" at bounding box center [227, 58] width 80 height 12
type input "1"
click at [360, 61] on input "1" at bounding box center [325, 58] width 79 height 12
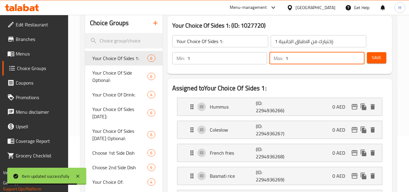
click at [389, 58] on div "Your Choice Of Sides 1: ​ إختيارك من الاطباق الجانبية 1: ​ Min: 1 ​ Max: 1 ​ Sa…" at bounding box center [280, 50] width 220 height 44
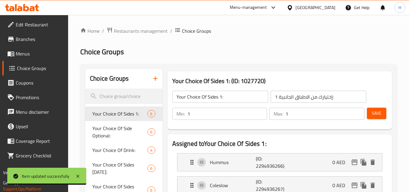
scroll to position [55, 0]
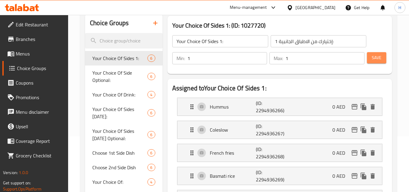
click at [380, 60] on span "Save" at bounding box center [377, 58] width 10 height 8
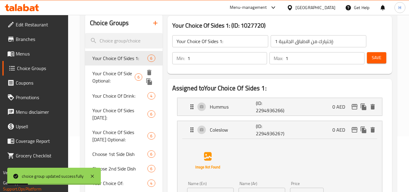
click at [117, 81] on span "Your Choice Of Side Optional:" at bounding box center [113, 77] width 42 height 15
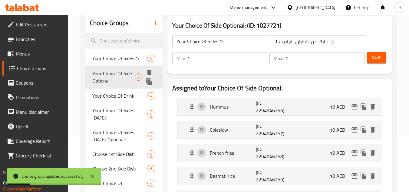
type input "Your Choice Of Side Optional:"
type input "إختيارك للطبق الجانبى اختيارى:"
type input "0"
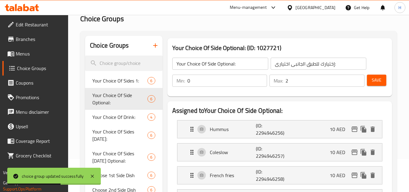
scroll to position [25, 0]
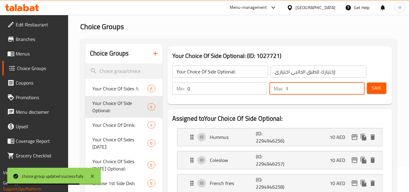
click at [358, 90] on input "1" at bounding box center [325, 88] width 79 height 12
type input "0"
click at [358, 90] on input "0" at bounding box center [325, 88] width 79 height 12
click at [379, 91] on span "Save" at bounding box center [377, 88] width 10 height 8
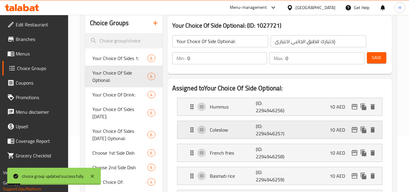
click at [235, 128] on p "Coleslow" at bounding box center [233, 129] width 46 height 7
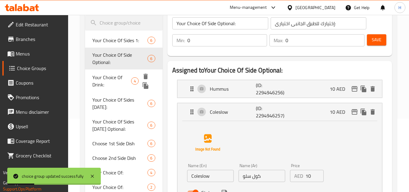
scroll to position [55, 0]
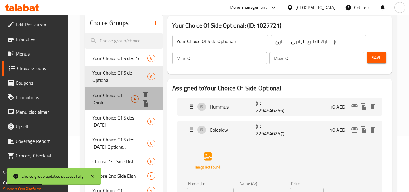
click at [107, 97] on span "Your Choice Of Drink:" at bounding box center [111, 98] width 39 height 15
type input "Your Choice Of Drink:"
type input "إختيارك من المشروب:"
type input "1"
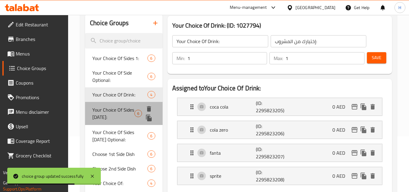
click at [112, 117] on span "Your Choice Of Sides [DATE]:" at bounding box center [113, 113] width 42 height 15
type input "Your Choice Of Sides [DATE]:"
type input "إختيارك من الاطباق الجانبية الثلاثاء:"
type input "2"
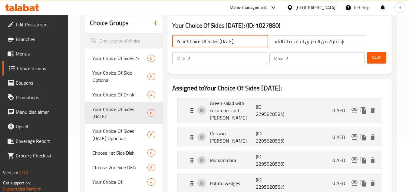
click at [228, 43] on input "Your Choice Of Sides [DATE]:" at bounding box center [220, 41] width 96 height 12
type input "Your Choice Of Sides:"
click at [276, 45] on input "إختيارك من الاطباق الجانبية الثلاثاء:" at bounding box center [319, 41] width 96 height 12
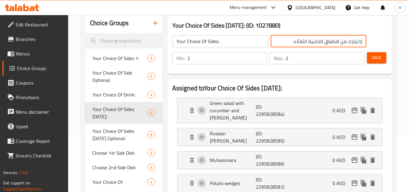
click at [302, 41] on input "إختيارك من الاطباق الجانبية الثلاثاء:" at bounding box center [319, 41] width 96 height 12
type input "إختيارك من الاطباق الجانبية :"
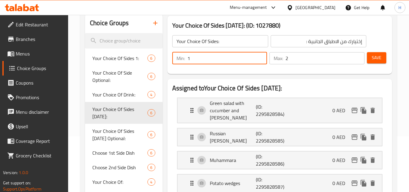
type input "1"
click at [262, 61] on input "1" at bounding box center [227, 58] width 80 height 12
type input "1"
click at [359, 61] on input "1" at bounding box center [325, 58] width 79 height 12
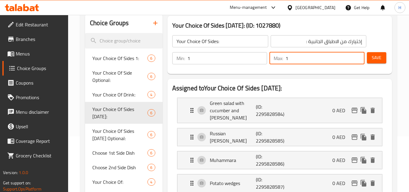
click at [375, 57] on span "Save" at bounding box center [377, 58] width 10 height 8
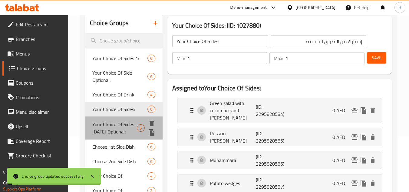
click at [114, 131] on span "Your Choice Of Sides [DATE] Optional:" at bounding box center [114, 128] width 45 height 15
type input "Your Choice Of Sides [DATE] Optional:"
type input "إختيارك للطبق الجانبى الثلاثاء اختيارى:"
type input "0"
type input "2"
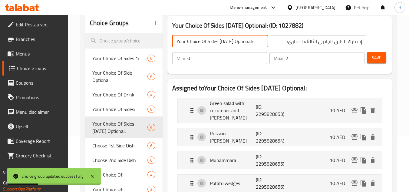
drag, startPoint x: 253, startPoint y: 42, endPoint x: 246, endPoint y: 43, distance: 6.4
click at [246, 43] on input "Your Choice Of Sides [DATE] Optional:" at bounding box center [220, 41] width 96 height 12
drag, startPoint x: 217, startPoint y: 41, endPoint x: 254, endPoint y: 41, distance: 36.3
click at [254, 41] on input "Your Choice Of Sides [DATE] Optional:" at bounding box center [220, 41] width 96 height 12
type input "Your Choice Of Sides:"
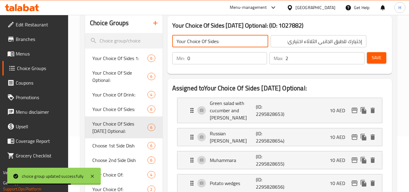
click at [307, 43] on input "إختيارك للطبق الجانبى الثلاثاء اختيارى:" at bounding box center [319, 41] width 96 height 12
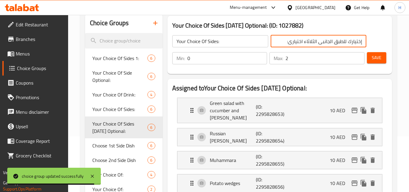
drag, startPoint x: 289, startPoint y: 42, endPoint x: 318, endPoint y: 43, distance: 28.5
click at [318, 43] on input "إختيارك للطبق الجانبى الثلاثاء اختيارى:" at bounding box center [319, 41] width 96 height 12
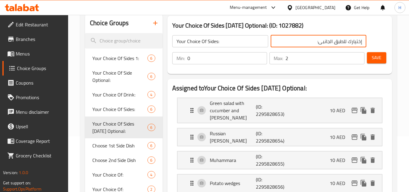
type input "إختيارك للطبق الجانبى:"
click at [359, 61] on input "1" at bounding box center [325, 58] width 79 height 12
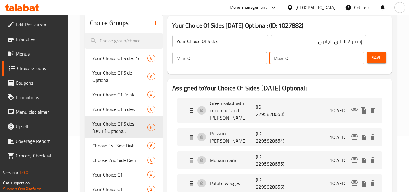
type input "0"
click at [359, 61] on input "0" at bounding box center [325, 58] width 79 height 12
click at [376, 60] on span "Save" at bounding box center [377, 58] width 10 height 8
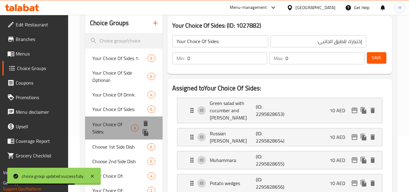
click at [122, 127] on span "Your Choice Of Sides:" at bounding box center [111, 128] width 39 height 15
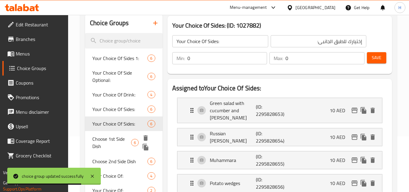
click at [117, 142] on span "Choose 1st Side Dish" at bounding box center [111, 142] width 39 height 15
type input "Choose 1st Side Dish"
type input "اختر الطبق الجانبي الأول"
type input "1"
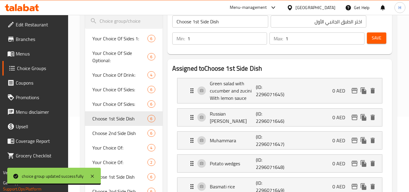
scroll to position [86, 0]
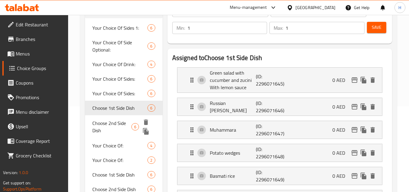
click at [114, 128] on span "Choose 2nd Side Dish" at bounding box center [111, 126] width 39 height 15
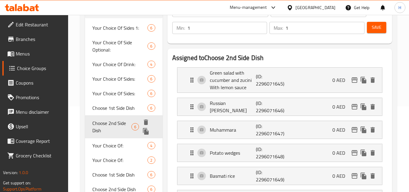
type input "Choose 2nd Side Dish"
type input "اختر الطبق الجانبي الثاني"
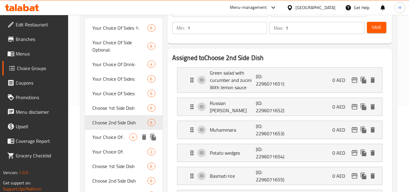
click at [110, 142] on div "Your Choice Of: 4" at bounding box center [123, 137] width 77 height 15
type input "Your Choice Of:"
type input "إختيارك من:"
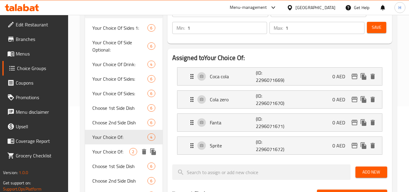
click at [107, 148] on span "Your Choice Of:" at bounding box center [110, 151] width 37 height 7
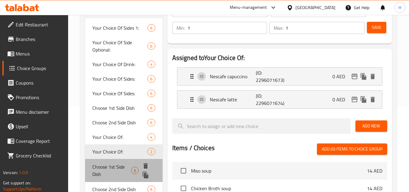
click at [112, 165] on span "Choose 1st Side Dish" at bounding box center [111, 170] width 39 height 15
type input "Choose 1st Side Dish"
type input "اختر الطبق الجانبي الأول"
type input "0"
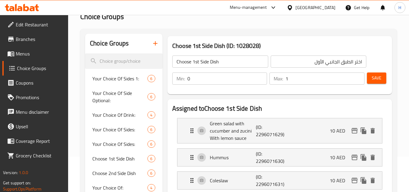
scroll to position [25, 0]
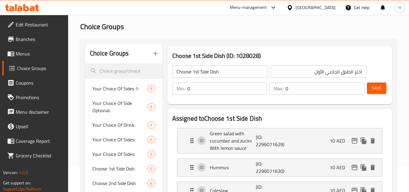
type input "0"
click at [356, 92] on input "0" at bounding box center [325, 88] width 79 height 12
click at [373, 89] on span "Save" at bounding box center [377, 88] width 10 height 8
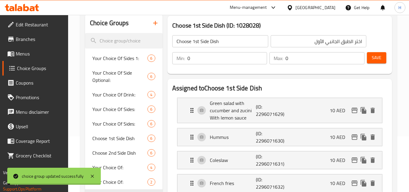
scroll to position [116, 0]
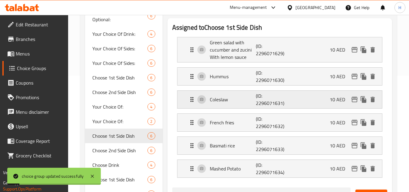
click at [230, 104] on div "Coleslaw (ID: 2296071631) 10 AED" at bounding box center [281, 100] width 187 height 18
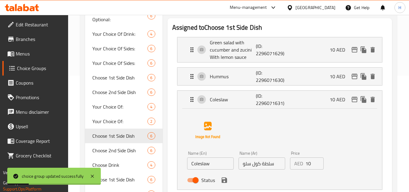
click at [257, 163] on input "سلطة كول سلو" at bounding box center [262, 163] width 47 height 12
click at [269, 164] on input "سلطة كول سلو" at bounding box center [262, 163] width 47 height 12
click at [225, 179] on icon "save" at bounding box center [224, 179] width 5 height 5
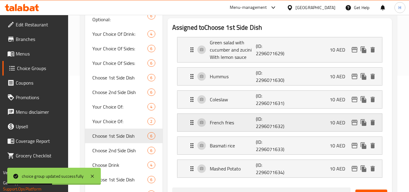
type input "كول سلو"
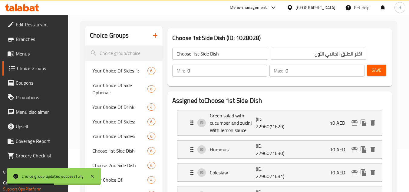
scroll to position [25, 0]
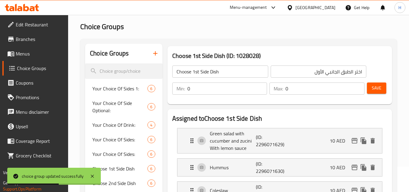
click at [374, 93] on div "Save" at bounding box center [375, 88] width 18 height 15
click at [374, 89] on span "Save" at bounding box center [377, 88] width 10 height 8
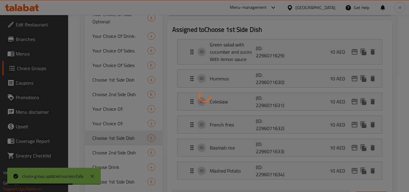
scroll to position [116, 0]
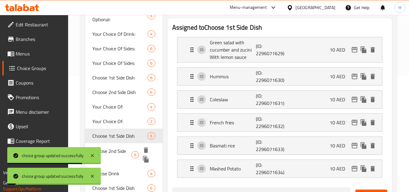
click at [123, 160] on span "Choose 2nd Side Dish" at bounding box center [111, 154] width 39 height 15
type input "Choose 2nd Side Dish"
type input "اختر الطبق الجانبي الثاني"
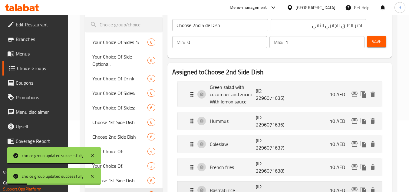
scroll to position [55, 0]
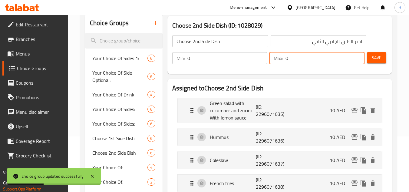
type input "0"
click at [356, 59] on input "0" at bounding box center [325, 58] width 79 height 12
click at [274, 157] on p "(ID: 2296071637)" at bounding box center [271, 160] width 31 height 15
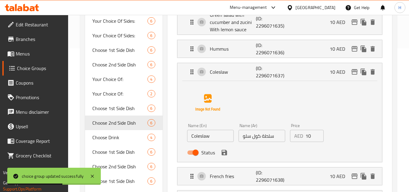
scroll to position [146, 0]
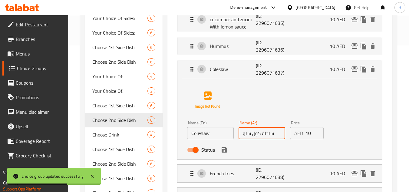
click at [268, 136] on input "سلطة كول سلو" at bounding box center [262, 133] width 47 height 12
click at [269, 134] on input "سطة كول سلو" at bounding box center [262, 133] width 47 height 12
click at [224, 149] on icon "save" at bounding box center [224, 149] width 5 height 5
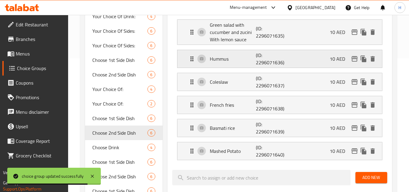
type input "كول سلو"
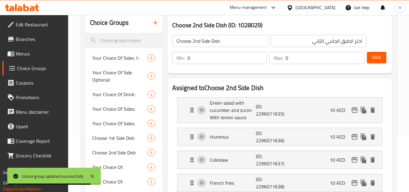
scroll to position [55, 0]
click at [384, 52] on button "Save" at bounding box center [376, 57] width 19 height 11
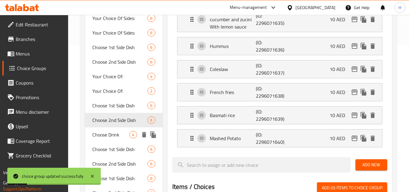
click at [124, 135] on span "Choose Drink" at bounding box center [110, 134] width 37 height 7
type input "Choose Drink"
type input "اختر مشروبًا"
type input "1"
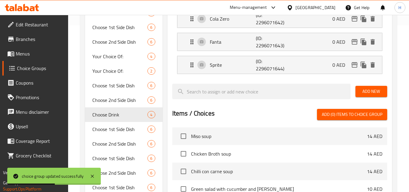
scroll to position [177, 0]
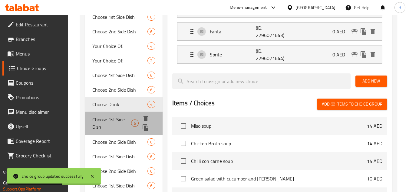
click at [130, 122] on span "Choose 1st Side Dish" at bounding box center [111, 123] width 39 height 15
type input "Choose 1st Side Dish"
type input "اختر الطبق الجانبي الأول"
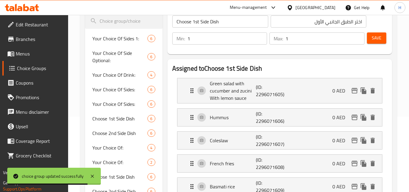
scroll to position [86, 0]
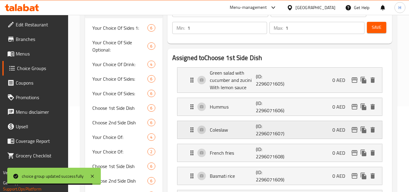
click at [231, 131] on p "Coleslaw" at bounding box center [233, 129] width 46 height 7
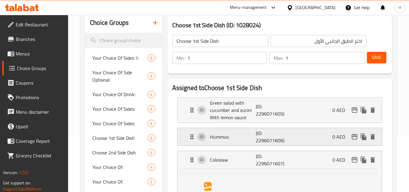
scroll to position [55, 0]
click at [231, 156] on div "Coleslaw (ID: 2296071607) 0 AED" at bounding box center [281, 160] width 187 height 18
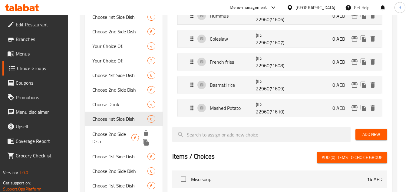
click at [123, 142] on span "Choose 2nd Side Dish" at bounding box center [111, 137] width 39 height 15
type input "Choose 2nd Side Dish"
type input "اختر الطبق الجانبي الثاني"
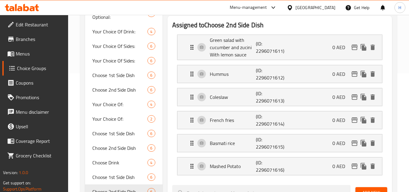
scroll to position [116, 0]
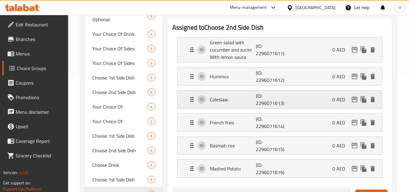
click at [229, 105] on div "Coleslaw (ID: 2296071613) 0 AED" at bounding box center [281, 100] width 187 height 18
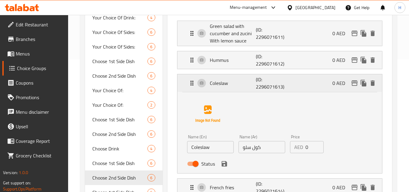
scroll to position [146, 0]
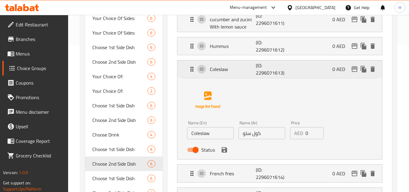
click at [221, 76] on div "Coleslaw (ID: 2296071613) 0 AED" at bounding box center [281, 69] width 187 height 18
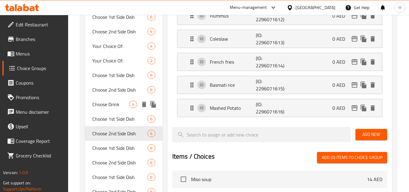
click at [107, 104] on span "Choose Drink" at bounding box center [110, 104] width 37 height 7
type input "Choose Drink"
type input "اختر مشروبًا"
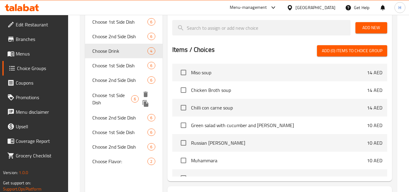
scroll to position [237, 0]
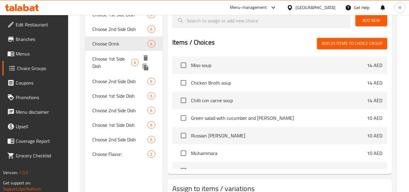
click at [118, 60] on span "Choose 1st Side Dish" at bounding box center [111, 62] width 39 height 15
type input "Choose 1st Side Dish"
type input "اختر الطبق الجانبي الأول"
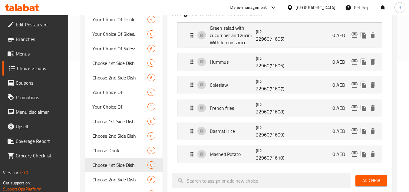
scroll to position [116, 0]
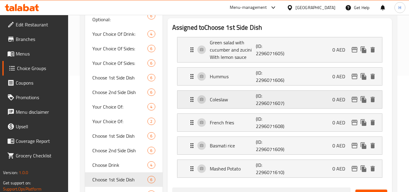
click at [217, 101] on p "Coleslaw" at bounding box center [233, 99] width 46 height 7
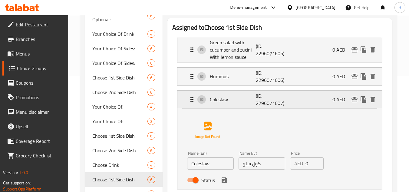
click at [217, 101] on p "Coleslaw" at bounding box center [233, 99] width 46 height 7
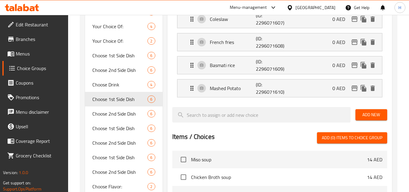
scroll to position [207, 0]
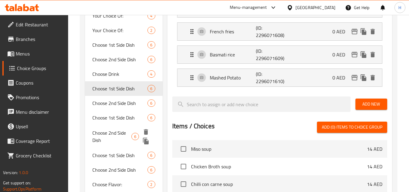
click at [123, 138] on span "Choose 2nd Side Dish" at bounding box center [111, 136] width 39 height 15
type input "Choose 2nd Side Dish"
type input "اختر الطبق الجانبي الثاني"
type input "0"
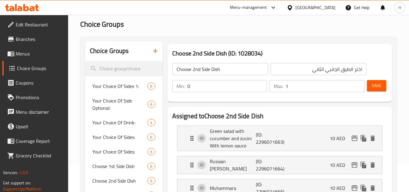
scroll to position [25, 0]
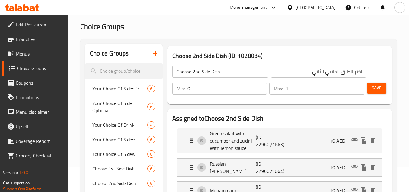
click at [355, 91] on input "1" at bounding box center [325, 88] width 79 height 12
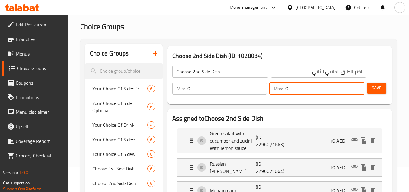
type input "0"
click at [359, 90] on input "0" at bounding box center [325, 88] width 79 height 12
click at [384, 90] on button "Save" at bounding box center [376, 87] width 19 height 11
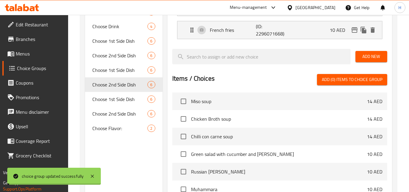
scroll to position [267, 0]
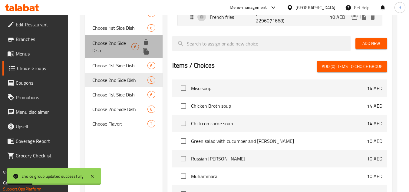
click at [121, 46] on span "Choose 2nd Side Dish" at bounding box center [111, 46] width 39 height 15
type input "1"
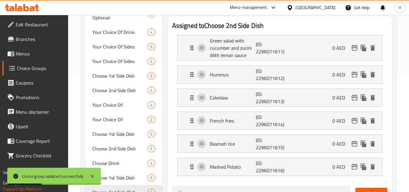
scroll to position [116, 0]
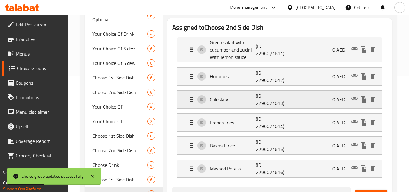
click at [228, 97] on p "Coleslaw" at bounding box center [233, 99] width 46 height 7
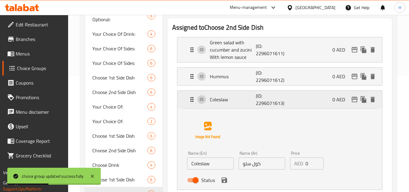
click at [228, 97] on p "Coleslaw" at bounding box center [233, 99] width 46 height 7
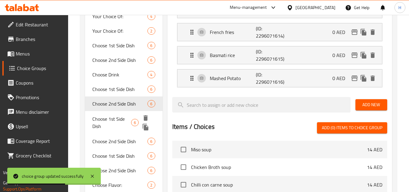
scroll to position [207, 0]
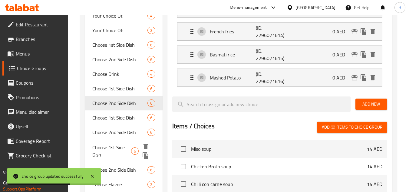
click at [111, 154] on span "Choose 1st Side Dish" at bounding box center [111, 151] width 39 height 15
type input "Choose 1st Side Dish"
type input "اختر الطبق الجانبي الأول"
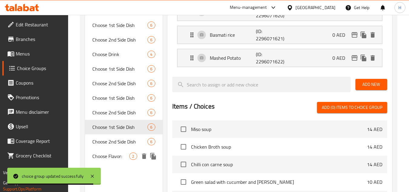
scroll to position [237, 0]
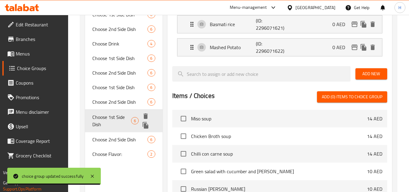
click at [125, 114] on span "Choose 1st Side Dish" at bounding box center [111, 120] width 39 height 15
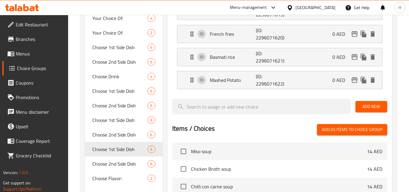
scroll to position [207, 0]
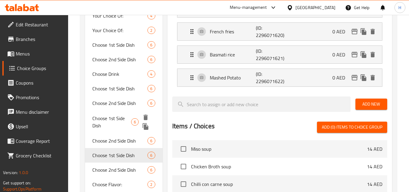
click at [124, 114] on span "Choose 1st Side Dish" at bounding box center [111, 121] width 39 height 15
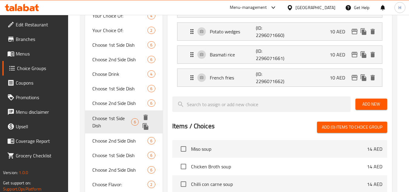
type input "0"
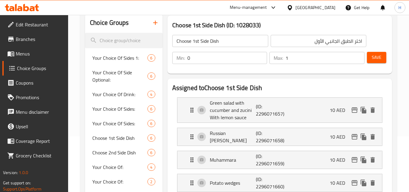
scroll to position [55, 0]
type input "0"
click at [359, 61] on input "0" at bounding box center [325, 58] width 79 height 12
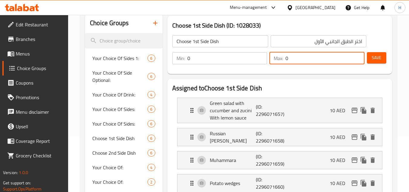
click at [375, 57] on span "Save" at bounding box center [377, 58] width 10 height 8
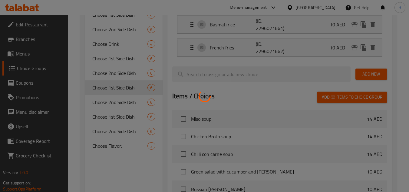
scroll to position [237, 0]
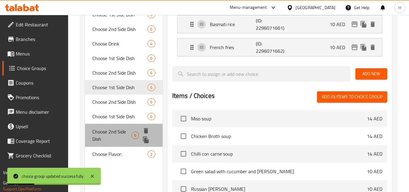
click at [123, 132] on span "Choose 2nd Side Dish" at bounding box center [111, 135] width 39 height 15
type input "Choose 2nd Side Dish"
type input "اختر الطبق الجانبي الثاني"
type input "1"
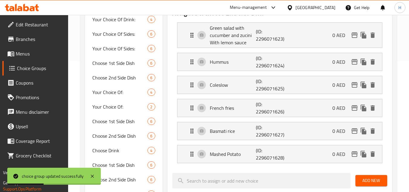
scroll to position [116, 0]
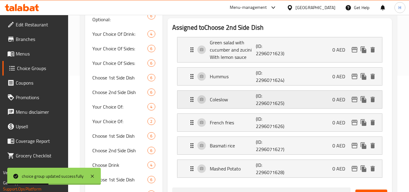
click at [233, 103] on p "Coleslow" at bounding box center [233, 99] width 46 height 7
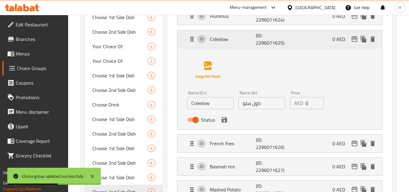
scroll to position [177, 0]
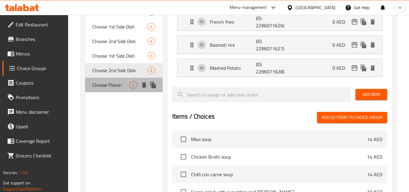
click at [113, 88] on span "Choose Flavor:" at bounding box center [110, 84] width 37 height 7
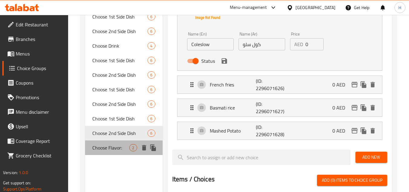
type input "Choose Flavor:"
type input "إختر النكهة:"
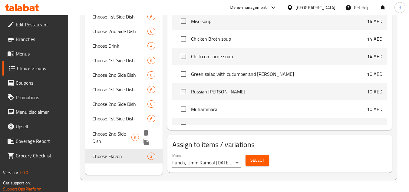
click at [121, 139] on span "Choose 2nd Side Dish" at bounding box center [111, 137] width 39 height 15
type input "Choose 2nd Side Dish"
type input "اختر الطبق الجانبي الثاني"
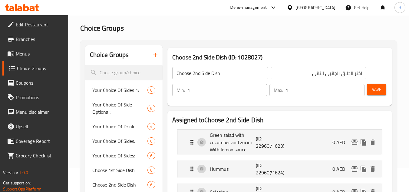
scroll to position [23, 0]
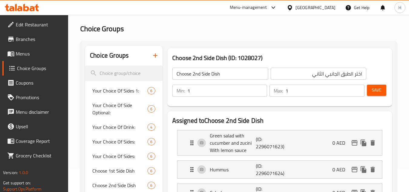
click at [36, 58] on link "Menus" at bounding box center [35, 53] width 66 height 15
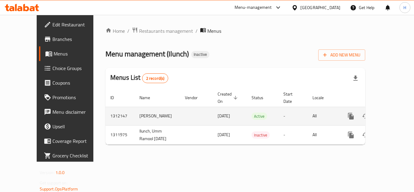
click at [391, 112] on icon "enhanced table" at bounding box center [394, 115] width 7 height 7
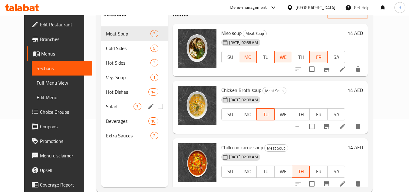
scroll to position [85, 0]
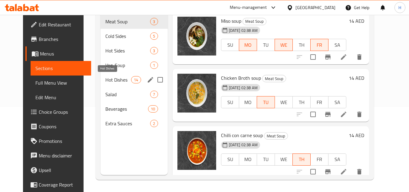
click at [112, 77] on span "Hot Dishes" at bounding box center [118, 79] width 26 height 7
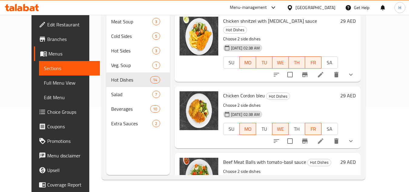
click at [44, 82] on span "Full Menu View" at bounding box center [69, 82] width 51 height 7
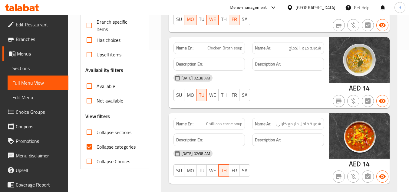
scroll to position [145, 0]
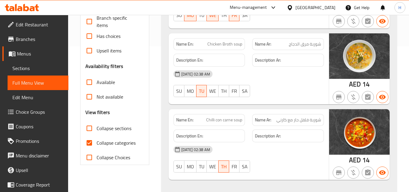
click at [94, 139] on input "Collapse categories" at bounding box center [89, 142] width 15 height 15
checkbox input "false"
click at [93, 127] on input "Collapse sections" at bounding box center [89, 128] width 15 height 15
checkbox input "true"
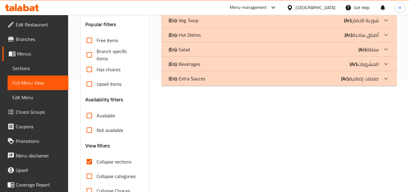
scroll to position [55, 0]
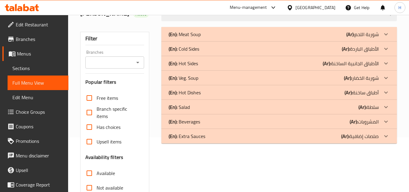
click at [220, 91] on div "(En): Hot Dishes (Ar): أطباق ساخنة" at bounding box center [274, 92] width 210 height 7
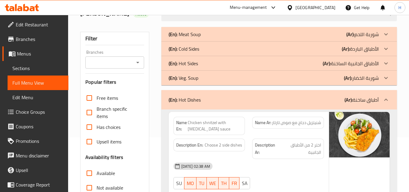
click at [219, 49] on div "(En): Cold Sides (Ar): الأطباق الباردة" at bounding box center [274, 48] width 210 height 7
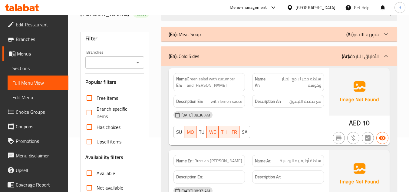
click at [216, 49] on div "(En): Cold Sides (Ar): الأطباق الباردة" at bounding box center [279, 55] width 236 height 19
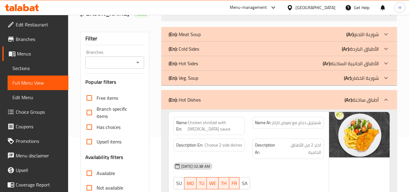
click at [205, 78] on div "(En): Veg. Soup (Ar): شوربة الخضار" at bounding box center [274, 77] width 210 height 7
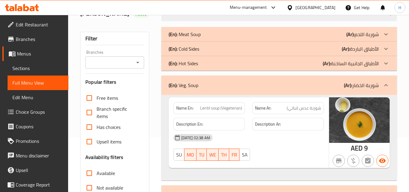
click at [212, 33] on div "(En): Meat Soup (Ar): شوربة اللحم" at bounding box center [274, 34] width 210 height 7
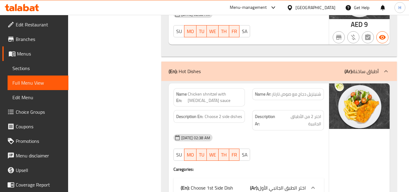
scroll to position [484, 0]
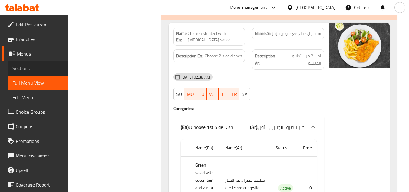
click at [40, 69] on span "Sections" at bounding box center [37, 67] width 51 height 7
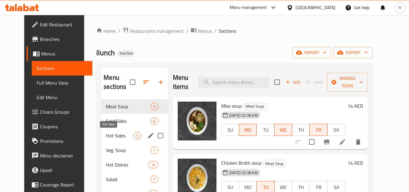
click at [106, 132] on span "Hot Sides" at bounding box center [120, 135] width 28 height 7
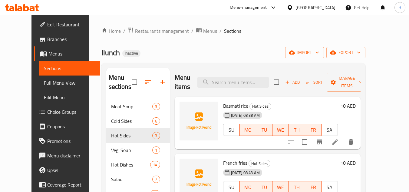
scroll to position [4, 0]
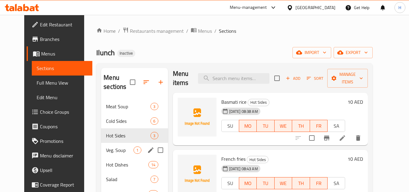
click at [110, 161] on span "Hot Dishes" at bounding box center [127, 164] width 42 height 7
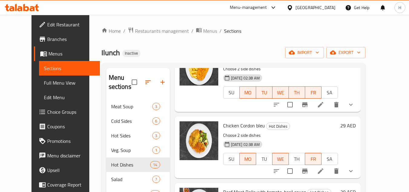
scroll to position [34, 0]
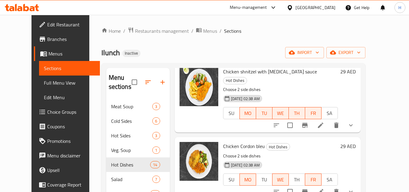
click at [353, 124] on icon "show more" at bounding box center [351, 125] width 4 height 2
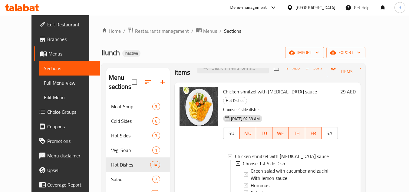
scroll to position [0, 0]
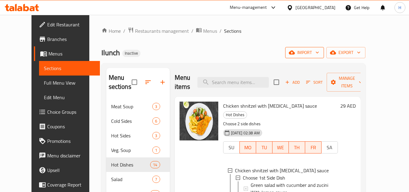
click at [324, 58] on button "import" at bounding box center [304, 52] width 39 height 11
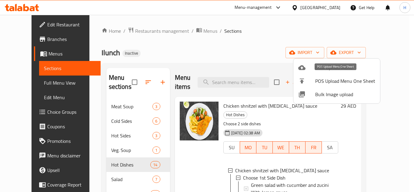
click at [273, 65] on div at bounding box center [207, 96] width 414 height 192
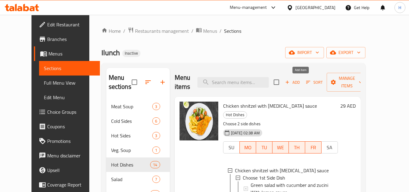
click at [292, 80] on button "Add" at bounding box center [292, 82] width 19 height 9
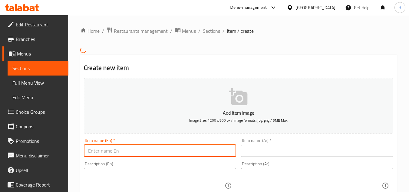
click at [142, 146] on input "text" at bounding box center [160, 150] width 152 height 12
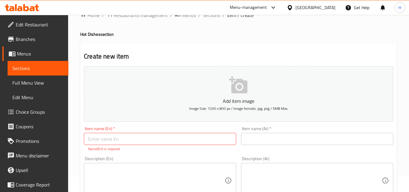
scroll to position [30, 0]
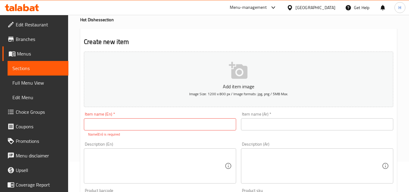
click at [120, 125] on input "text" at bounding box center [160, 124] width 152 height 12
click at [107, 122] on input "text" at bounding box center [160, 124] width 152 height 12
paste input "Chicken shnitzel"
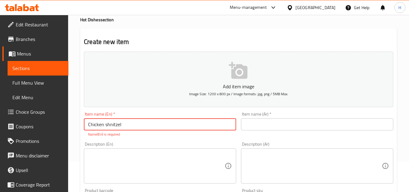
type input "Chicken shnitzel with [MEDICAL_DATA] sauce"
click at [140, 126] on input "Chicken shnitzel with [MEDICAL_DATA] sauce" at bounding box center [160, 124] width 152 height 12
click at [251, 120] on input "text" at bounding box center [317, 124] width 152 height 12
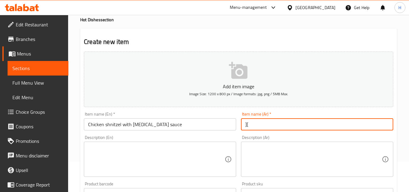
type input "]"
type input "دجاج شنتزيل مع صوص ترتار"
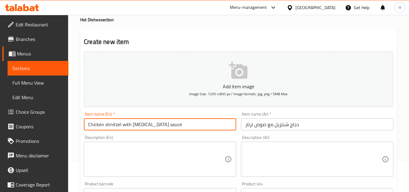
click at [167, 129] on input "Chicken shnitzel with [MEDICAL_DATA] sauce" at bounding box center [160, 124] width 152 height 12
click at [170, 122] on input "Chicken schnitzel with Tartar sauce )" at bounding box center [160, 124] width 152 height 12
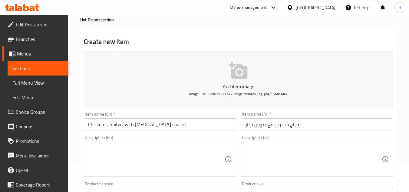
click at [187, 124] on input "Chicken schnitzel with Tartar sauce (" at bounding box center [160, 124] width 152 height 12
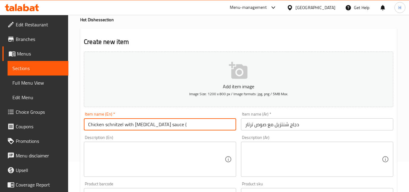
paste input "Thursday"
type input "Chicken schnitzel with Tartar sauce ( Thursday )"
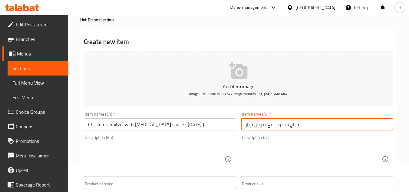
click at [309, 129] on input "دجاج شنتزيل مع صوص ترتار" at bounding box center [317, 124] width 152 height 12
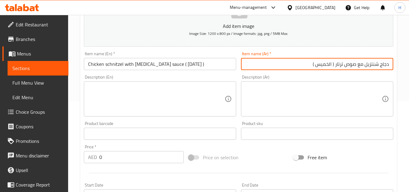
scroll to position [91, 0]
type input "دجاج شنتزيل مع صوص ترتار ( الخميس )"
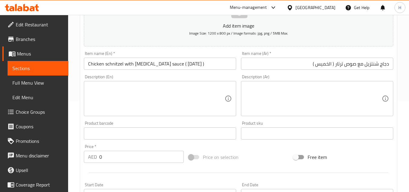
click at [128, 103] on textarea at bounding box center [156, 98] width 137 height 29
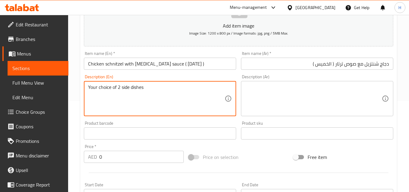
type textarea "Your choice of 2 side dishes"
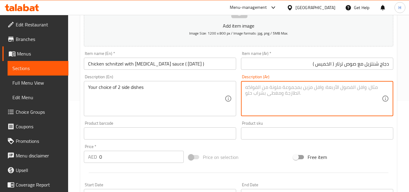
click at [268, 104] on textarea at bounding box center [313, 98] width 137 height 29
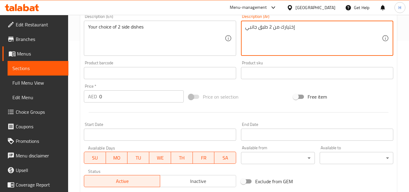
scroll to position [151, 0]
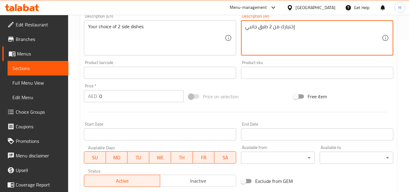
type textarea "إختيارك من 2 طبق جانبي"
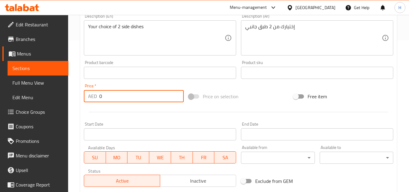
drag, startPoint x: 111, startPoint y: 95, endPoint x: 88, endPoint y: 95, distance: 23.6
click at [88, 95] on div "AED 0 Price *" at bounding box center [134, 96] width 100 height 12
type input "29"
click at [104, 110] on div at bounding box center [238, 111] width 314 height 15
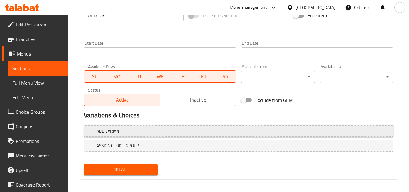
scroll to position [236, 0]
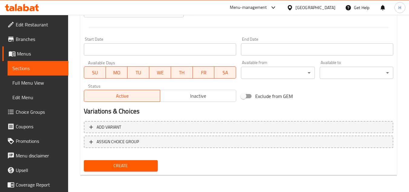
click at [121, 166] on span "Create" at bounding box center [121, 166] width 64 height 8
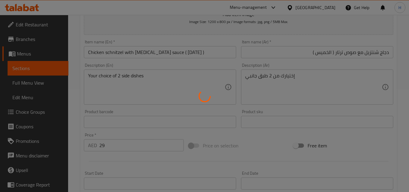
scroll to position [85, 0]
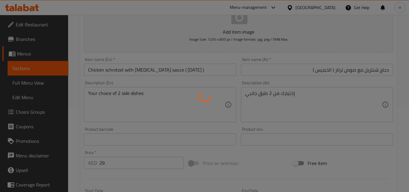
type input "0"
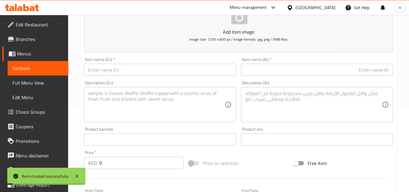
click at [145, 72] on input "text" at bounding box center [160, 70] width 152 height 12
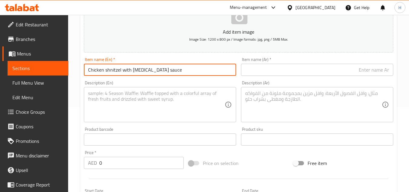
click at [110, 69] on input "Chicken shnitzel with [MEDICAL_DATA] sauce" at bounding box center [160, 70] width 152 height 12
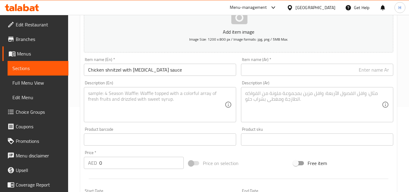
drag, startPoint x: 110, startPoint y: 69, endPoint x: 72, endPoint y: 62, distance: 38.4
click at [72, 62] on div "Home / Restaurants management / Menus / Sections / item / create Hot Dishes sec…" at bounding box center [238, 136] width 341 height 413
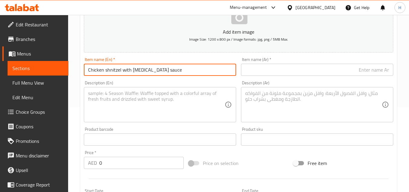
drag, startPoint x: 111, startPoint y: 66, endPoint x: 110, endPoint y: 71, distance: 4.6
click at [107, 68] on input "Chicken shnitzel with [MEDICAL_DATA] sauce" at bounding box center [160, 70] width 152 height 12
click at [127, 72] on input "Chicken shnitzel with [MEDICAL_DATA] sauce" at bounding box center [160, 70] width 152 height 12
click at [165, 69] on input "Chicken schnitzel with Tartar sauce" at bounding box center [160, 70] width 152 height 12
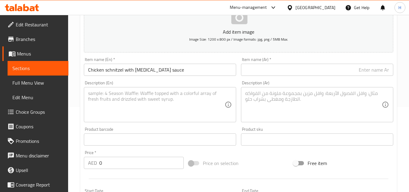
click at [182, 67] on input "Chicken schnitzel with Tartar sauce" at bounding box center [160, 70] width 152 height 12
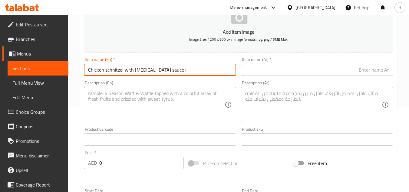
paste input "Tuesday"
type input "Chicken schnitzel with Tartar sauce ( Tuesday )"
click at [259, 70] on input "text" at bounding box center [317, 70] width 152 height 12
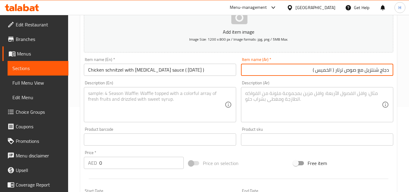
click at [326, 67] on input "دجاج شنتزيل مع صوص ترتار ( الخميس )" at bounding box center [317, 70] width 152 height 12
type input "دجاج شنتزيل مع صوص ترتار ( الثلاثاء)"
click at [180, 97] on textarea at bounding box center [156, 104] width 137 height 29
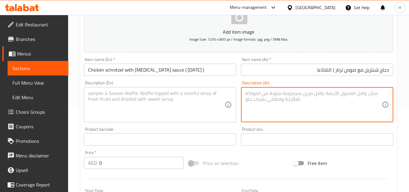
click at [283, 101] on textarea at bounding box center [313, 104] width 137 height 29
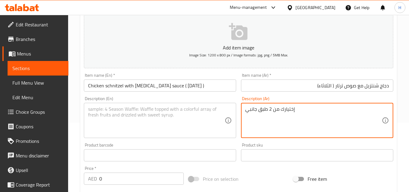
scroll to position [55, 0]
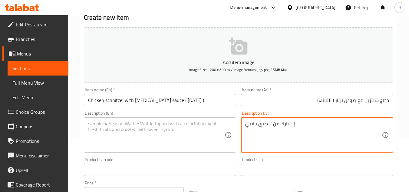
type textarea "إختيارك من 2 طبق جانبي"
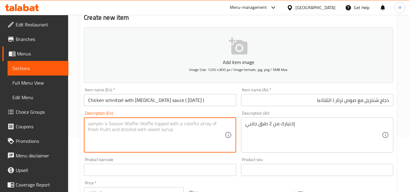
click at [141, 124] on textarea at bounding box center [156, 135] width 137 height 29
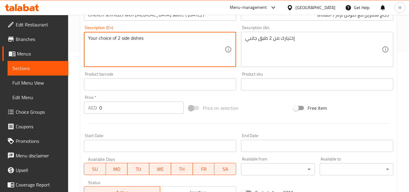
scroll to position [176, 0]
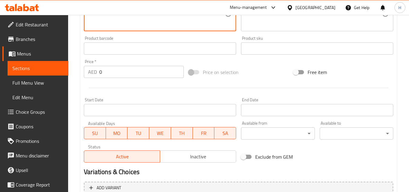
type textarea "Your choice of 2 side dishes"
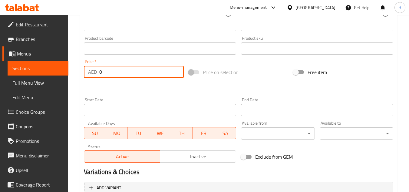
drag, startPoint x: 126, startPoint y: 73, endPoint x: 87, endPoint y: 68, distance: 39.1
click at [87, 68] on div "AED 0 Price *" at bounding box center [134, 72] width 100 height 12
type input "29"
click at [135, 107] on input "Start Date" at bounding box center [160, 110] width 152 height 12
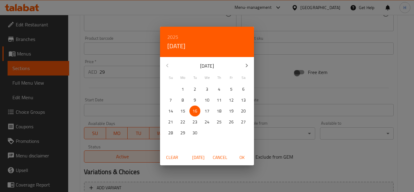
click at [137, 88] on div "2025 Tue, Sep 16 September 2025 Su Mo Tu We Th Fr Sa 31 1 2 3 4 5 6 7 8 9 10 11…" at bounding box center [207, 96] width 414 height 192
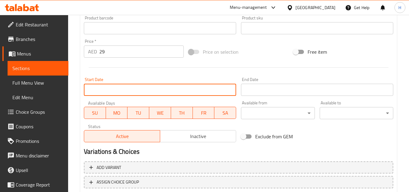
scroll to position [206, 0]
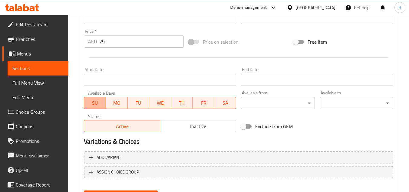
click at [94, 102] on span "SU" at bounding box center [95, 102] width 17 height 9
click at [117, 103] on span "MO" at bounding box center [116, 102] width 17 height 9
click at [158, 104] on span "WE" at bounding box center [160, 102] width 17 height 9
click at [180, 106] on span "TH" at bounding box center [182, 102] width 17 height 9
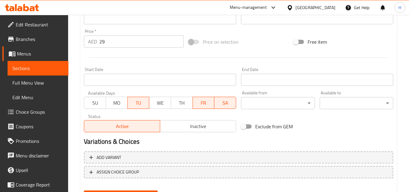
click at [199, 105] on span "FR" at bounding box center [203, 102] width 17 height 9
click at [233, 105] on span "SA" at bounding box center [225, 102] width 17 height 9
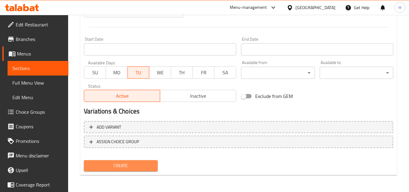
click at [142, 161] on button "Create" at bounding box center [121, 165] width 74 height 11
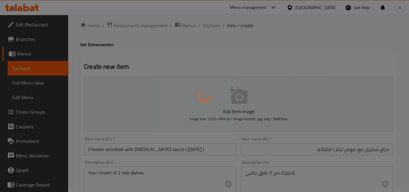
scroll to position [0, 0]
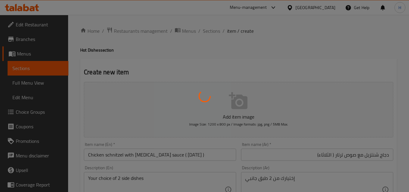
type input "0"
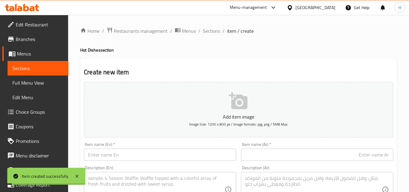
click at [209, 32] on span "Sections" at bounding box center [211, 30] width 17 height 7
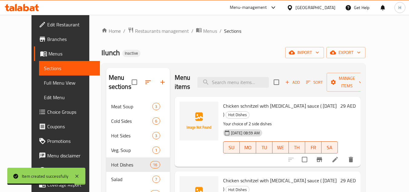
click at [344, 154] on li at bounding box center [335, 159] width 17 height 11
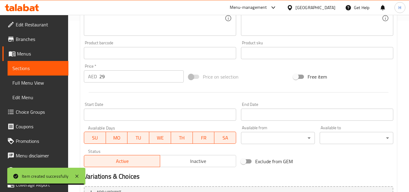
scroll to position [182, 0]
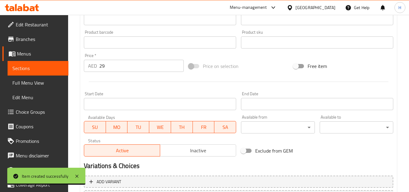
click at [98, 130] on span "SU" at bounding box center [95, 127] width 17 height 9
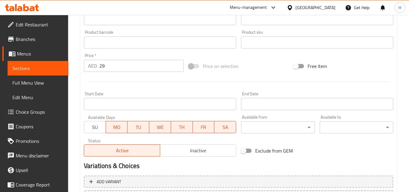
click at [115, 129] on span "MO" at bounding box center [116, 127] width 17 height 9
click at [139, 128] on span "TU" at bounding box center [138, 127] width 17 height 9
click at [160, 128] on span "WE" at bounding box center [160, 127] width 17 height 9
click at [210, 130] on span "FR" at bounding box center [203, 127] width 17 height 9
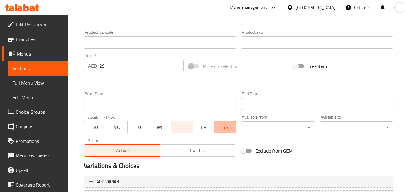
click at [226, 129] on span "SA" at bounding box center [225, 127] width 17 height 9
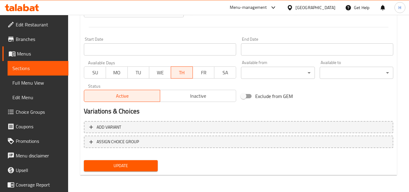
click at [141, 165] on span "Update" at bounding box center [121, 166] width 64 height 8
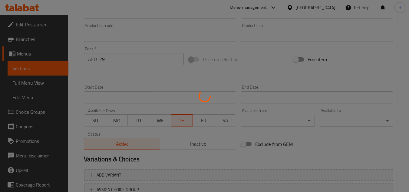
scroll to position [115, 0]
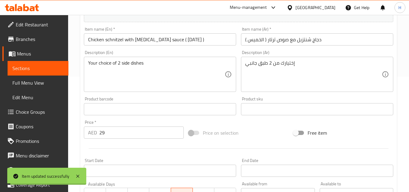
click at [36, 110] on span "Choice Groups" at bounding box center [40, 111] width 48 height 7
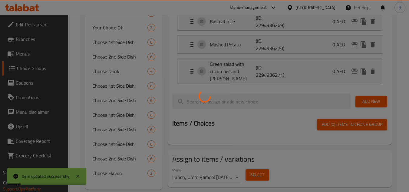
scroll to position [217, 0]
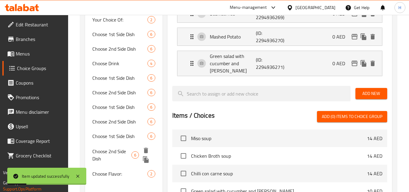
click at [117, 153] on span "Choose 2nd Side Dish" at bounding box center [111, 154] width 39 height 15
type input "Choose 2nd Side Dish"
type input "اختر الطبق الجانبي الثاني"
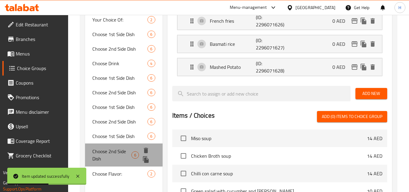
click at [116, 151] on span "Choose 2nd Side Dish" at bounding box center [111, 154] width 39 height 15
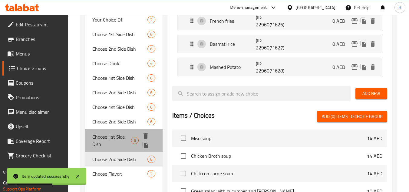
click at [121, 138] on span "Choose 1st Side Dish" at bounding box center [111, 140] width 39 height 15
type input "Choose 1st Side Dish"
type input "اختر الطبق الجانبي الأول"
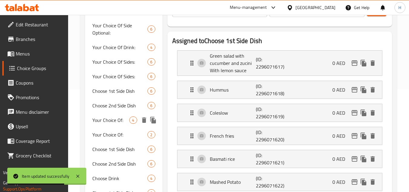
scroll to position [66, 0]
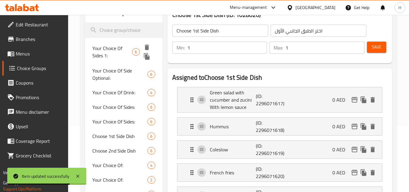
click at [116, 52] on span "Your Choice Of Sides 1:" at bounding box center [112, 52] width 40 height 15
type input "Your Choice Of Sides 1:"
type input "إختيارك من الاطباق الجانبية 1:"
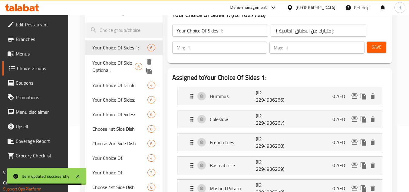
click at [116, 61] on span "Your Choice Of Side Optional:" at bounding box center [113, 66] width 42 height 15
type input "Your Choice Of Side Optional:"
type input "إختيارك للطبق الجانبى اختيارى:"
type input "0"
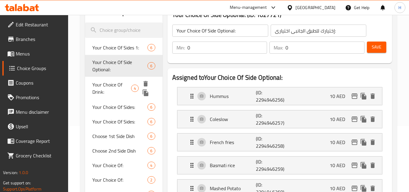
click at [117, 83] on span "Your Choice Of Drink:" at bounding box center [111, 88] width 39 height 15
type input "Your Choice Of Drink:"
type input "إختيارك من المشروب:"
type input "1"
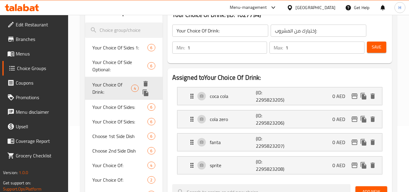
click at [117, 98] on div "Your Choice Of Drink: 4" at bounding box center [123, 88] width 77 height 23
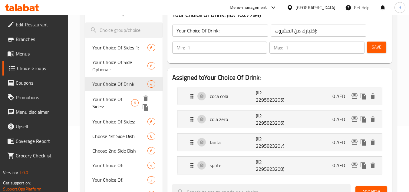
click at [115, 96] on span "Your Choice Of Sides:" at bounding box center [111, 102] width 39 height 15
type input "Your Choice Of Sides:"
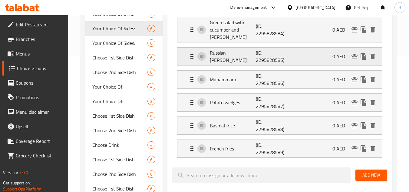
scroll to position [127, 0]
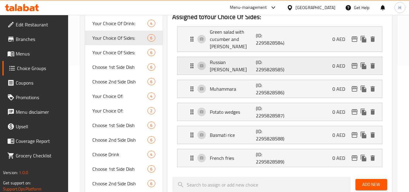
click at [260, 58] on p "(ID: 2295828585)" at bounding box center [271, 65] width 31 height 15
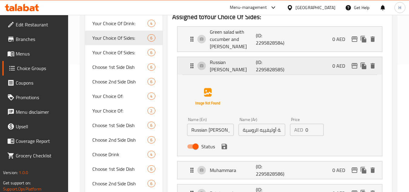
click at [260, 58] on p "(ID: 2295828585)" at bounding box center [271, 65] width 31 height 15
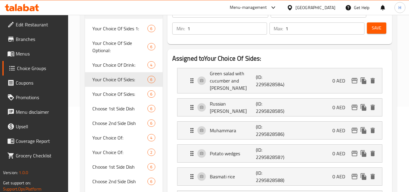
scroll to position [96, 0]
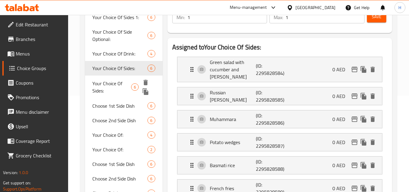
click at [120, 89] on span "Your Choice Of Sides:" at bounding box center [111, 87] width 39 height 15
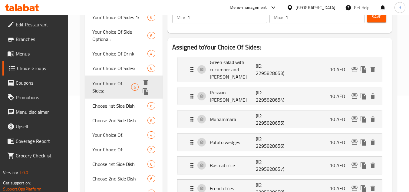
type input "إختيارك للطبق الجانبى:"
type input "0"
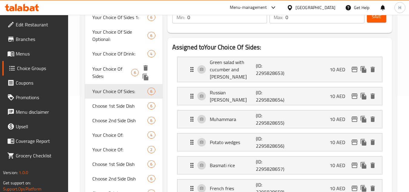
click at [119, 73] on span "Your Choice Of Sides:" at bounding box center [111, 72] width 39 height 15
type input "إختيارك من الاطباق الجانبية :"
type input "1"
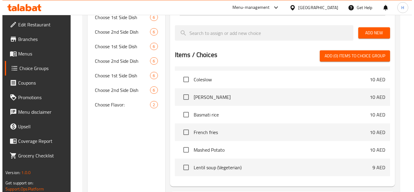
scroll to position [327, 0]
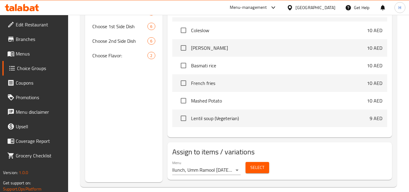
click at [263, 164] on span "Select" at bounding box center [257, 168] width 14 height 8
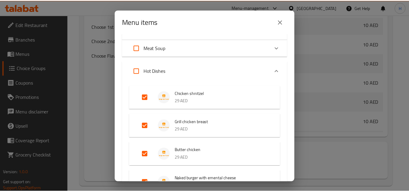
scroll to position [30, 0]
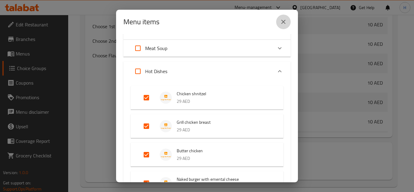
click at [284, 24] on icon "close" at bounding box center [282, 21] width 7 height 7
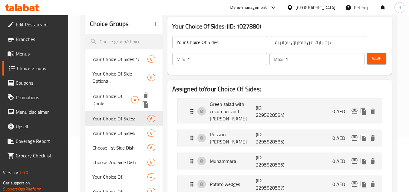
scroll to position [24, 0]
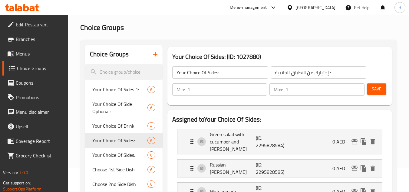
click at [38, 54] on span "Menus" at bounding box center [40, 53] width 48 height 7
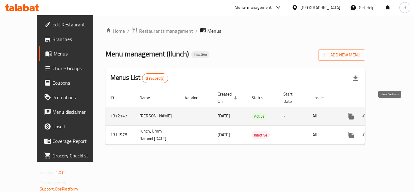
click at [387, 110] on link "enhanced table" at bounding box center [394, 116] width 15 height 15
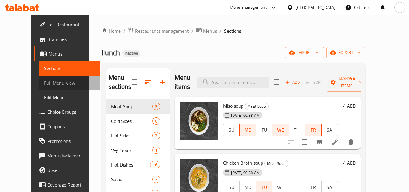
click at [44, 81] on span "Full Menu View" at bounding box center [69, 82] width 51 height 7
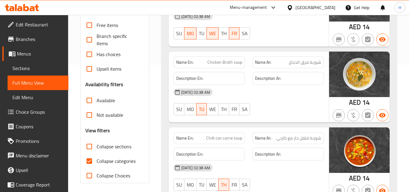
scroll to position [151, 0]
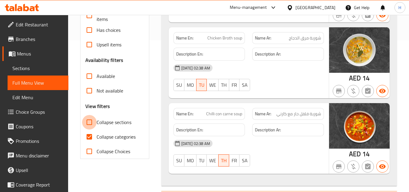
click at [94, 124] on input "Collapse sections" at bounding box center [89, 122] width 15 height 15
checkbox input "true"
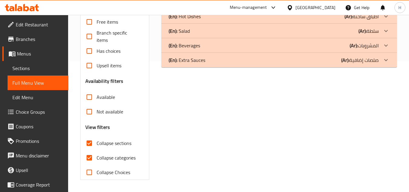
click at [91, 150] on input "Collapse categories" at bounding box center [89, 157] width 15 height 15
checkbox input "false"
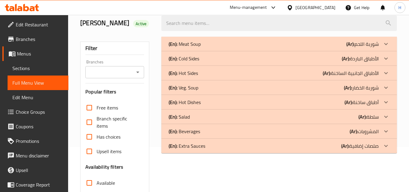
scroll to position [40, 0]
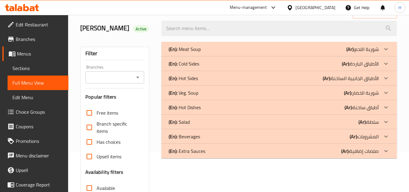
click at [202, 78] on div "(En): Hot Sides (Ar): الأطباق الجانبية الساخنة" at bounding box center [274, 77] width 210 height 7
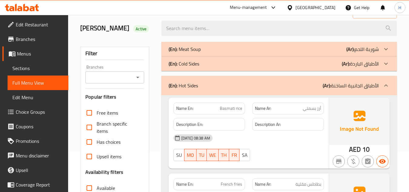
click at [204, 82] on div "(En): Hot Sides (Ar): الأطباق الجانبية الساخنة" at bounding box center [274, 85] width 210 height 7
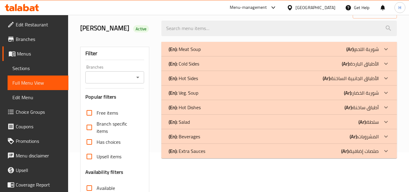
click at [200, 110] on p "(En): Hot Dishes" at bounding box center [185, 107] width 32 height 7
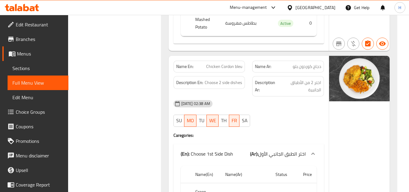
click at [45, 68] on span "Sections" at bounding box center [37, 67] width 51 height 7
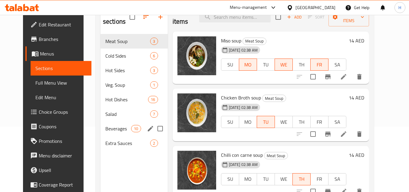
scroll to position [55, 0]
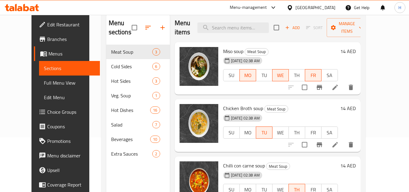
click at [47, 108] on span "Choice Groups" at bounding box center [71, 111] width 48 height 7
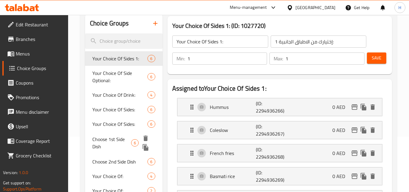
scroll to position [55, 0]
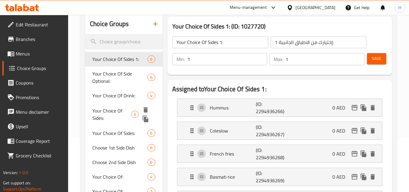
click at [115, 113] on span "Your Choice Of Sides:" at bounding box center [111, 114] width 39 height 15
type input "Your Choice Of Sides:"
type input "إختيارك من الاطباق الجانبية :"
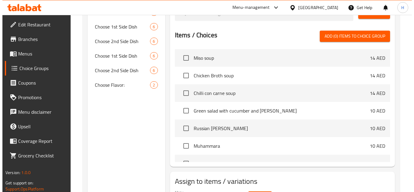
scroll to position [327, 0]
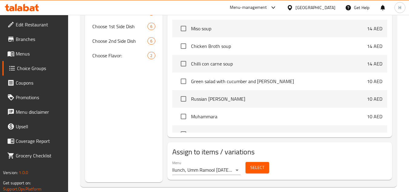
click at [255, 164] on span "Select" at bounding box center [257, 168] width 14 height 8
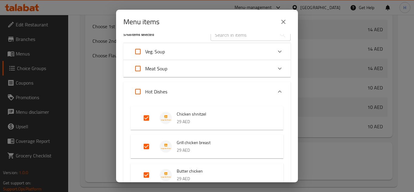
scroll to position [0, 0]
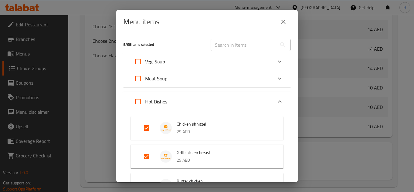
click at [288, 21] on button "close" at bounding box center [283, 22] width 15 height 15
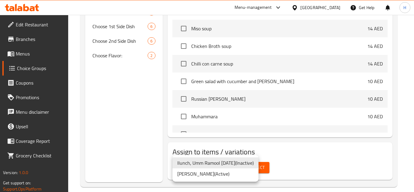
click at [216, 171] on li "ابو نوح ( Active )" at bounding box center [215, 173] width 86 height 11
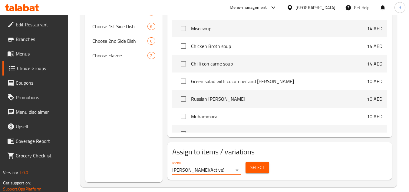
click at [263, 164] on span "Select" at bounding box center [257, 168] width 14 height 8
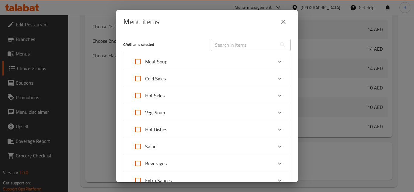
click at [169, 128] on div "Hot Dishes" at bounding box center [202, 129] width 142 height 15
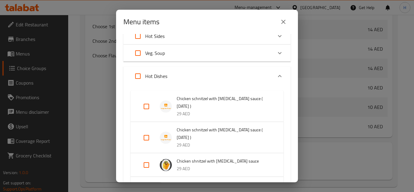
scroll to position [61, 0]
click at [146, 104] on input "Expand" at bounding box center [146, 105] width 15 height 15
checkbox input "true"
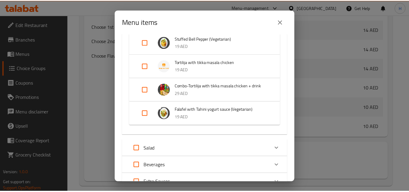
scroll to position [458, 0]
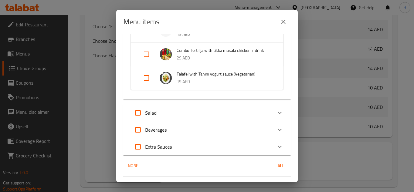
click at [263, 184] on button "Confirm" at bounding box center [276, 189] width 27 height 11
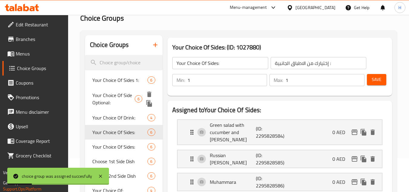
scroll to position [24, 0]
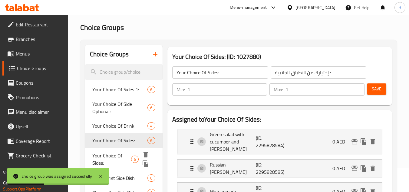
click at [117, 161] on span "Your Choice Of Sides:" at bounding box center [111, 159] width 39 height 15
type input "إختيارك للطبق الجانبى:"
type input "0"
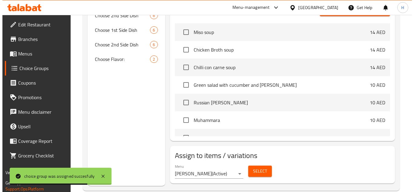
scroll to position [327, 0]
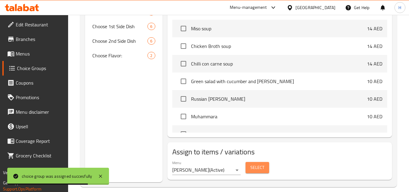
click at [260, 164] on span "Select" at bounding box center [257, 168] width 14 height 8
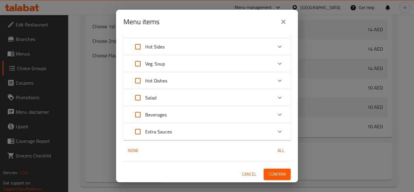
click at [184, 84] on div "Hot Dishes" at bounding box center [202, 80] width 142 height 15
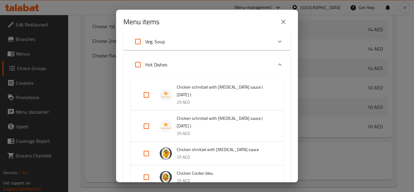
scroll to position [109, 0]
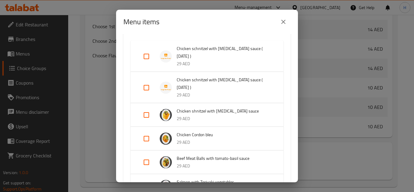
click at [144, 80] on input "Expand" at bounding box center [146, 87] width 15 height 15
checkbox input "true"
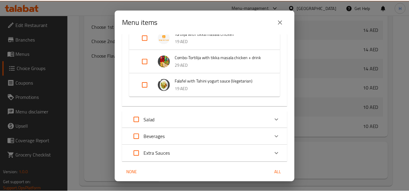
scroll to position [463, 0]
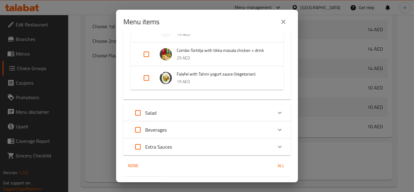
click at [273, 185] on span "Confirm" at bounding box center [276, 189] width 17 height 8
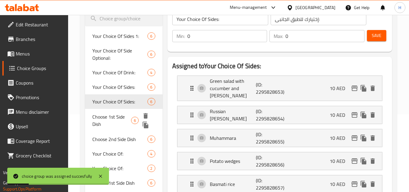
scroll to position [91, 0]
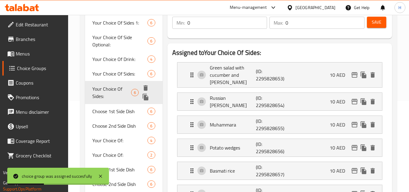
click at [111, 90] on span "Your Choice Of Sides:" at bounding box center [111, 92] width 39 height 15
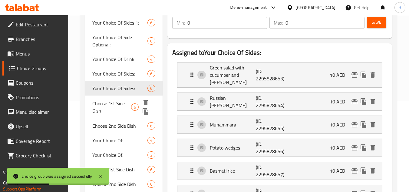
click at [121, 112] on span "Choose 1st Side Dish" at bounding box center [111, 107] width 39 height 15
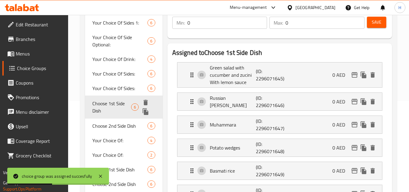
type input "Choose 1st Side Dish"
type input "اختر الطبق الجانبي الأول"
type input "1"
click at [145, 109] on icon "duplicate" at bounding box center [145, 111] width 7 height 7
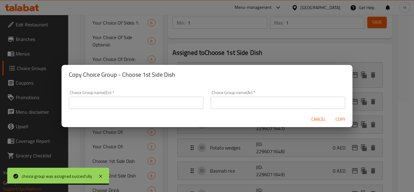
click at [159, 108] on input "text" at bounding box center [136, 103] width 134 height 12
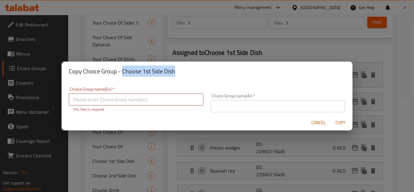
drag, startPoint x: 177, startPoint y: 74, endPoint x: 122, endPoint y: 75, distance: 54.5
click at [122, 75] on h2 "Copy Choice Group - Choose 1st Side Dish" at bounding box center [207, 71] width 276 height 10
click at [131, 102] on input "text" at bounding box center [136, 99] width 134 height 12
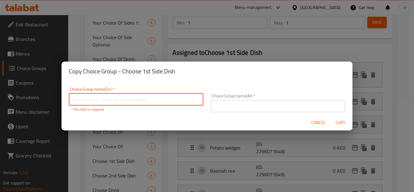
paste input "Tuesday"
click at [167, 70] on h2 "Copy Choice Group - Choose 1st Side Dish" at bounding box center [207, 71] width 276 height 10
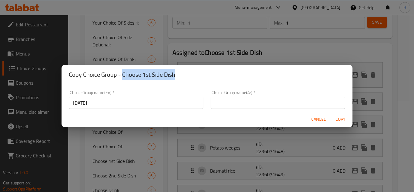
drag, startPoint x: 175, startPoint y: 74, endPoint x: 121, endPoint y: 75, distance: 53.9
click at [121, 75] on h2 "Copy Choice Group - Choose 1st Side Dish" at bounding box center [207, 75] width 276 height 10
copy h2 "Choose 1st Side Dish"
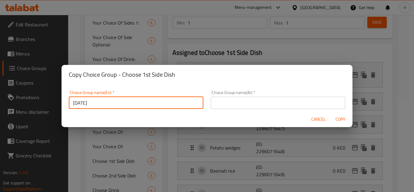
click at [100, 101] on input "Tuesday" at bounding box center [136, 103] width 134 height 12
paste input "Choose 1st Side Dish"
type input "Choose 1st Side Dish:"
click at [249, 88] on div "Choice Group name(Ar)   * Choice Group name(Ar) *" at bounding box center [278, 100] width 142 height 26
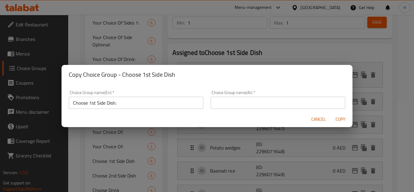
click at [251, 102] on input "text" at bounding box center [277, 103] width 134 height 12
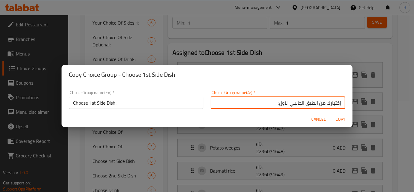
type input "إختيارك من الطبق الجانبي الأول:"
click at [332, 116] on button "Copy" at bounding box center [339, 119] width 19 height 11
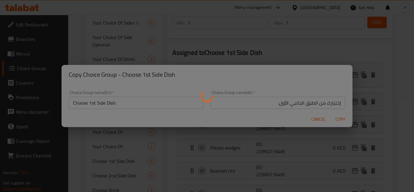
type input "Choose 1st Side Dish:"
type input "إختيارك من الطبق الجانبي الأول:"
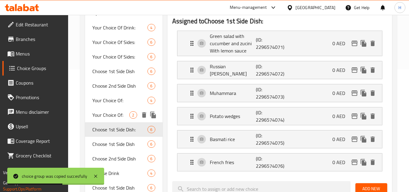
scroll to position [92, 0]
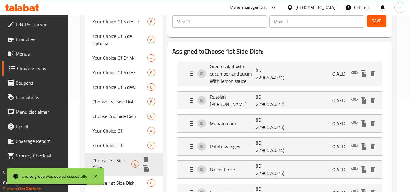
click at [122, 159] on span "Choose 1st Side Dish:" at bounding box center [111, 164] width 39 height 15
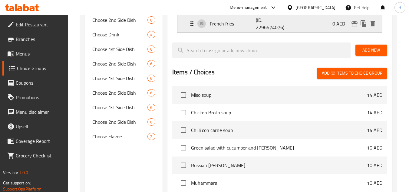
scroll to position [334, 0]
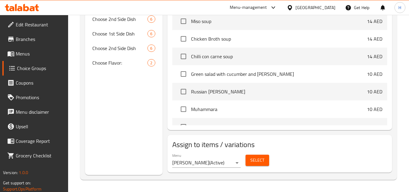
click at [264, 163] on button "Select" at bounding box center [258, 159] width 24 height 11
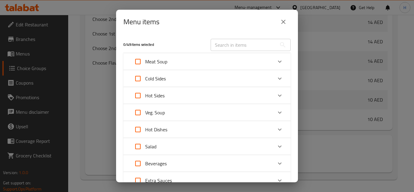
click at [283, 16] on button "close" at bounding box center [283, 22] width 15 height 15
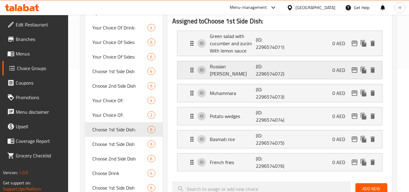
click at [243, 71] on p "Russian [PERSON_NAME]" at bounding box center [233, 70] width 46 height 15
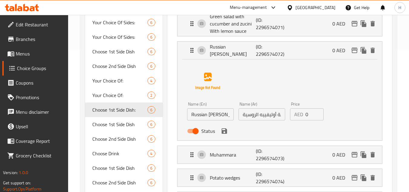
scroll to position [153, 0]
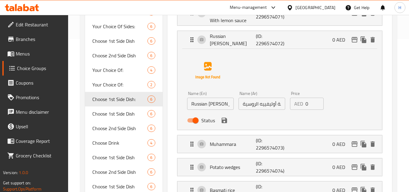
click at [205, 106] on input "Russian [PERSON_NAME]" at bounding box center [210, 104] width 47 height 12
click at [193, 104] on input "Russian [PERSON_NAME]" at bounding box center [210, 104] width 47 height 12
type input "Olivier salad"
click at [268, 102] on input "سلطة أوليفييه الروسية" at bounding box center [262, 104] width 47 height 12
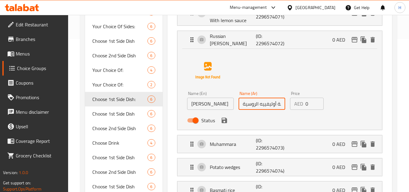
click at [250, 103] on input "سلطة أوليفييه الروسية" at bounding box center [262, 104] width 47 height 12
click at [227, 122] on icon "save" at bounding box center [224, 120] width 7 height 7
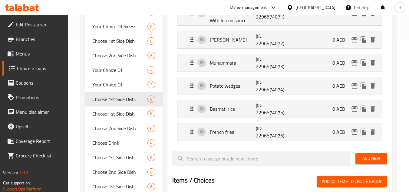
type input "سلطة أوليفييه"
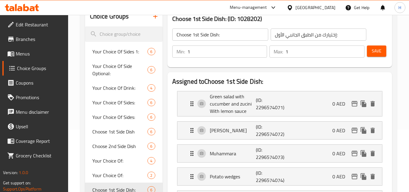
scroll to position [62, 0]
click at [385, 54] on button "Save" at bounding box center [376, 51] width 19 height 11
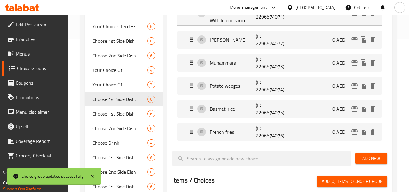
scroll to position [183, 0]
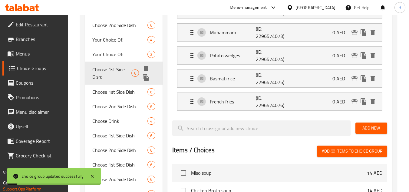
click at [144, 76] on icon "duplicate" at bounding box center [146, 77] width 6 height 7
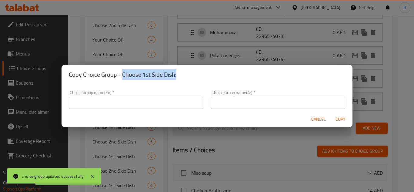
drag, startPoint x: 180, startPoint y: 76, endPoint x: 121, endPoint y: 77, distance: 58.5
click at [121, 77] on h2 "Copy Choice Group - Choose 1st Side Dish:" at bounding box center [207, 75] width 276 height 10
copy h2 "Choose 1st Side Dish:"
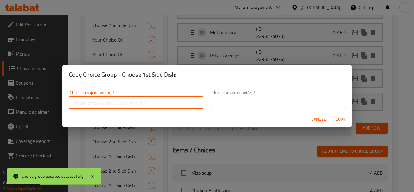
click at [122, 99] on input "text" at bounding box center [136, 103] width 134 height 12
paste input "Choose 1st Side Dish:"
click at [93, 104] on input "Choose 1st Side Dish:" at bounding box center [136, 103] width 134 height 12
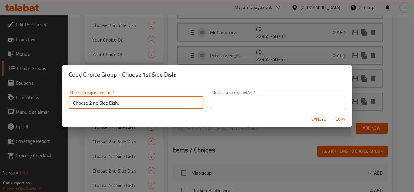
click at [92, 102] on input "Choose 2 nd Side Dish:" at bounding box center [136, 103] width 134 height 12
type input "Choose 2nd Side Dish:"
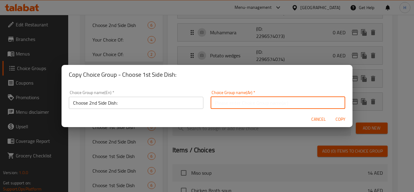
click at [250, 108] on input "text" at bounding box center [277, 103] width 134 height 12
type input "إختيارك من الطبق الجانبي الثاني:"
click at [338, 119] on span "Copy" at bounding box center [340, 119] width 15 height 8
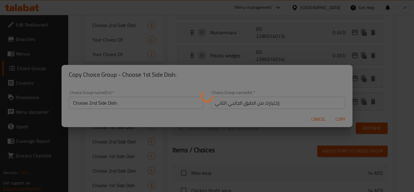
type input "Choose 2nd Side Dish:"
type input "إختيارك من الطبق الجانبي الثاني:"
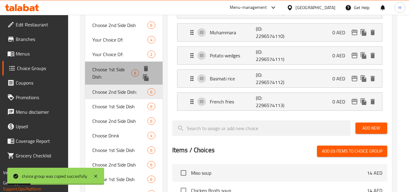
click at [117, 71] on span "Choose 1st Side Dish:" at bounding box center [111, 73] width 39 height 15
type input "Choose 1st Side Dish:"
type input "إختيارك من الطبق الجانبي الأول:"
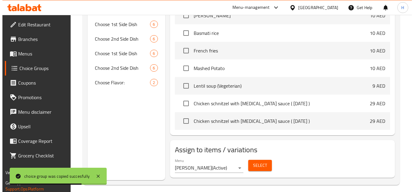
scroll to position [334, 0]
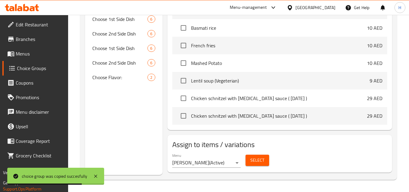
click at [258, 159] on span "Select" at bounding box center [257, 160] width 14 height 8
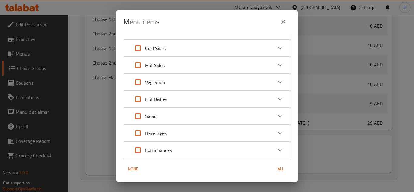
click at [177, 100] on div "Hot Dishes" at bounding box center [202, 99] width 142 height 15
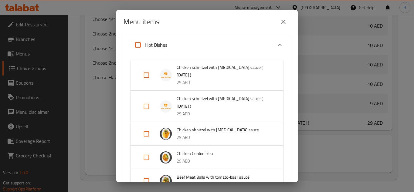
scroll to position [91, 0]
click at [143, 99] on input "Expand" at bounding box center [146, 106] width 15 height 15
checkbox input "true"
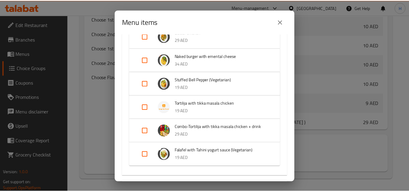
scroll to position [454, 0]
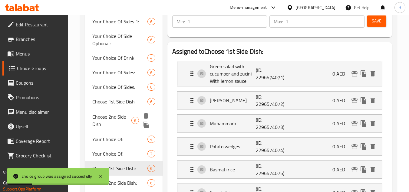
scroll to position [153, 0]
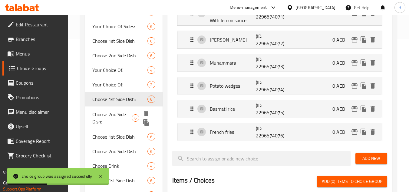
click at [113, 114] on span "Choose 2nd Side Dish:" at bounding box center [111, 118] width 39 height 15
type input "Choose 2nd Side Dish:"
type input "إختيارك من الطبق الجانبي الثاني:"
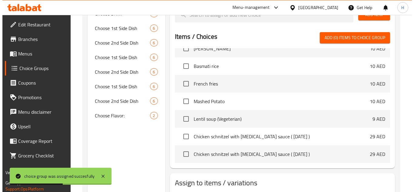
scroll to position [334, 0]
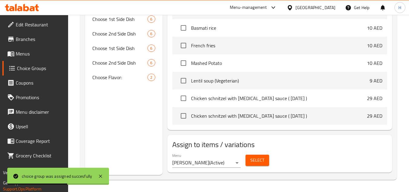
click at [252, 159] on span "Select" at bounding box center [257, 160] width 14 height 8
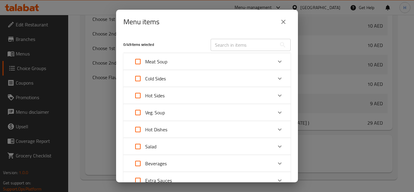
click at [137, 134] on input "Expand" at bounding box center [138, 129] width 15 height 15
checkbox input "true"
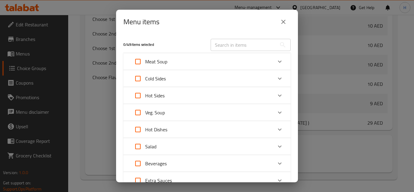
checkbox input "true"
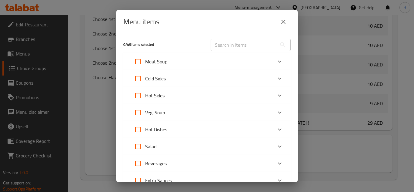
checkbox input "true"
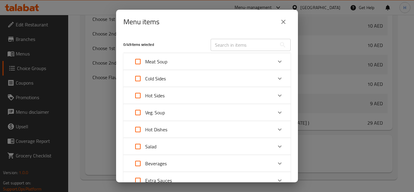
checkbox input "true"
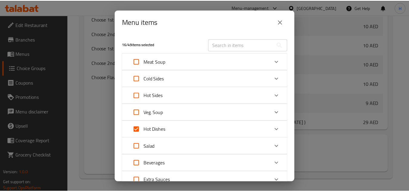
scroll to position [49, 0]
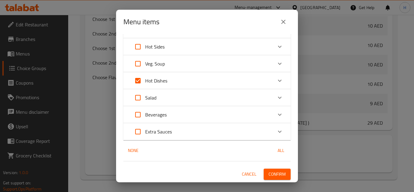
click at [272, 171] on span "Confirm" at bounding box center [276, 174] width 17 height 8
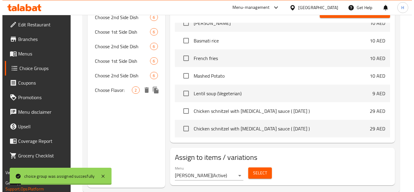
scroll to position [334, 0]
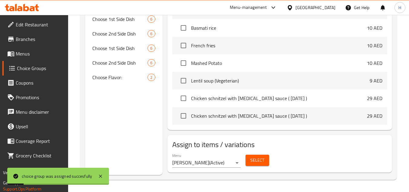
click at [252, 157] on span "Select" at bounding box center [257, 160] width 14 height 8
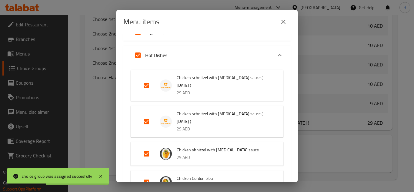
scroll to position [91, 0]
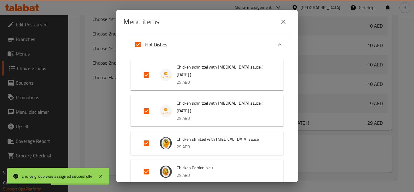
click at [148, 72] on input "Expand" at bounding box center [146, 75] width 15 height 15
checkbox input "false"
click at [147, 104] on input "Expand" at bounding box center [146, 111] width 15 height 15
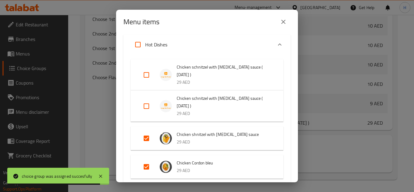
click at [146, 99] on input "Expand" at bounding box center [146, 106] width 15 height 15
checkbox input "true"
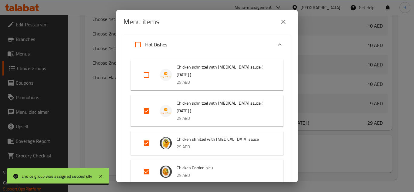
click at [146, 136] on input "Expand" at bounding box center [146, 143] width 15 height 15
checkbox input "false"
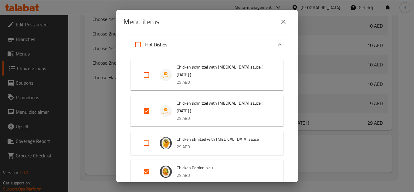
click at [146, 161] on li "Chicken Cordon bleu 29 AED" at bounding box center [207, 171] width 138 height 21
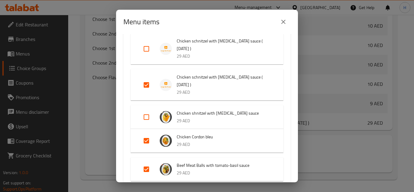
scroll to position [151, 0]
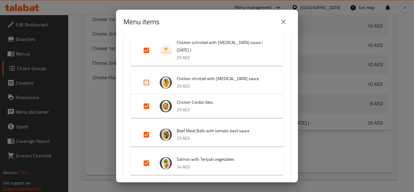
click at [147, 99] on input "Expand" at bounding box center [146, 106] width 15 height 15
checkbox input "false"
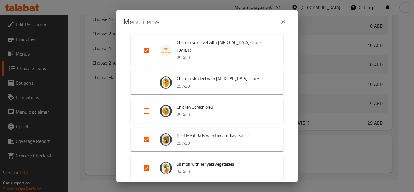
click at [146, 132] on input "Expand" at bounding box center [146, 139] width 15 height 15
checkbox input "false"
click at [144, 160] on input "Expand" at bounding box center [146, 167] width 15 height 15
checkbox input "false"
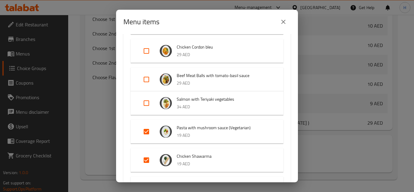
scroll to position [212, 0]
click at [147, 124] on input "Expand" at bounding box center [146, 131] width 15 height 15
checkbox input "false"
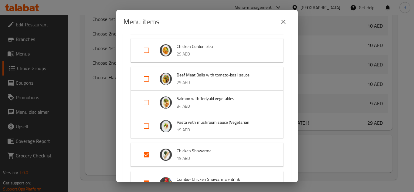
click at [147, 147] on input "Expand" at bounding box center [146, 154] width 15 height 15
checkbox input "false"
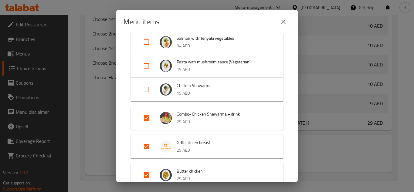
scroll to position [273, 0]
click at [145, 110] on input "Expand" at bounding box center [146, 117] width 15 height 15
checkbox input "false"
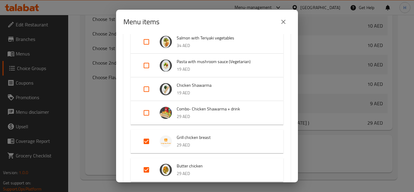
click at [146, 134] on input "Expand" at bounding box center [146, 141] width 15 height 15
checkbox input "false"
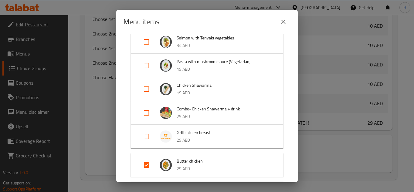
click at [146, 157] on input "Expand" at bounding box center [146, 164] width 15 height 15
checkbox input "false"
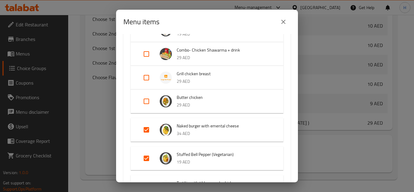
scroll to position [333, 0]
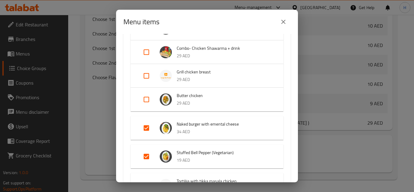
click at [147, 121] on input "Expand" at bounding box center [146, 128] width 15 height 15
checkbox input "false"
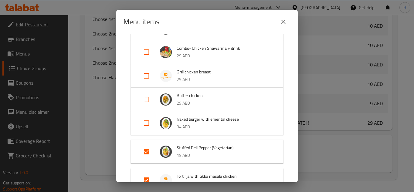
click at [147, 144] on input "Expand" at bounding box center [146, 151] width 15 height 15
checkbox input "false"
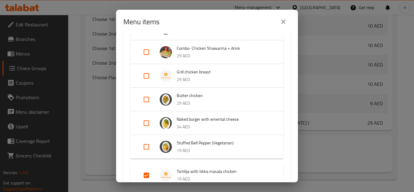
click at [145, 168] on input "Expand" at bounding box center [146, 175] width 15 height 15
checkbox input "false"
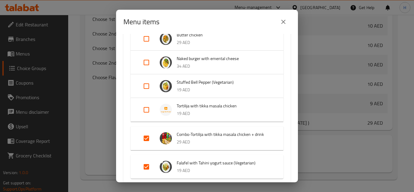
click at [147, 131] on input "Expand" at bounding box center [146, 138] width 15 height 15
checkbox input "false"
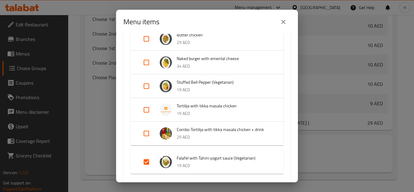
click at [147, 154] on input "Expand" at bounding box center [146, 161] width 15 height 15
checkbox input "false"
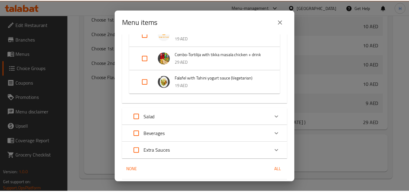
scroll to position [473, 0]
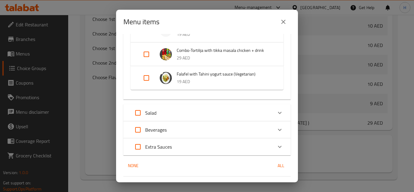
click at [277, 185] on span "Confirm" at bounding box center [276, 189] width 17 height 8
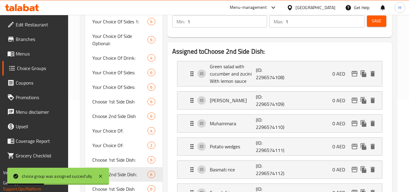
scroll to position [122, 0]
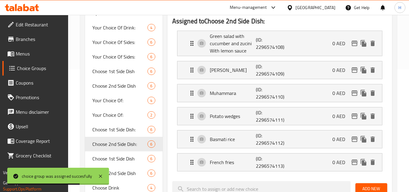
click at [28, 56] on span "Menus" at bounding box center [40, 53] width 48 height 7
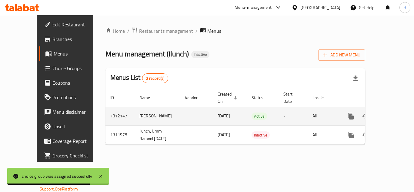
click at [392, 112] on icon "enhanced table" at bounding box center [394, 115] width 7 height 7
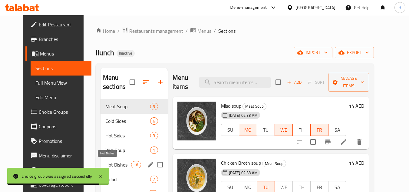
scroll to position [61, 0]
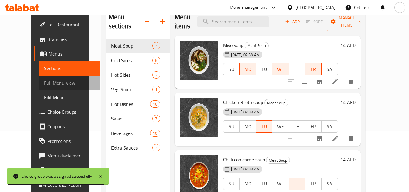
click at [58, 85] on span "Full Menu View" at bounding box center [69, 82] width 51 height 7
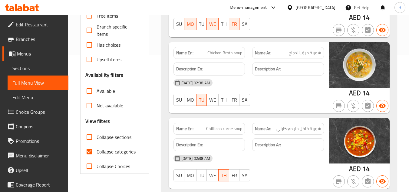
scroll to position [151, 0]
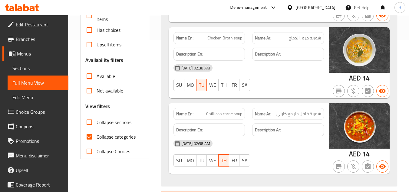
click at [92, 128] on input "Collapse sections" at bounding box center [89, 122] width 15 height 15
checkbox input "true"
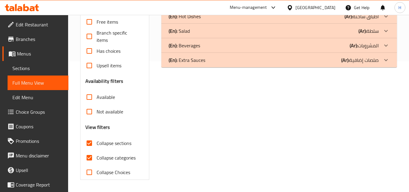
click at [93, 150] on input "Collapse categories" at bounding box center [89, 157] width 15 height 15
checkbox input "false"
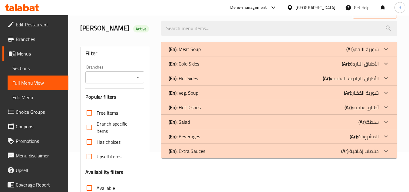
click at [211, 106] on div "(En): Hot Dishes (Ar): أطباق ساخنة" at bounding box center [274, 107] width 210 height 7
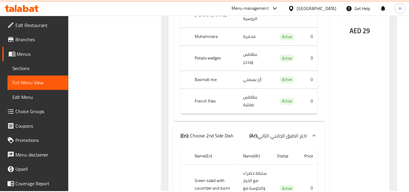
scroll to position [7638, 0]
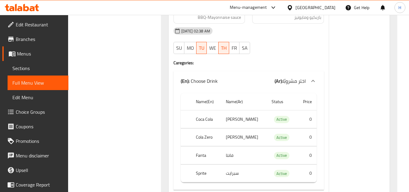
click at [57, 68] on span "Sections" at bounding box center [37, 67] width 51 height 7
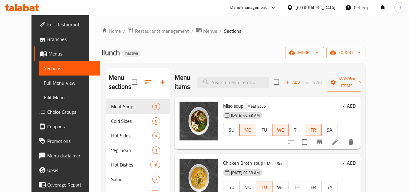
click at [47, 23] on span "Edit Restaurant" at bounding box center [71, 24] width 48 height 7
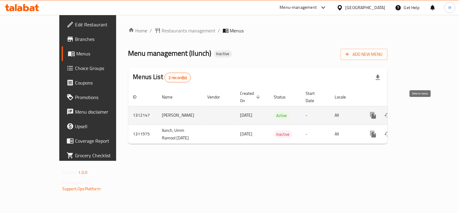
click at [425, 108] on link "enhanced table" at bounding box center [417, 115] width 15 height 15
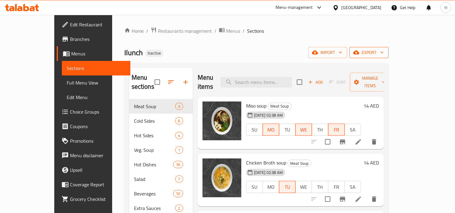
click at [383, 55] on span "export" at bounding box center [368, 53] width 29 height 8
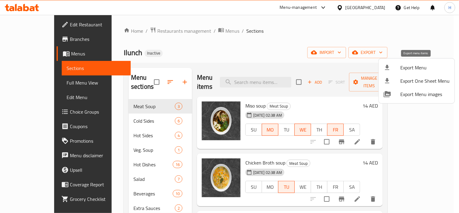
click at [406, 71] on span "Export Menu" at bounding box center [425, 67] width 49 height 7
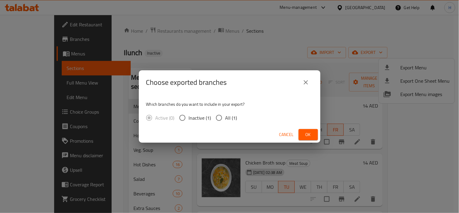
click at [229, 117] on span "All (1)" at bounding box center [232, 117] width 12 height 7
click at [226, 117] on input "All (1)" at bounding box center [219, 117] width 13 height 13
radio input "true"
click at [300, 135] on button "Ok" at bounding box center [308, 134] width 19 height 11
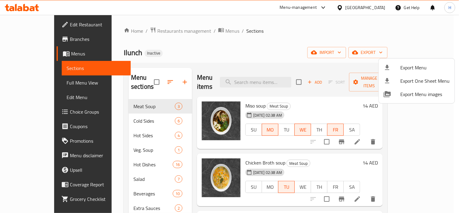
click at [43, 87] on div at bounding box center [229, 106] width 459 height 213
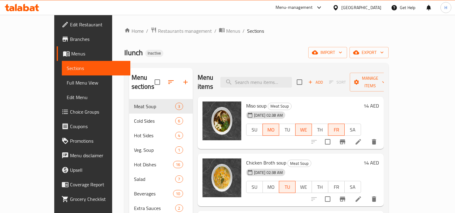
click at [67, 84] on span "Full Menu View" at bounding box center [96, 82] width 59 height 7
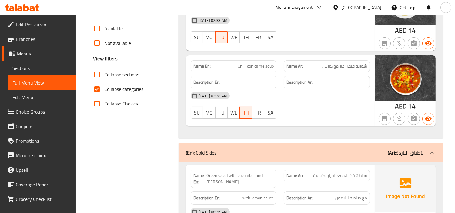
scroll to position [202, 0]
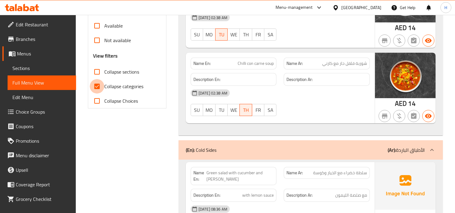
click at [101, 83] on input "Collapse categories" at bounding box center [97, 86] width 15 height 15
checkbox input "false"
click at [99, 70] on input "Collapse sections" at bounding box center [97, 71] width 15 height 15
checkbox input "true"
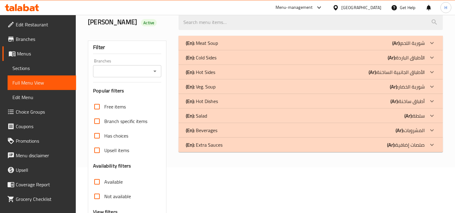
scroll to position [42, 0]
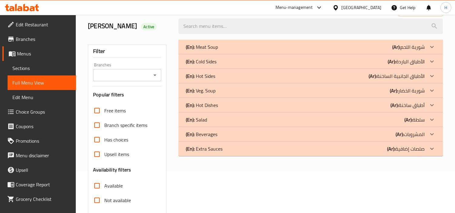
click at [226, 105] on div "(En): Hot Dishes (Ar): أطباق ساخنة" at bounding box center [305, 104] width 239 height 7
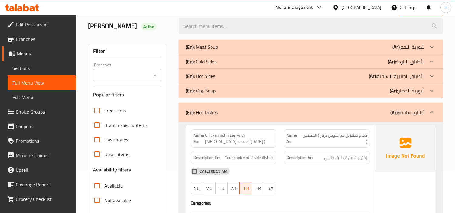
click at [220, 91] on div "(En): Veg. Soup (Ar): شوربة الخضار" at bounding box center [305, 90] width 239 height 7
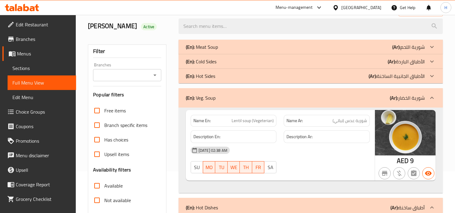
click at [217, 43] on div "(En): Meat Soup (Ar): شوربة اللحم" at bounding box center [305, 46] width 239 height 7
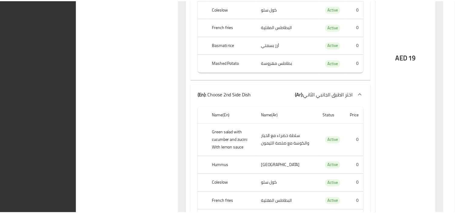
scroll to position [7289, 0]
